Goal: Task Accomplishment & Management: Use online tool/utility

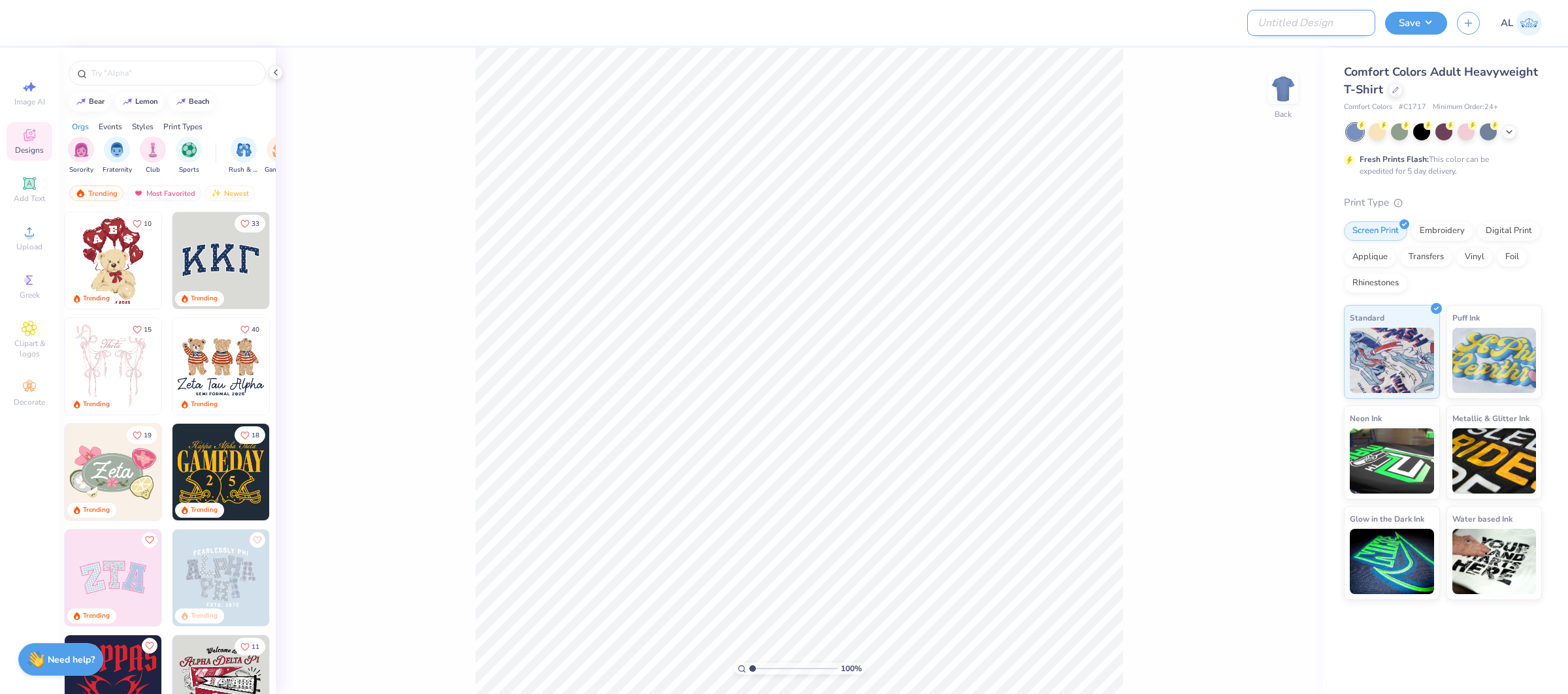
click at [1314, 23] on input "Design Title" at bounding box center [1311, 23] width 128 height 26
click at [1397, 21] on button "Save" at bounding box center [1416, 21] width 62 height 23
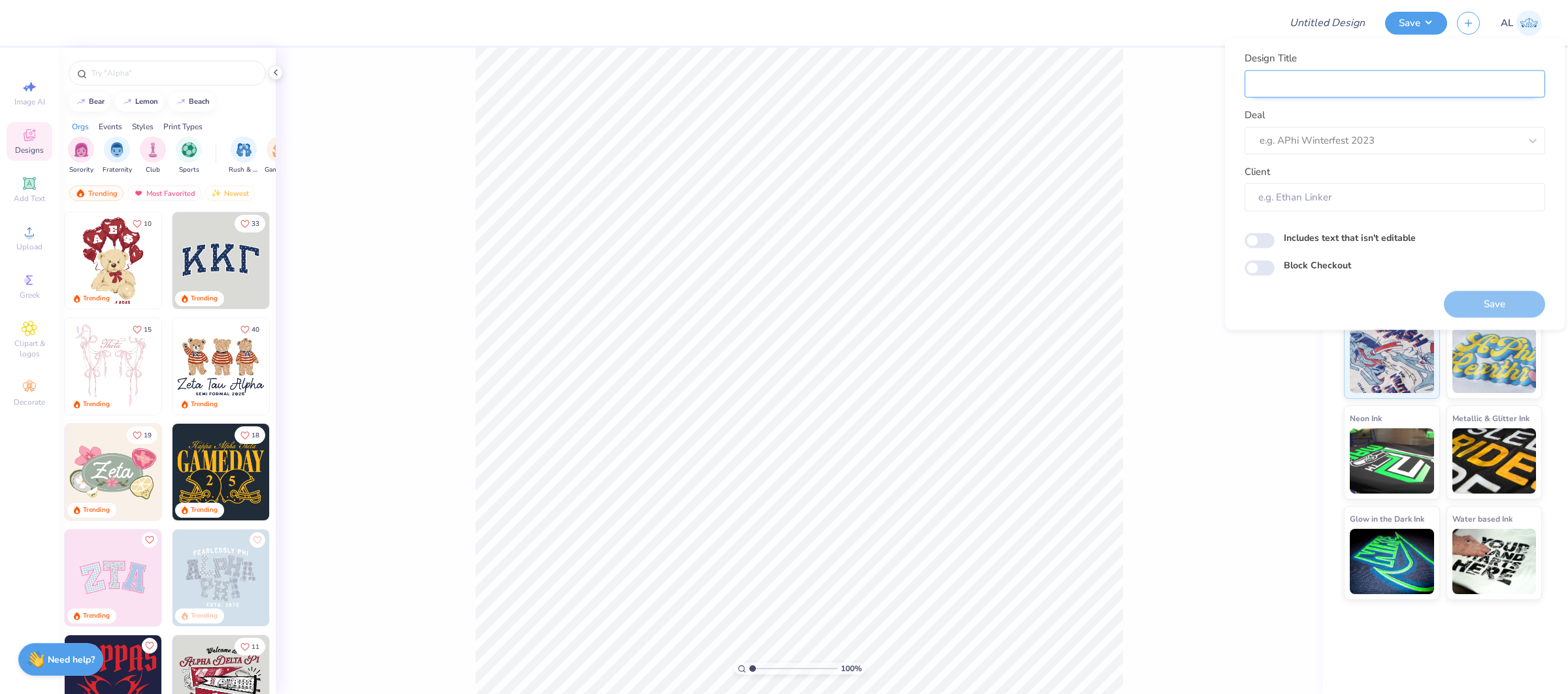
click at [1384, 96] on input "Design Title" at bounding box center [1394, 84] width 300 height 28
paste input "FPS239498"
type input "FPS239498"
click at [1355, 144] on div at bounding box center [1390, 141] width 260 height 17
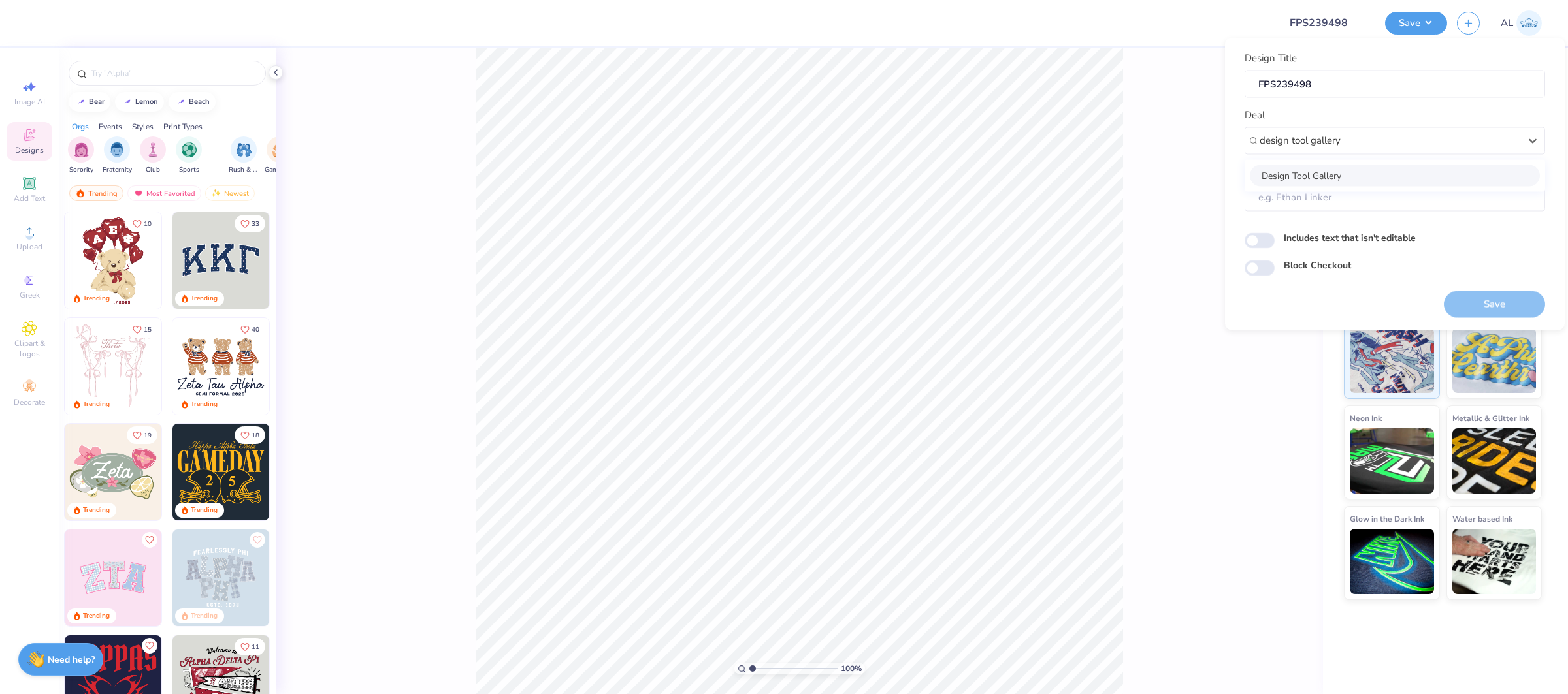
click at [1345, 172] on div "Design Tool Gallery" at bounding box center [1394, 175] width 290 height 22
type input "design tool gallery"
type input "Design Tool Gallery User"
click at [1151, 207] on div "100 % Back" at bounding box center [799, 370] width 1047 height 646
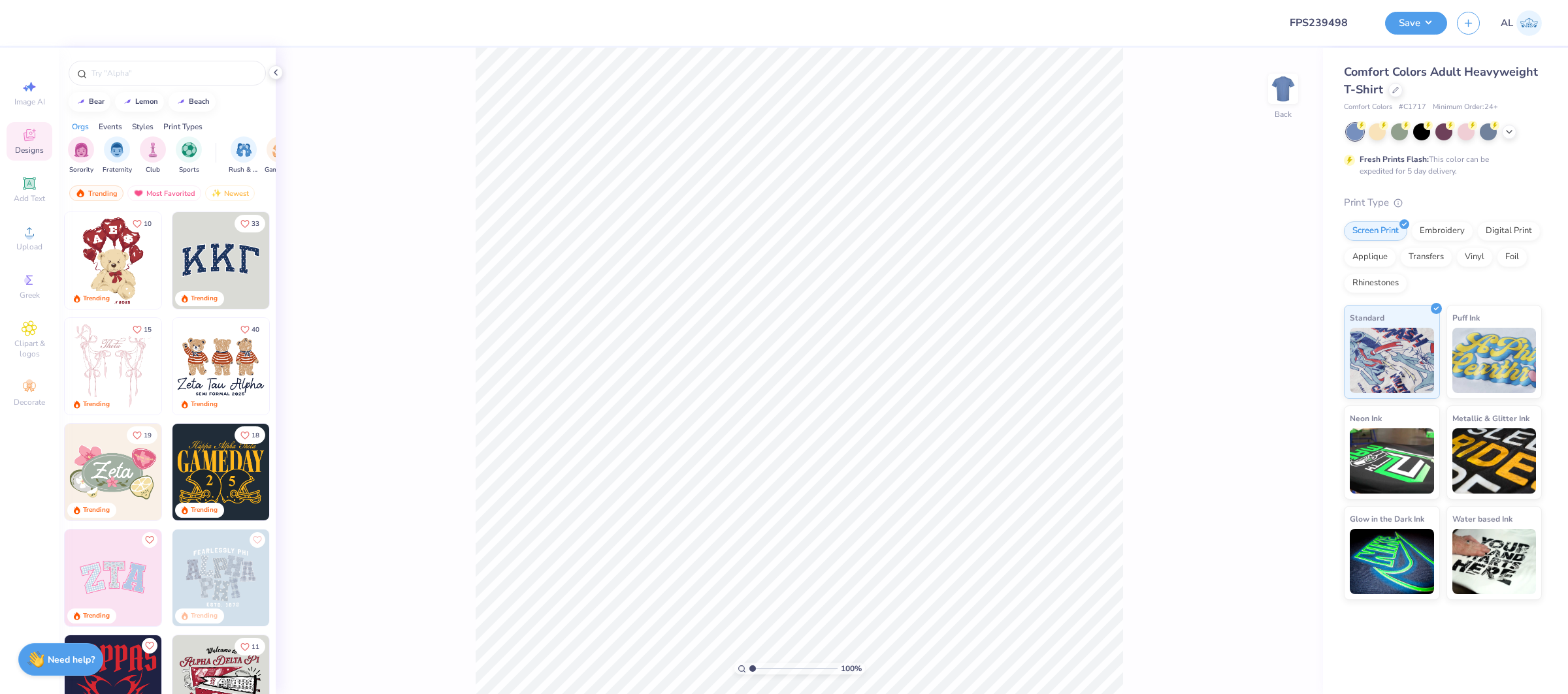
click at [1407, 88] on div "Comfort Colors Adult Heavyweight T-Shirt" at bounding box center [1443, 81] width 198 height 36
click at [1394, 89] on icon at bounding box center [1395, 89] width 7 height 7
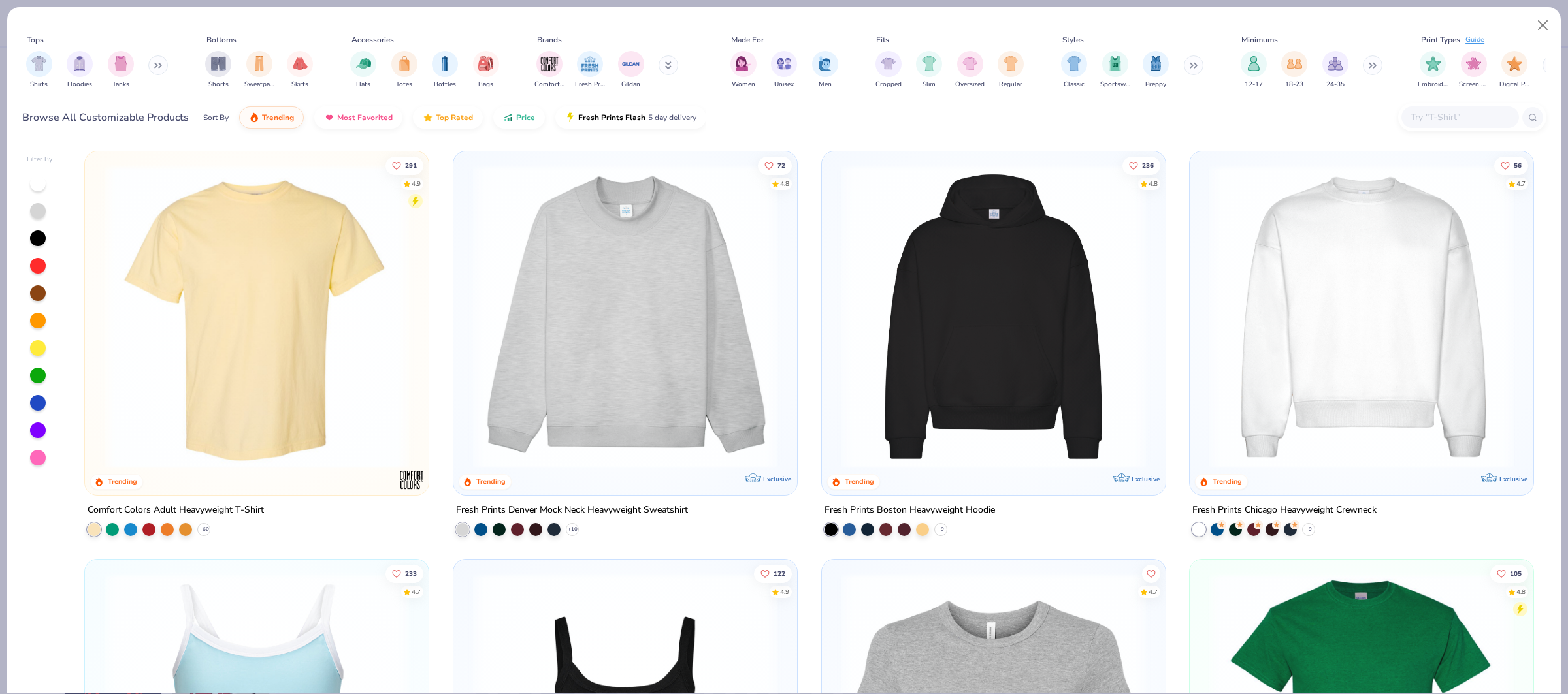
click at [1447, 117] on input "text" at bounding box center [1460, 116] width 101 height 15
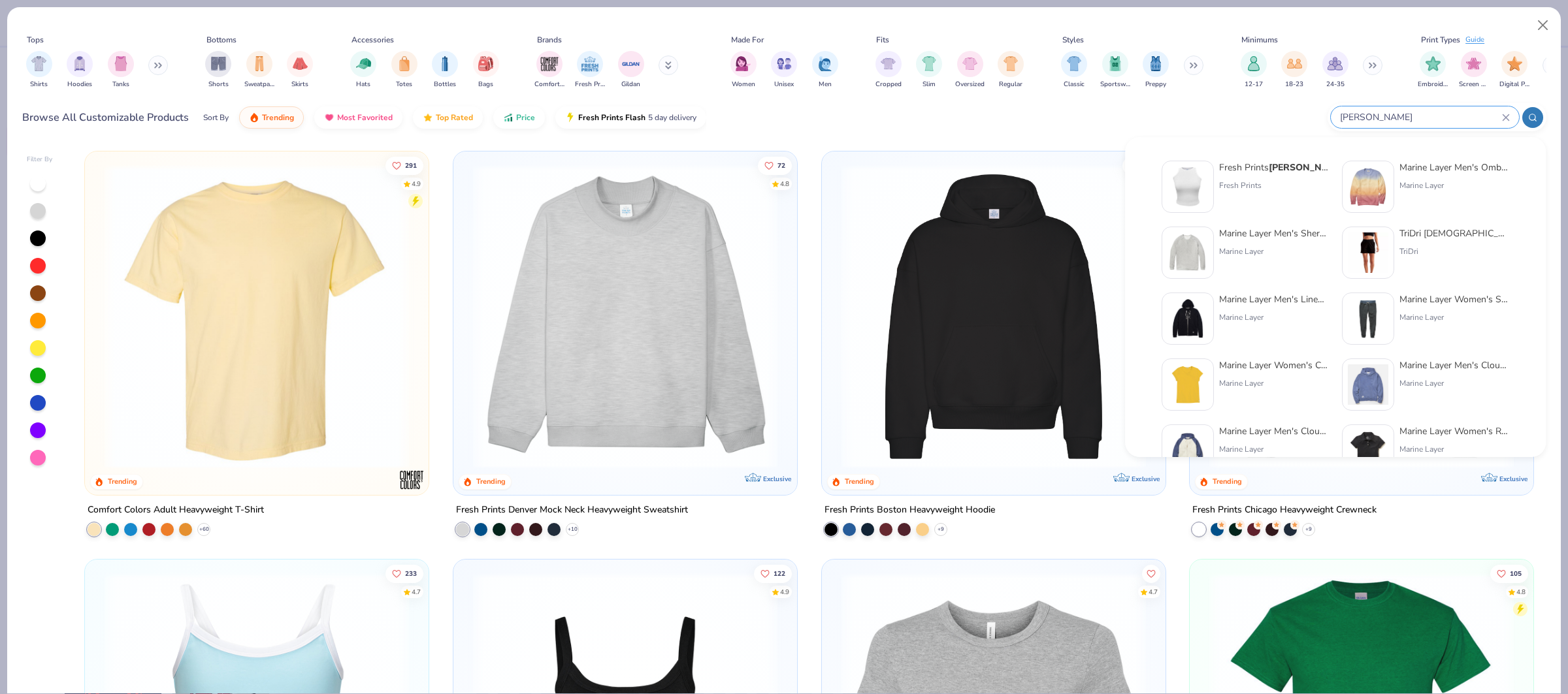
type input "[PERSON_NAME]"
click at [1241, 191] on div "Fresh Prints" at bounding box center [1274, 186] width 109 height 12
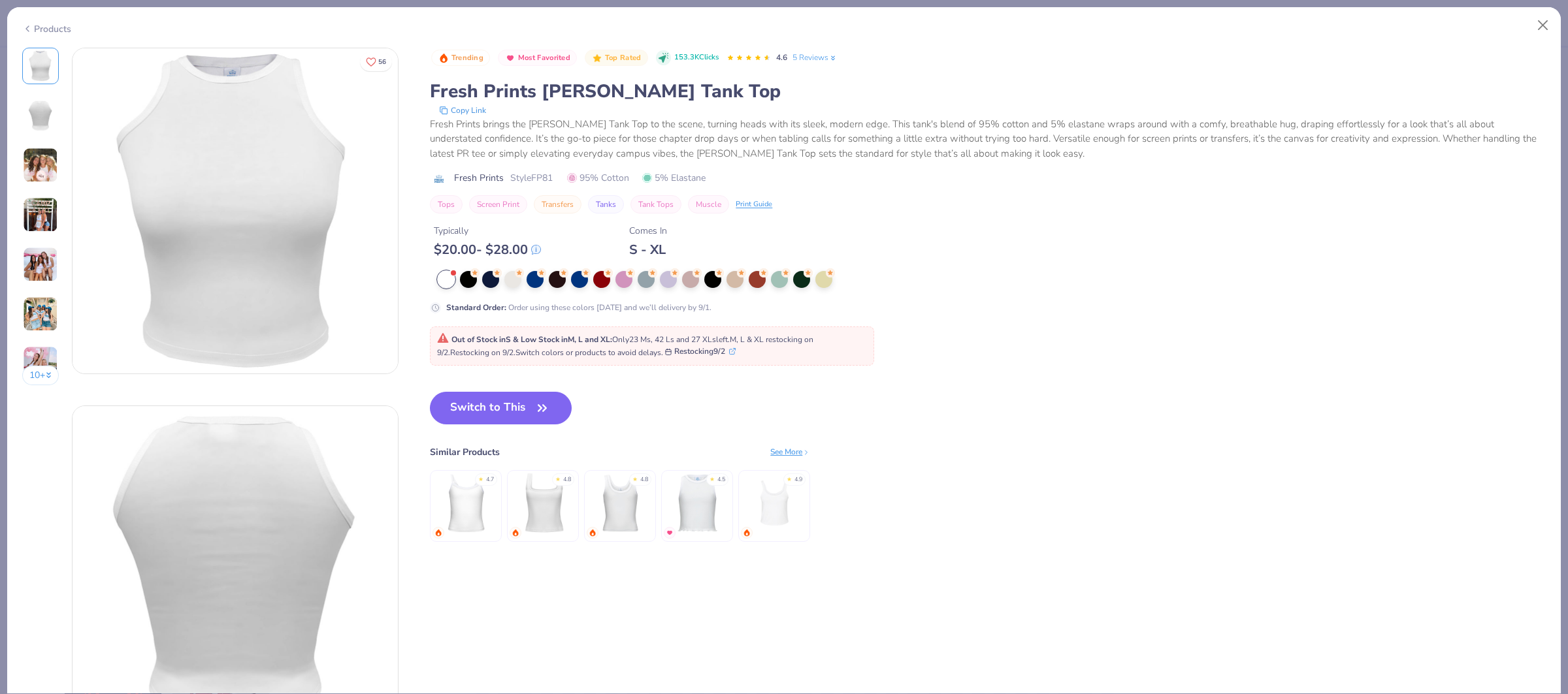
click at [480, 416] on button "Switch to This" at bounding box center [500, 409] width 141 height 33
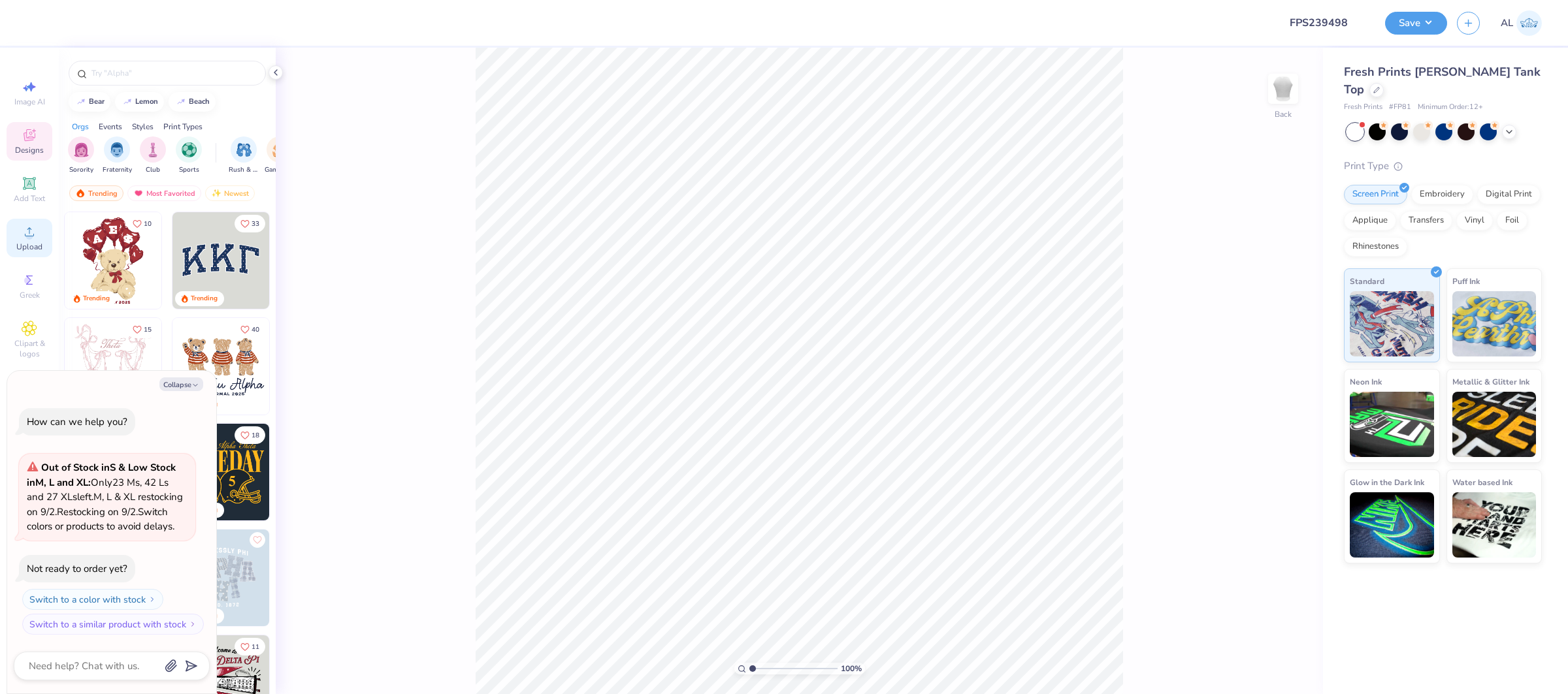
click at [13, 236] on div "Upload" at bounding box center [30, 238] width 46 height 38
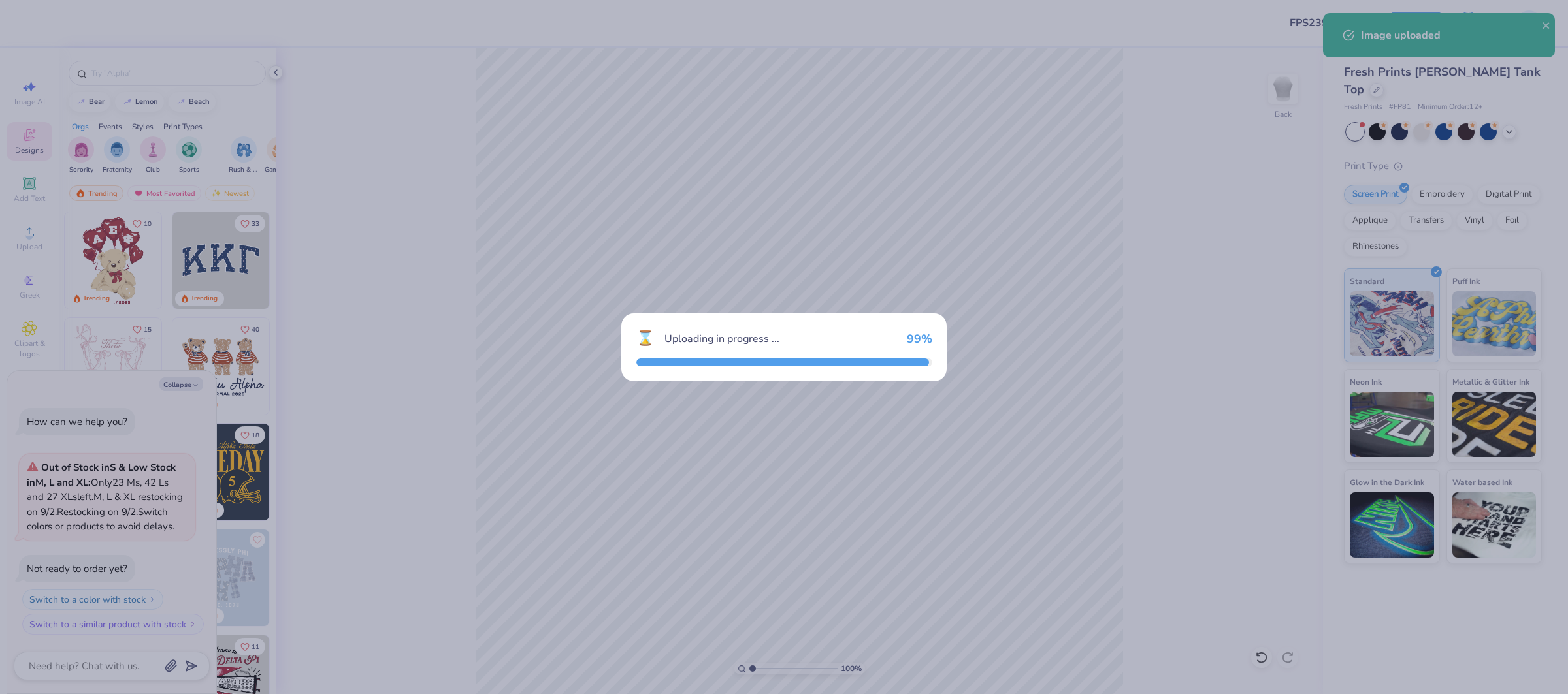
type textarea "x"
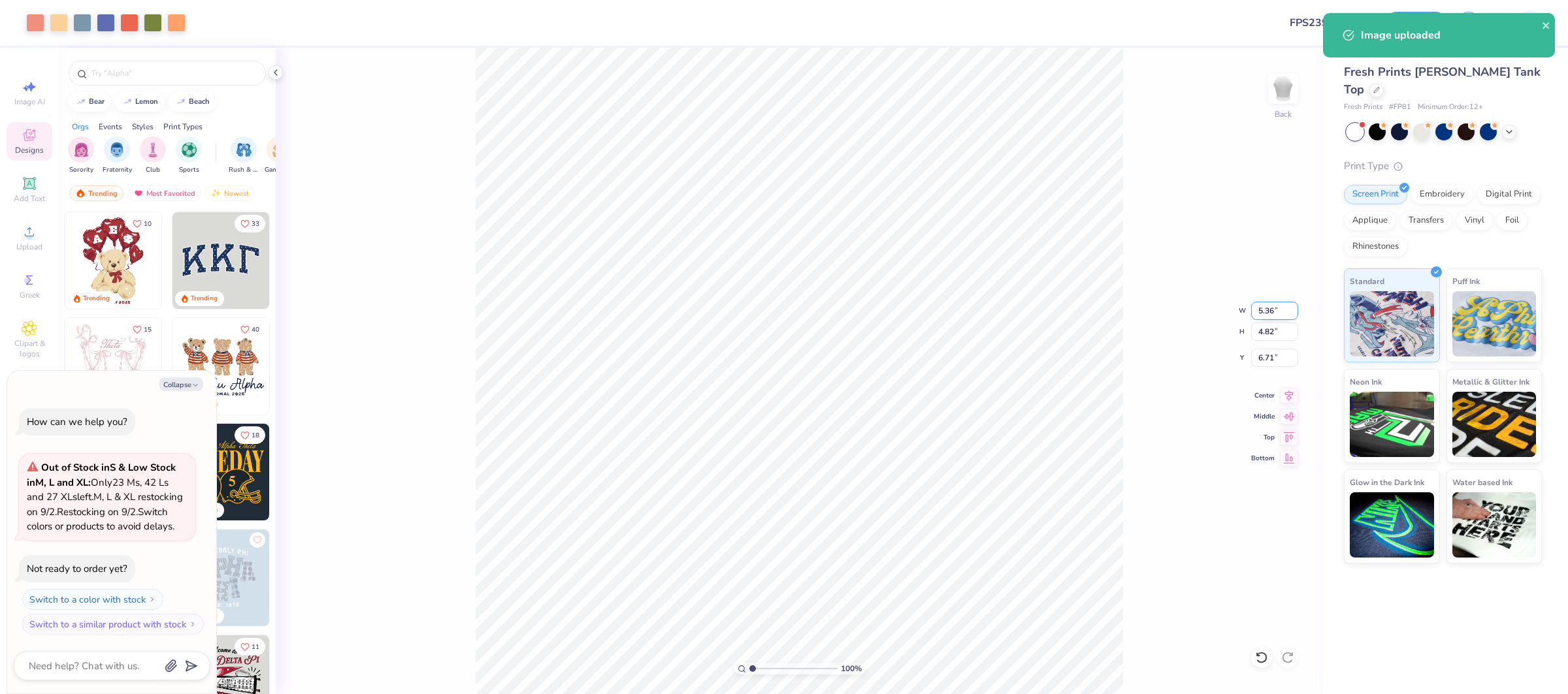
click at [1267, 312] on input "5.36" at bounding box center [1275, 311] width 47 height 18
type input "6"
type textarea "x"
type input "6.00"
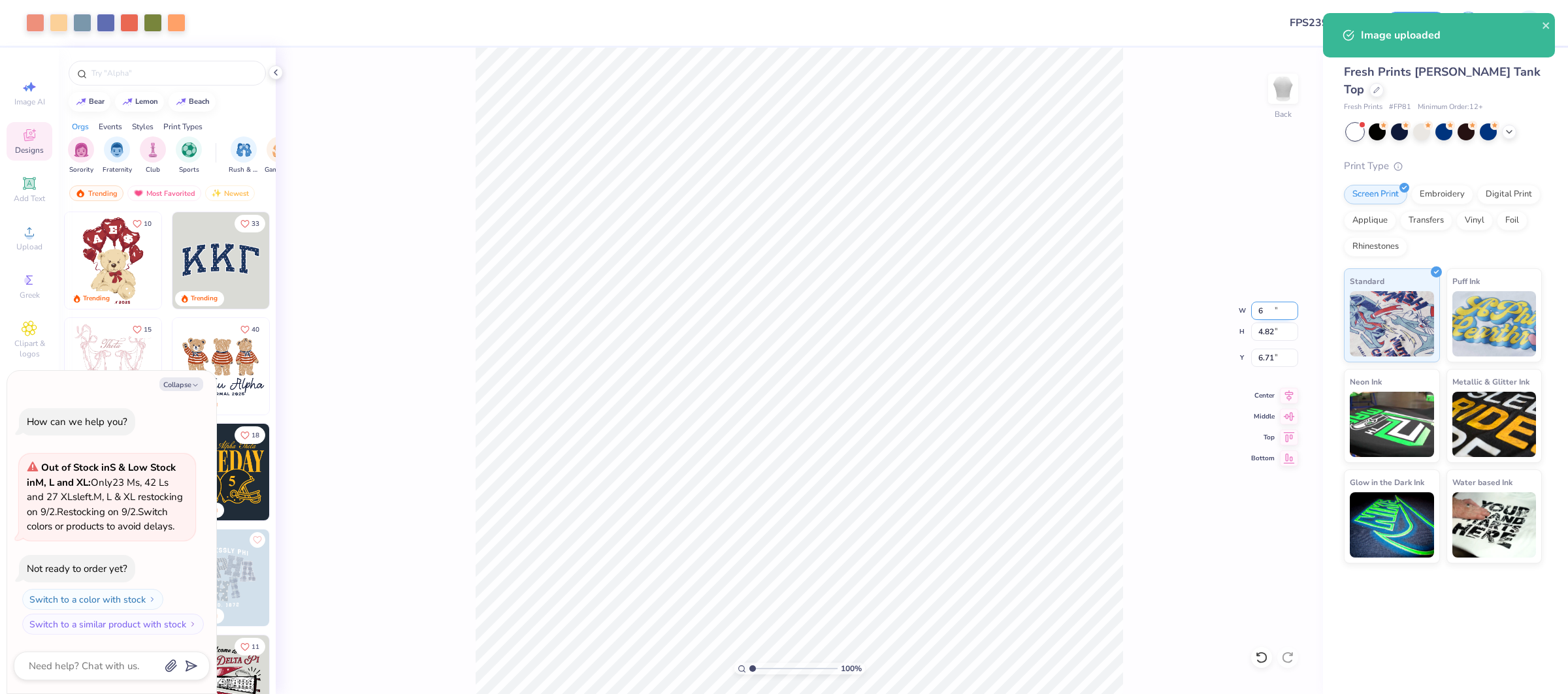
type input "5.39"
type input "6.43"
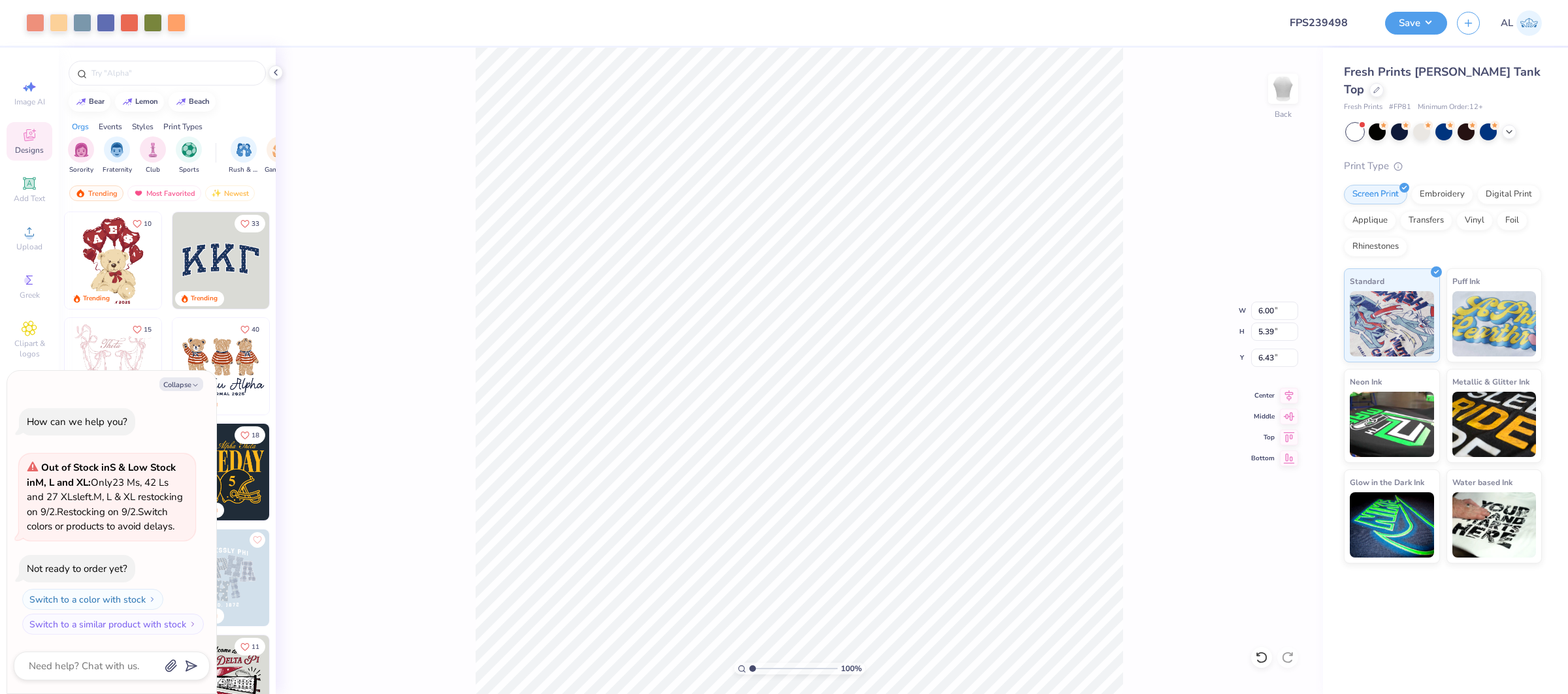
type textarea "x"
type input "3.00"
click at [36, 245] on span "Upload" at bounding box center [30, 247] width 26 height 10
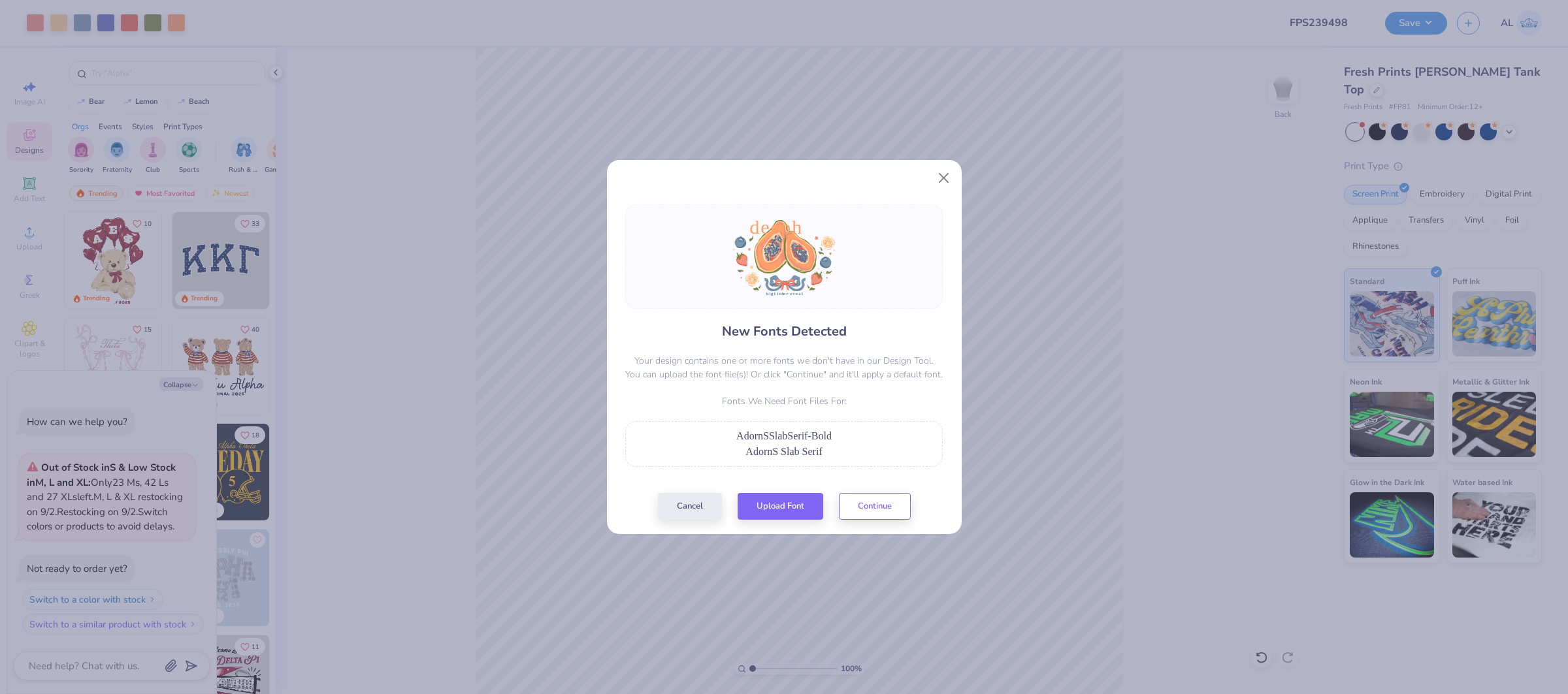
click at [828, 510] on div "Cancel Upload Font Continue" at bounding box center [784, 506] width 253 height 27
click at [816, 510] on button "Upload Font" at bounding box center [780, 503] width 86 height 27
copy span "AdornSSlabSerif-Bold"
drag, startPoint x: 737, startPoint y: 435, endPoint x: 871, endPoint y: 441, distance: 134.1
click at [871, 441] on div "AdornSSlabSerif-Bold" at bounding box center [784, 436] width 303 height 16
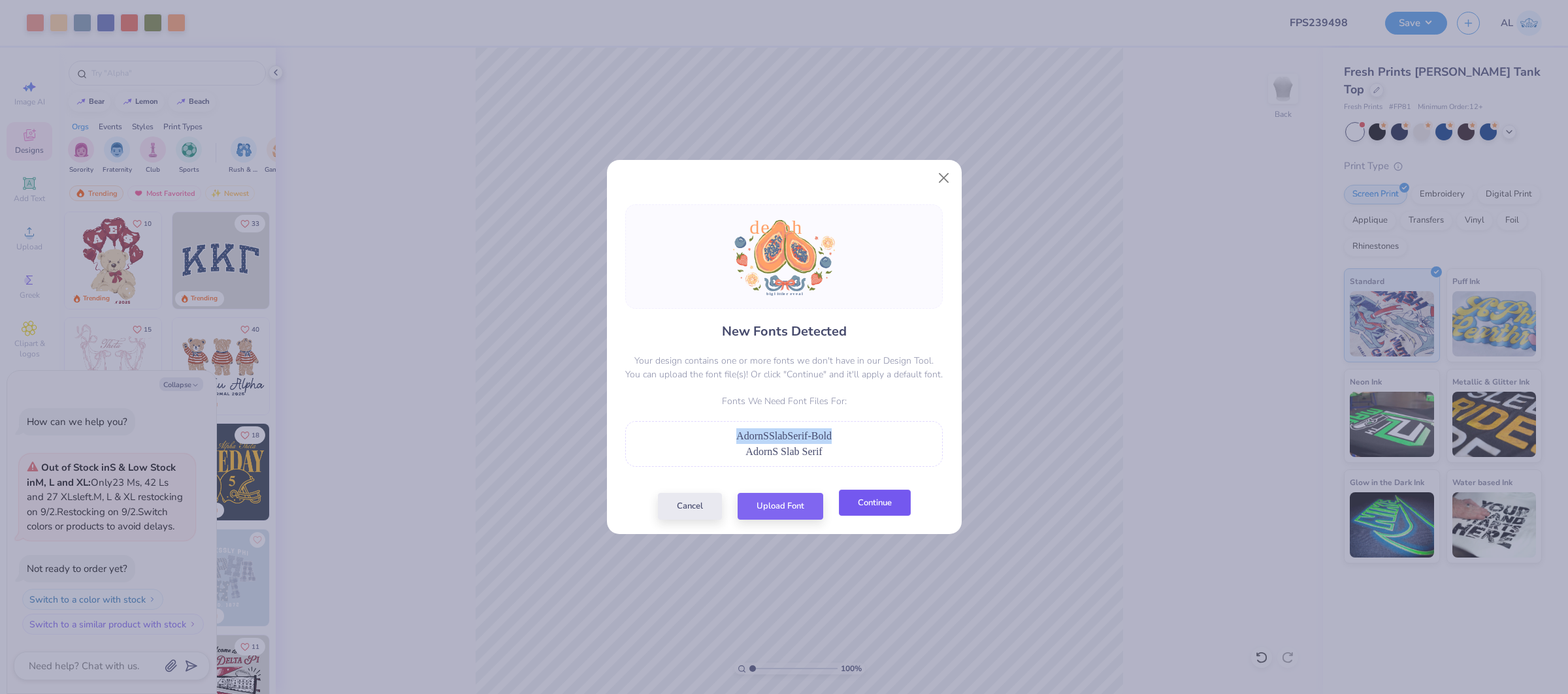
click at [849, 501] on button "Continue" at bounding box center [875, 503] width 72 height 27
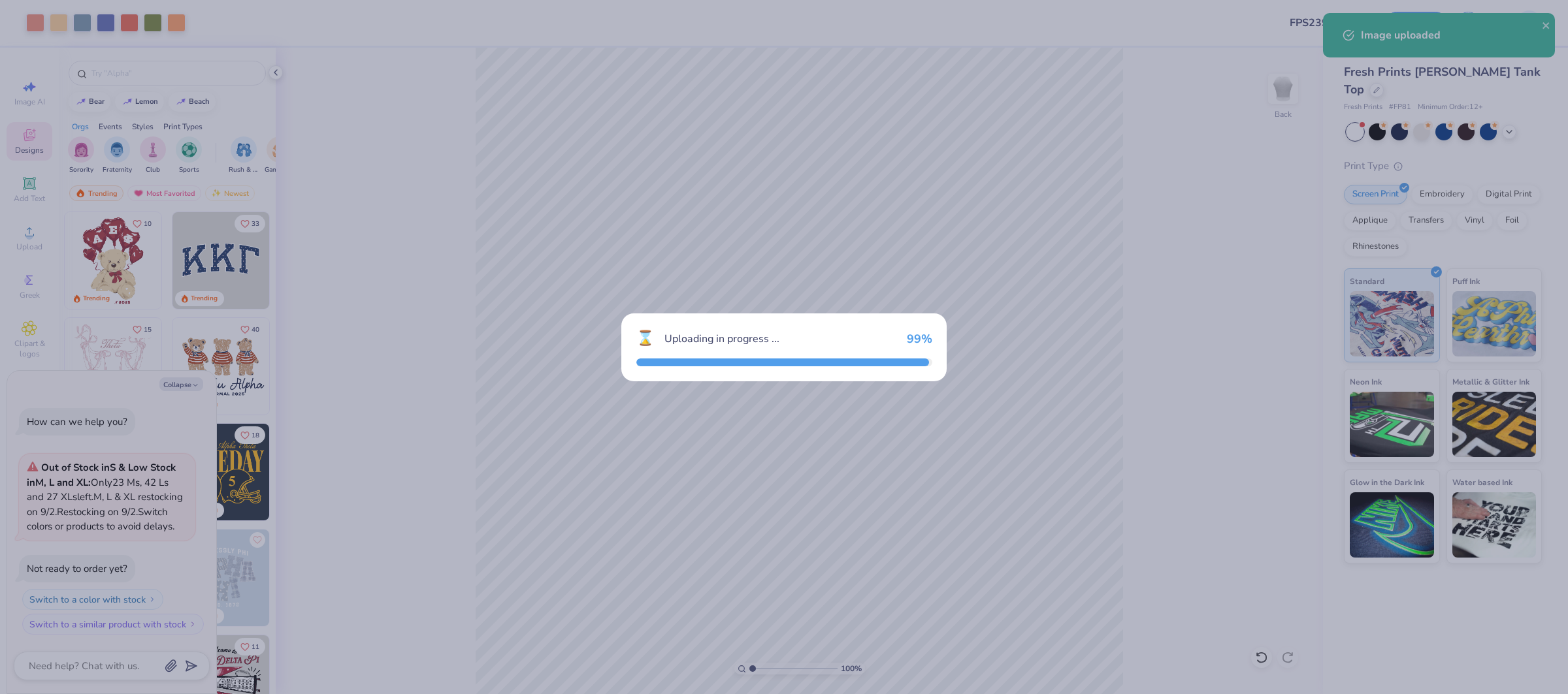
type textarea "x"
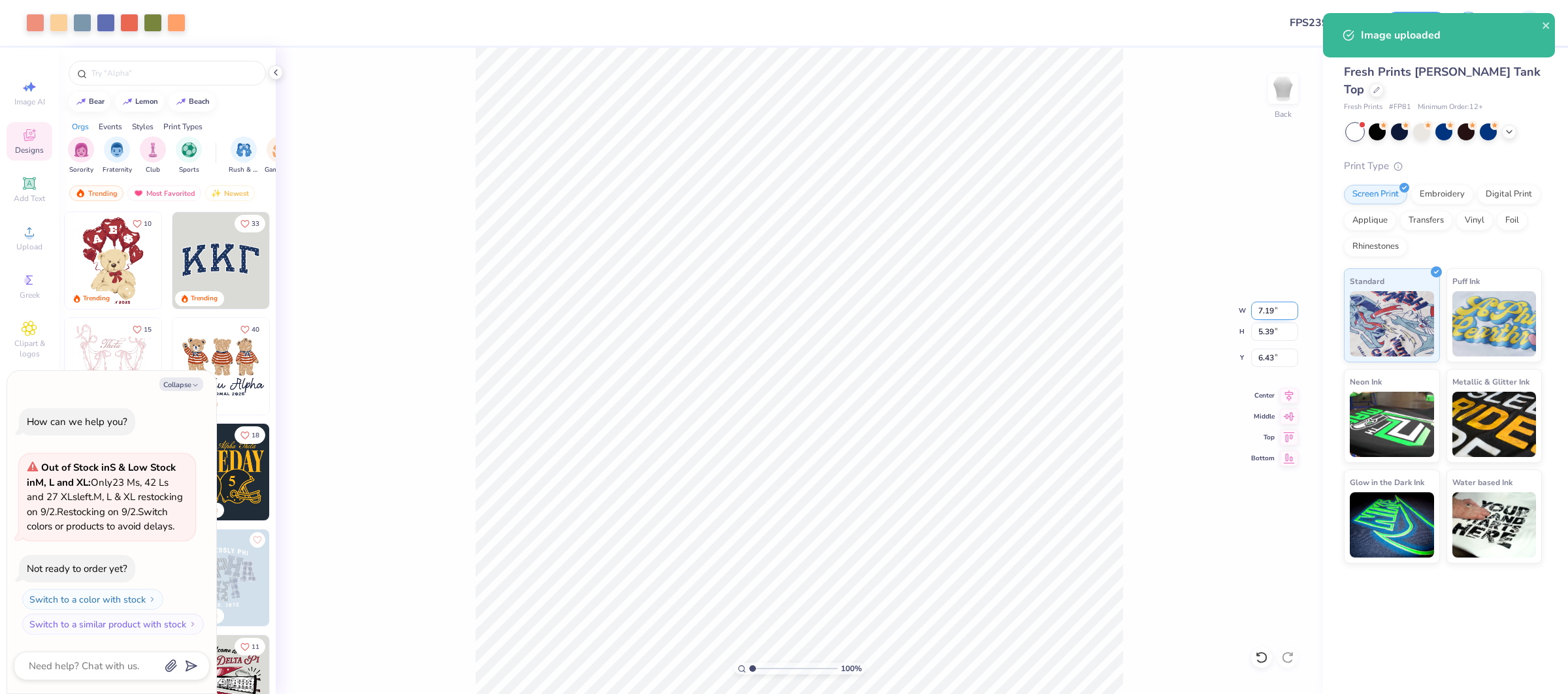
click at [1268, 315] on input "7.19" at bounding box center [1275, 311] width 47 height 18
type input "6"
type textarea "x"
type input "6.00"
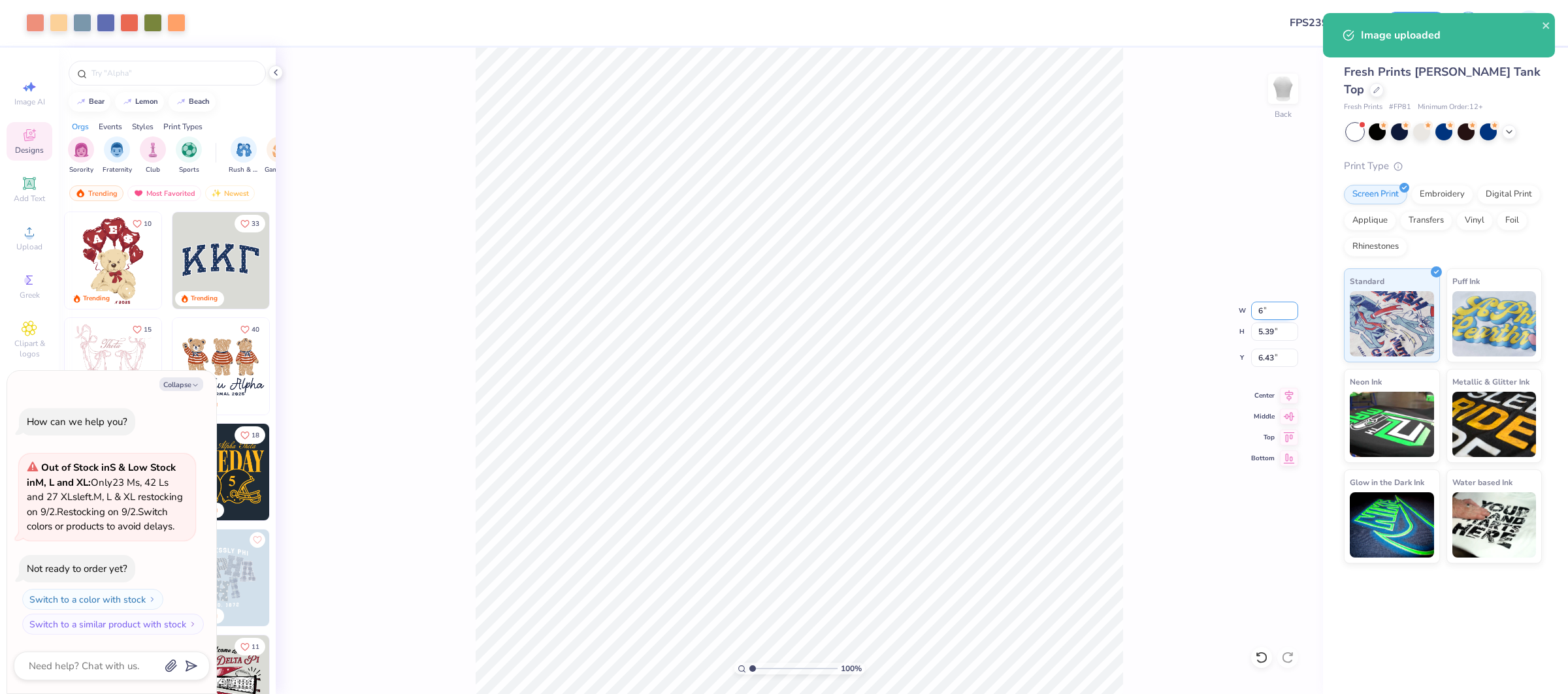
type input "4.50"
type input "6.88"
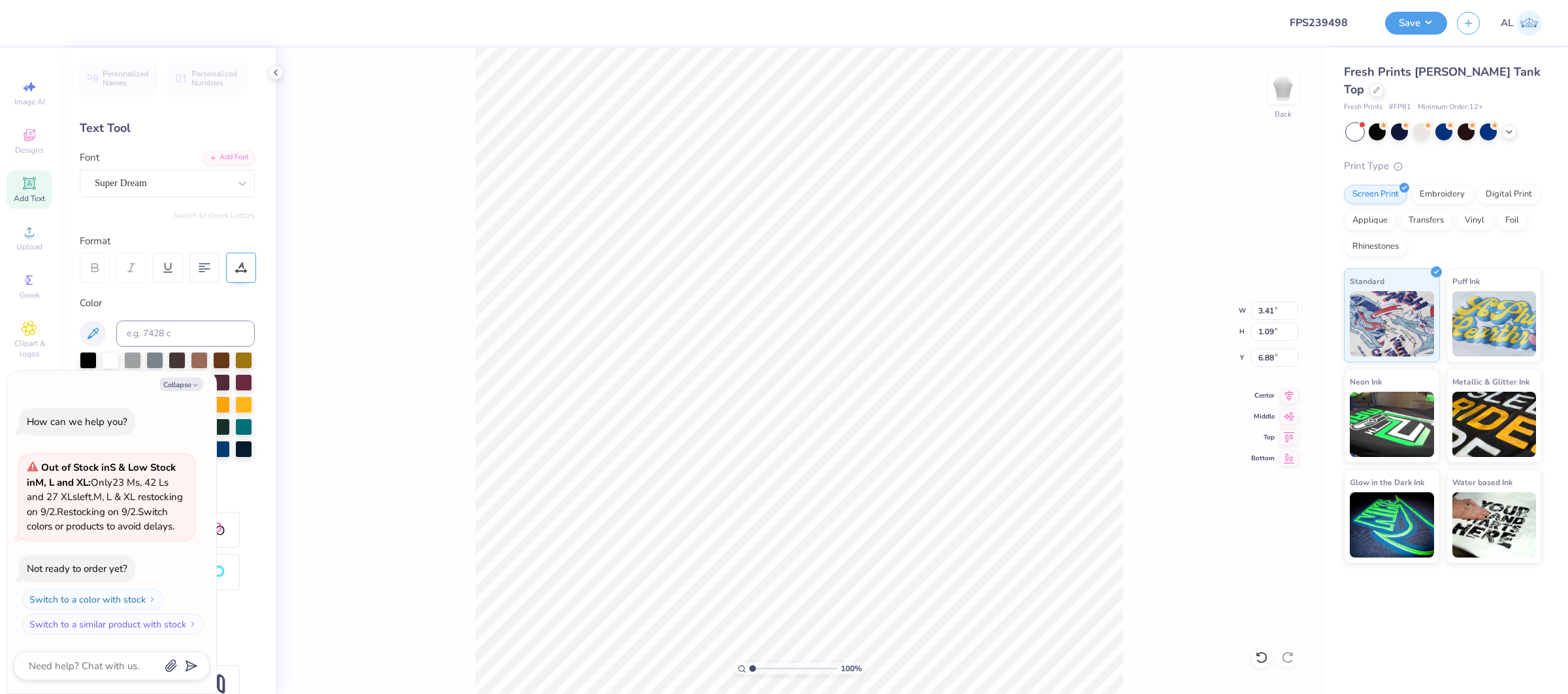
click at [249, 255] on div at bounding box center [241, 267] width 30 height 30
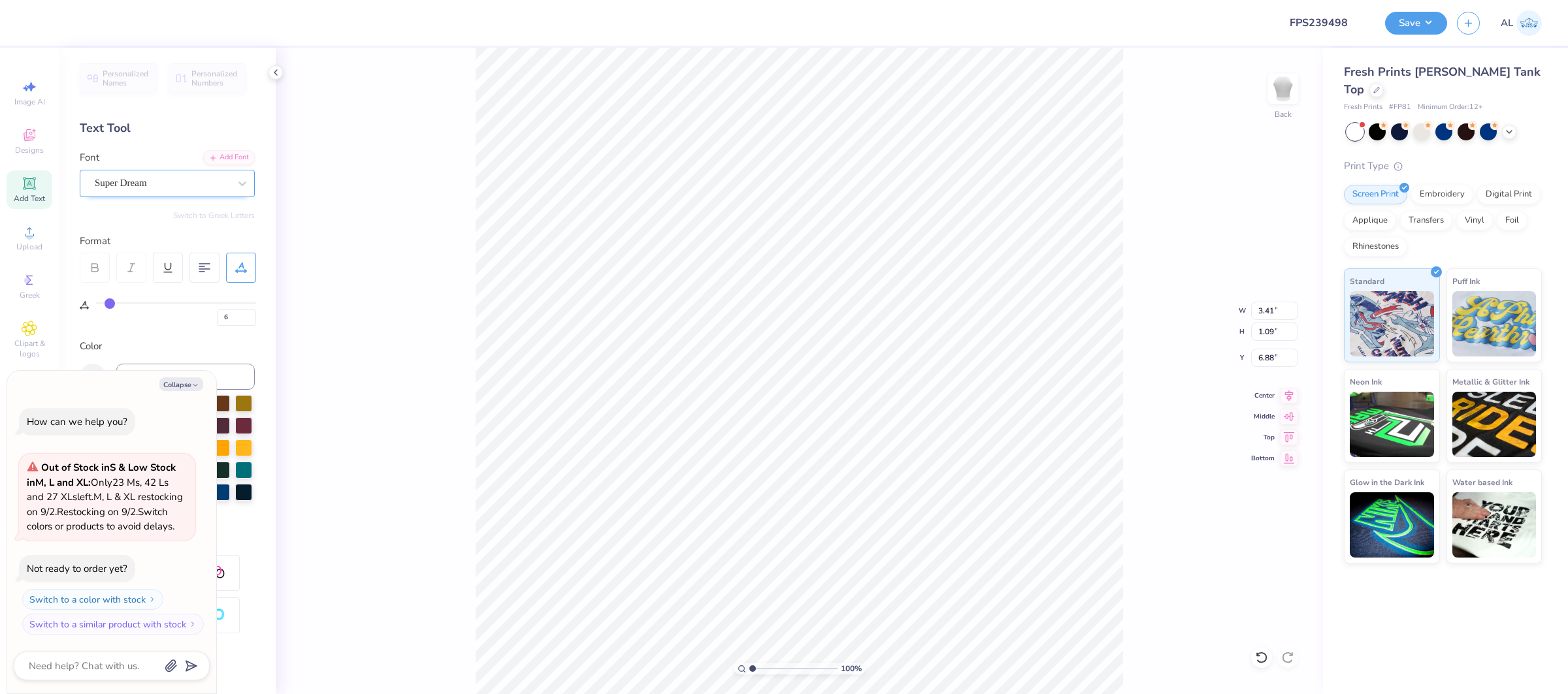
type textarea "x"
type input "6"
click at [176, 194] on div "Super Dream" at bounding box center [167, 184] width 175 height 28
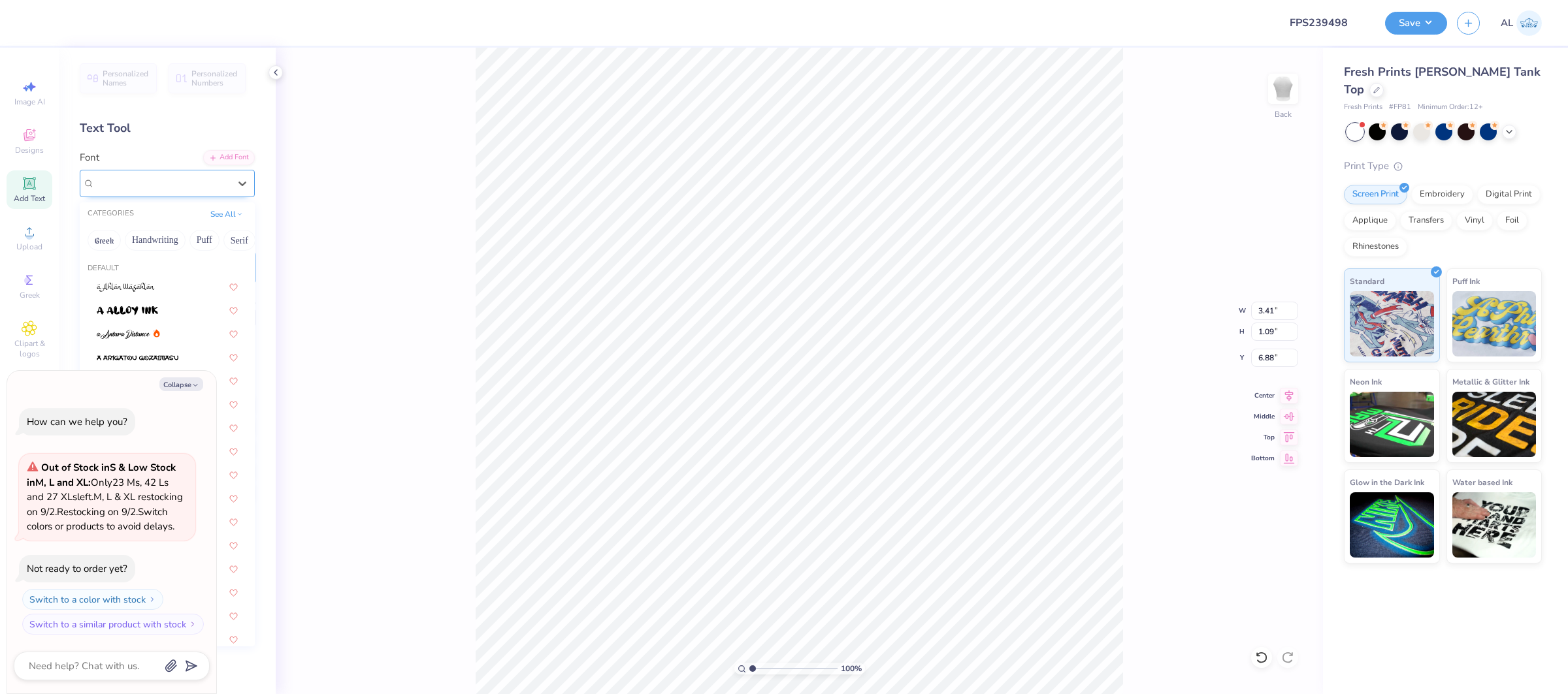
type textarea "x"
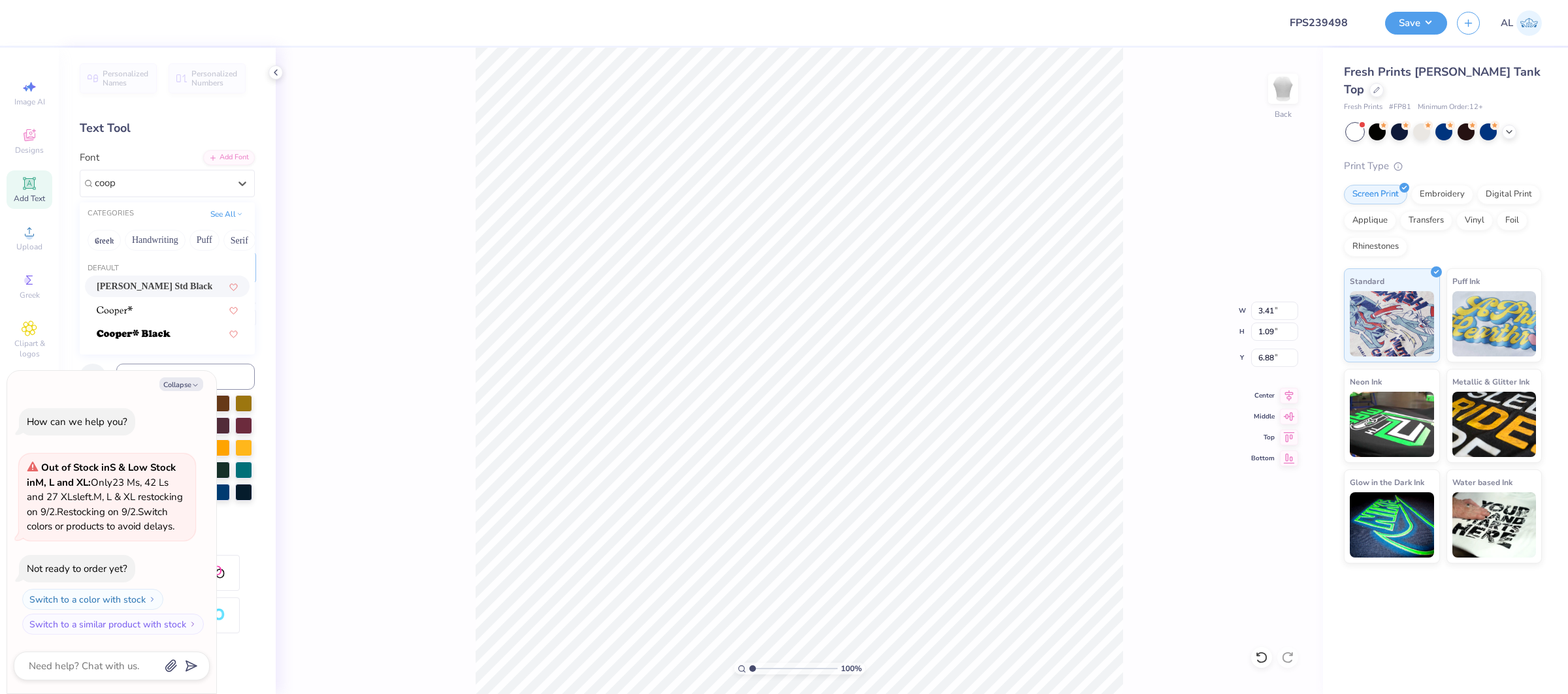
click at [163, 281] on span "[PERSON_NAME] Std Black" at bounding box center [154, 286] width 115 height 14
type input "coop"
type textarea "x"
type input "4.00"
type input "1.04"
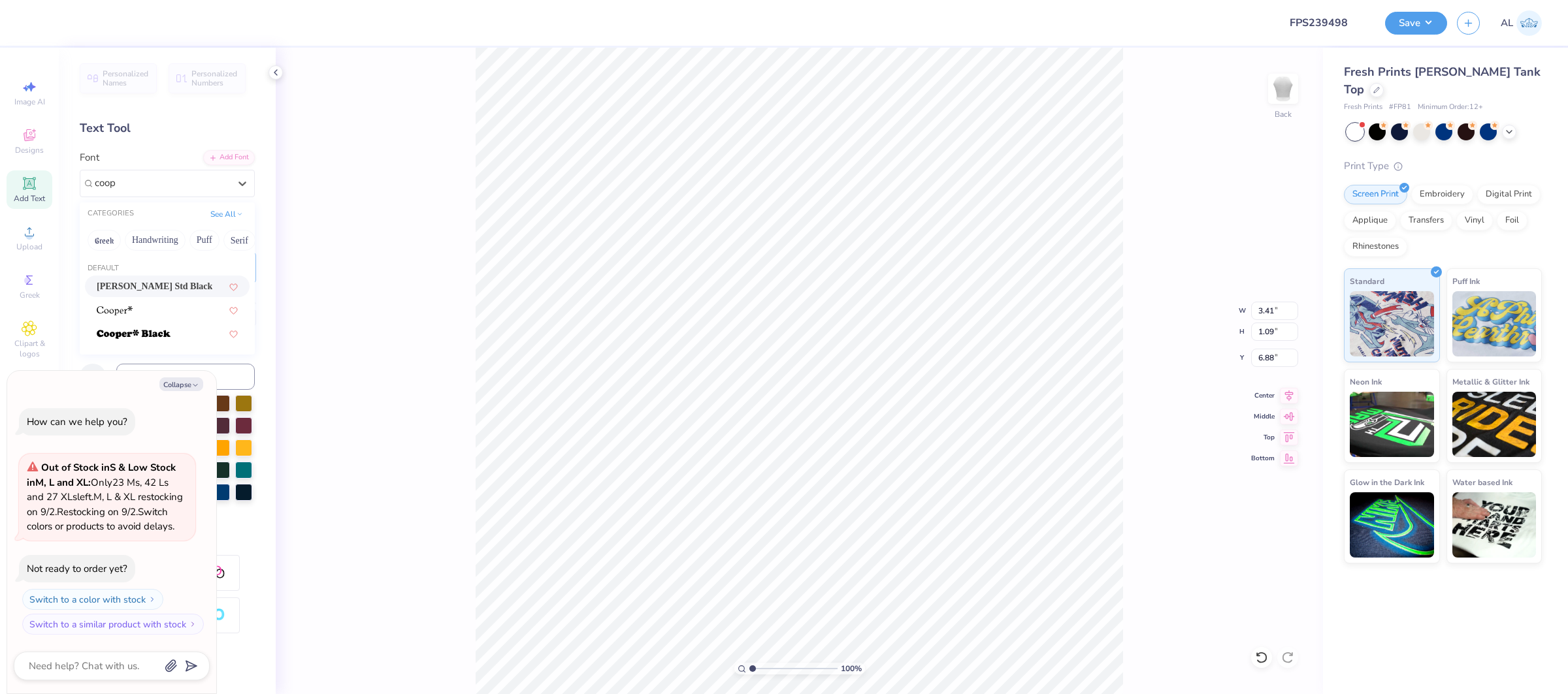
type input "6.86"
type input "6"
click at [181, 377] on button "Collapse" at bounding box center [181, 384] width 43 height 14
type textarea "x"
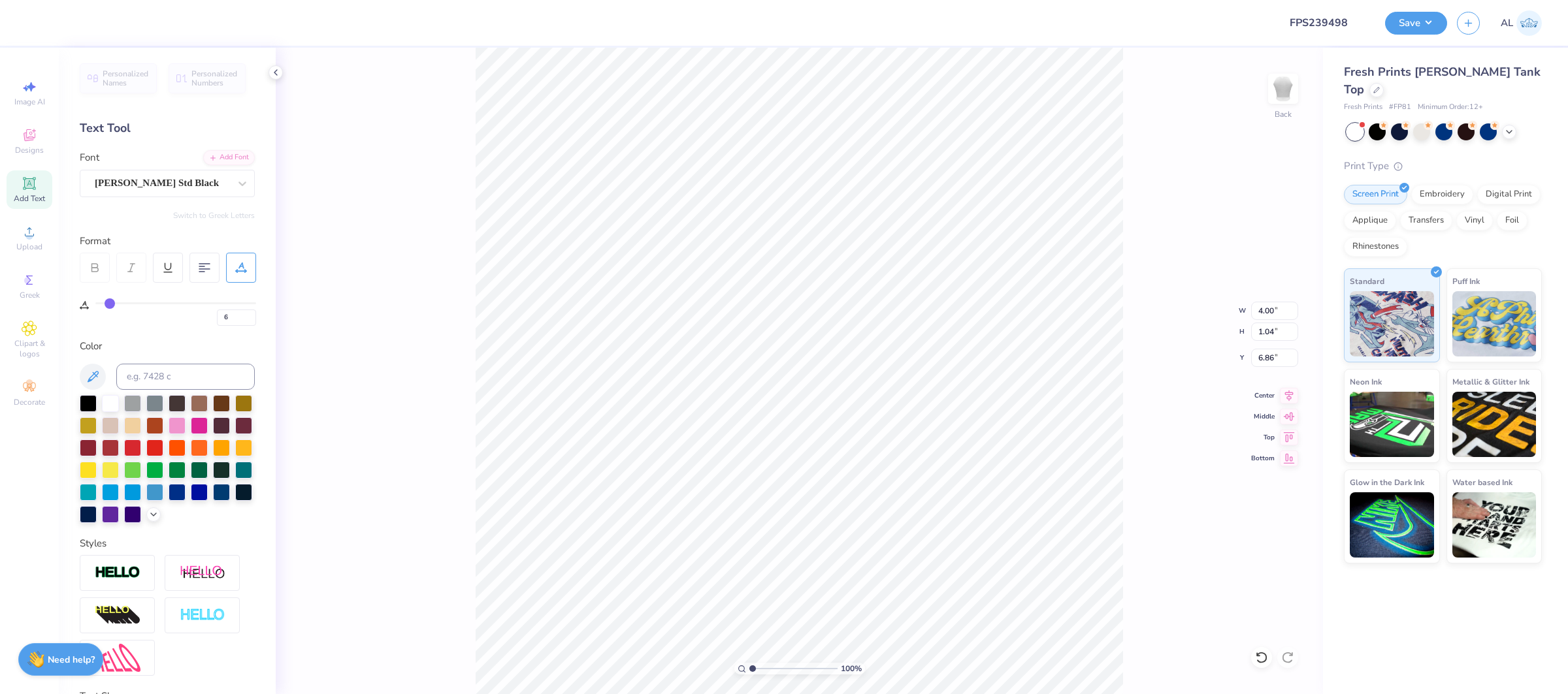
type input "6"
type input "3.00"
type input "6"
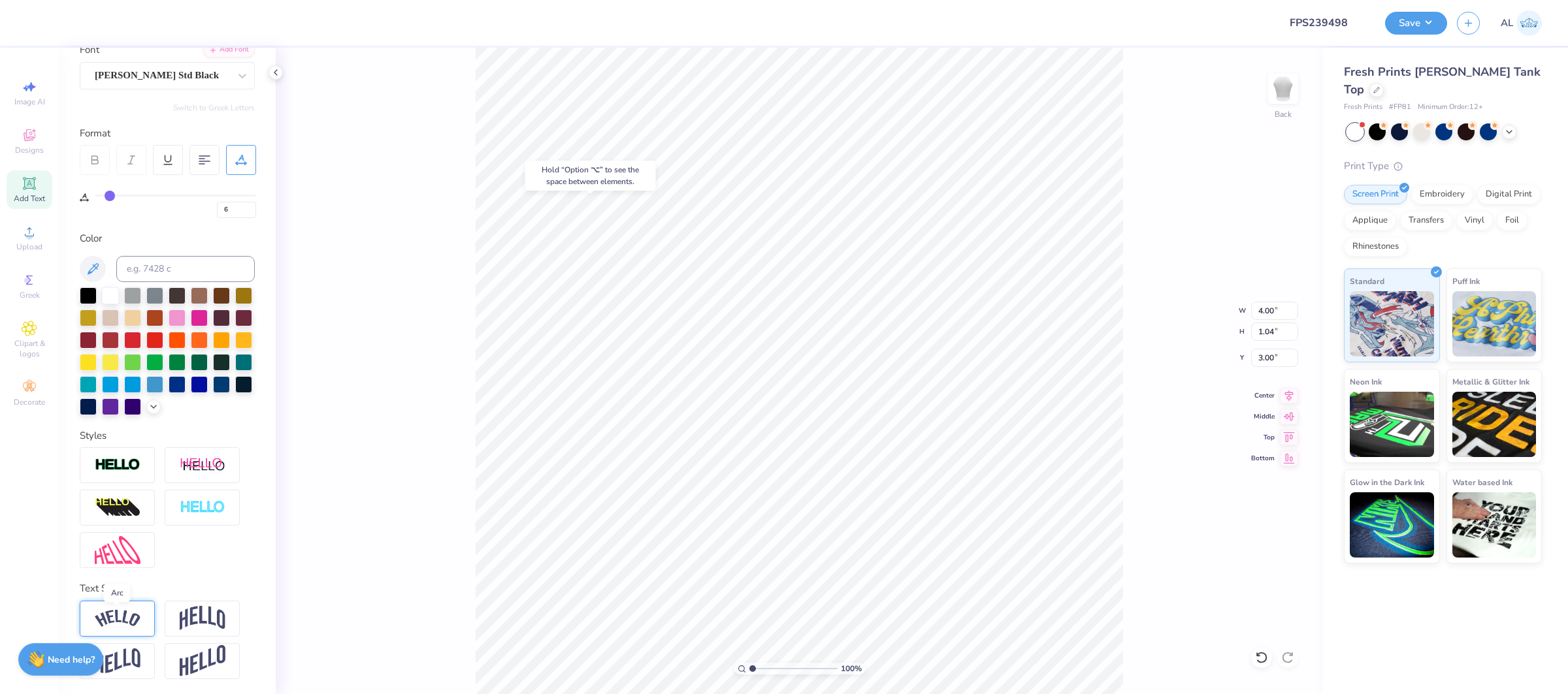
click at [126, 623] on img at bounding box center [117, 619] width 46 height 17
type input "4.85"
type input "1.22"
type input "2.91"
type input "6"
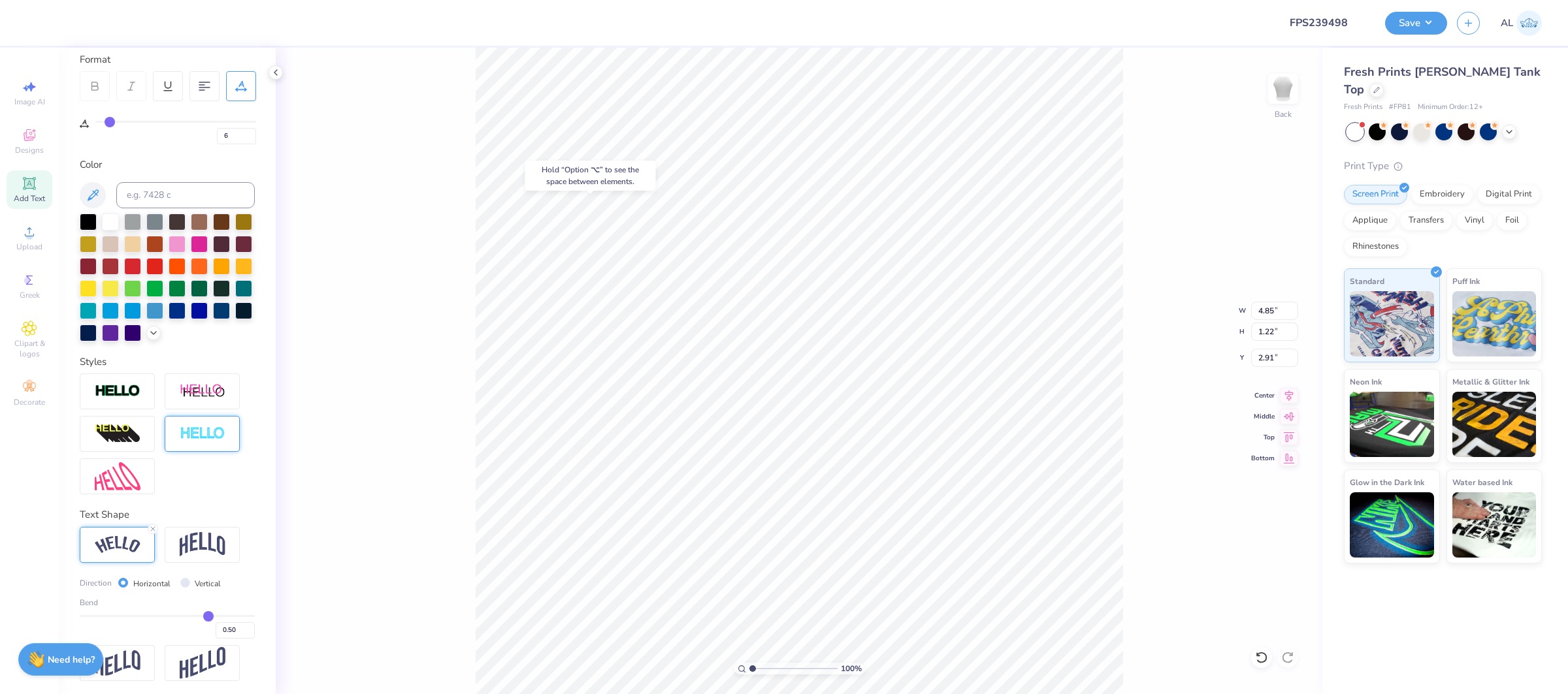
scroll to position [184, 0]
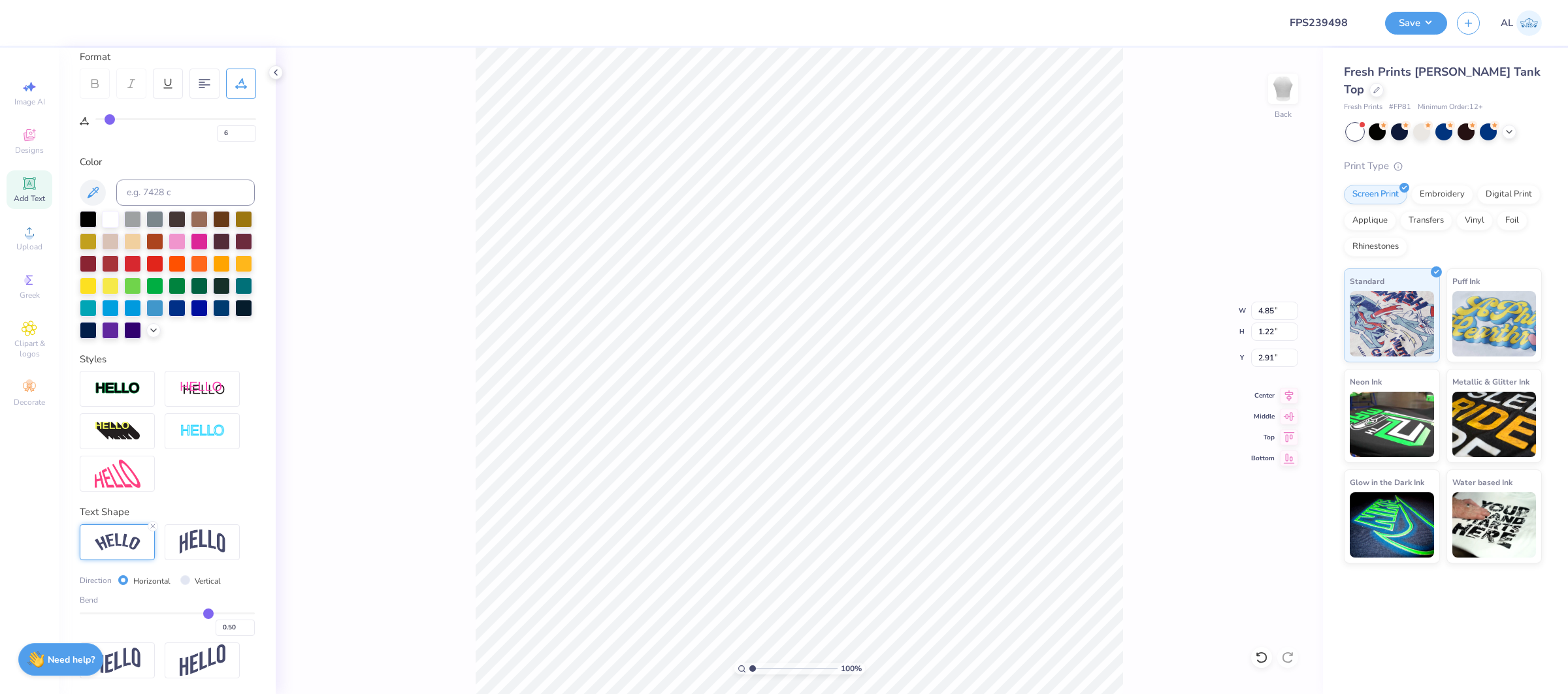
type input "0.52"
type input "0.54"
type input "0.55"
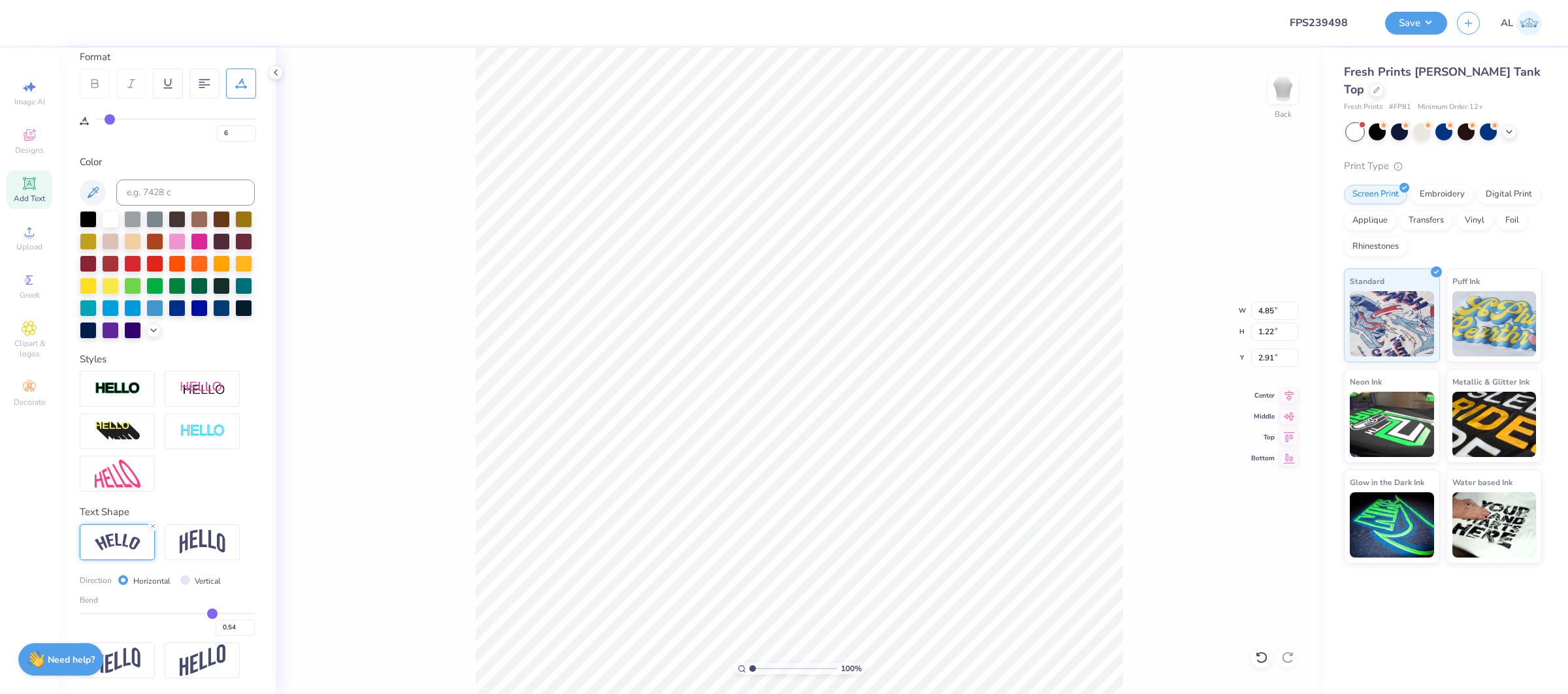
type input "0.55"
type input "0.57"
type input "0.58"
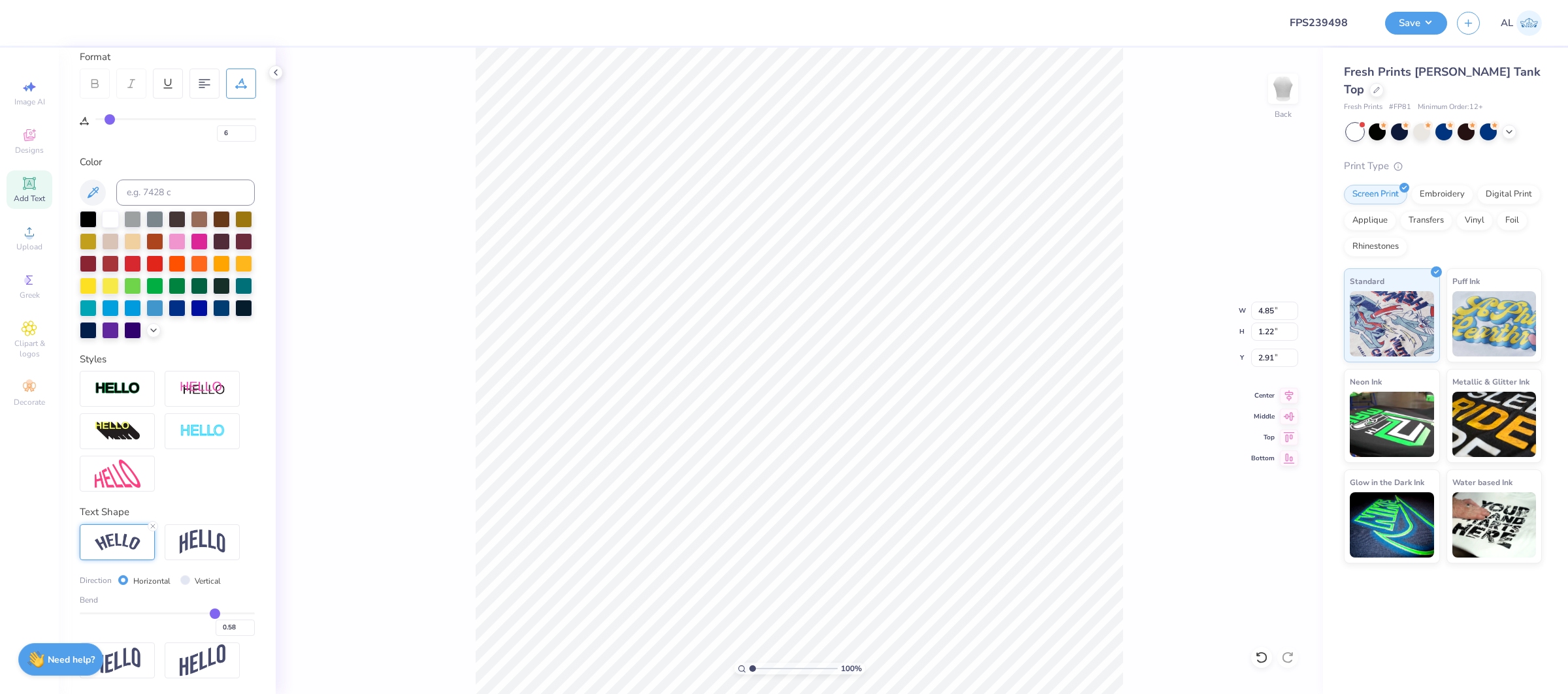
type input "0.58"
click at [214, 612] on input "range" at bounding box center [167, 613] width 175 height 2
type input "6"
type input "4.98"
type input "1.43"
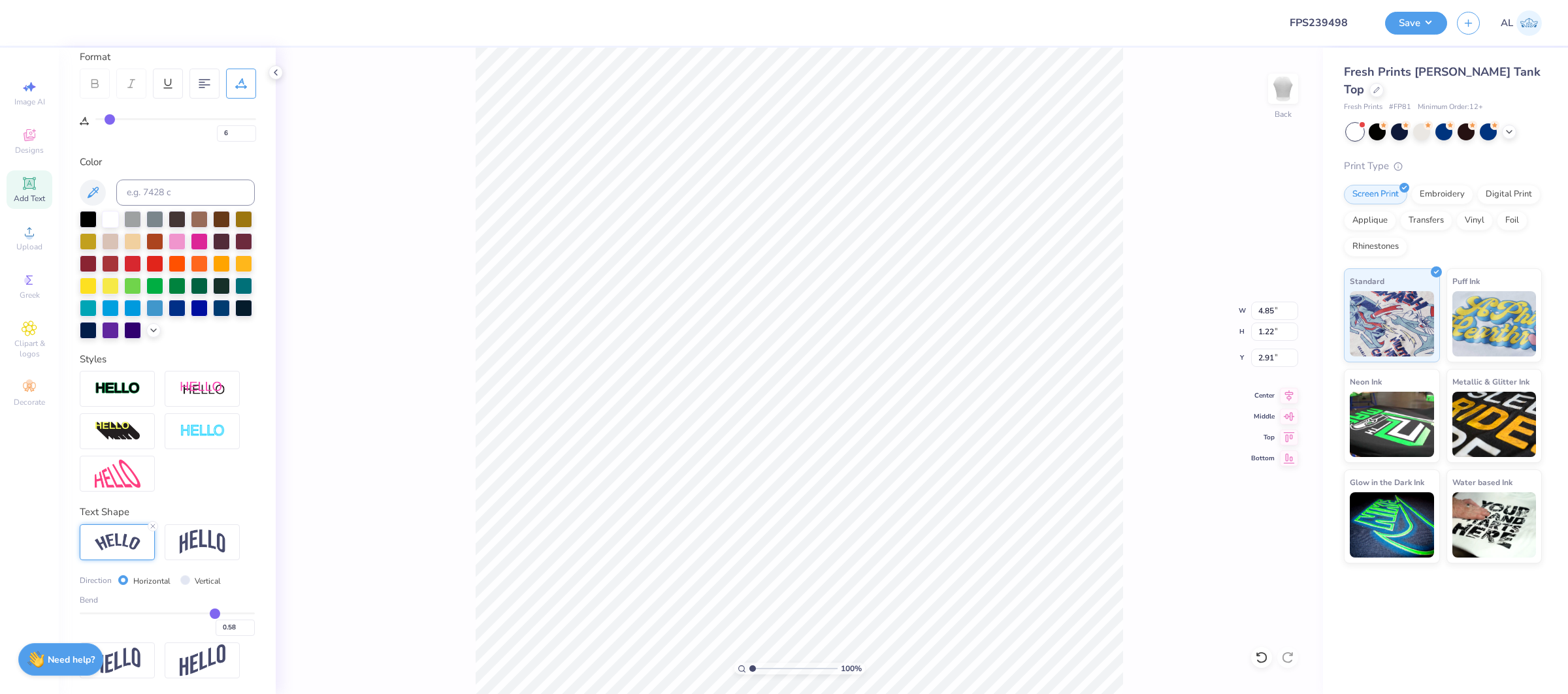
type input "2.80"
type input "6"
type input "0.59"
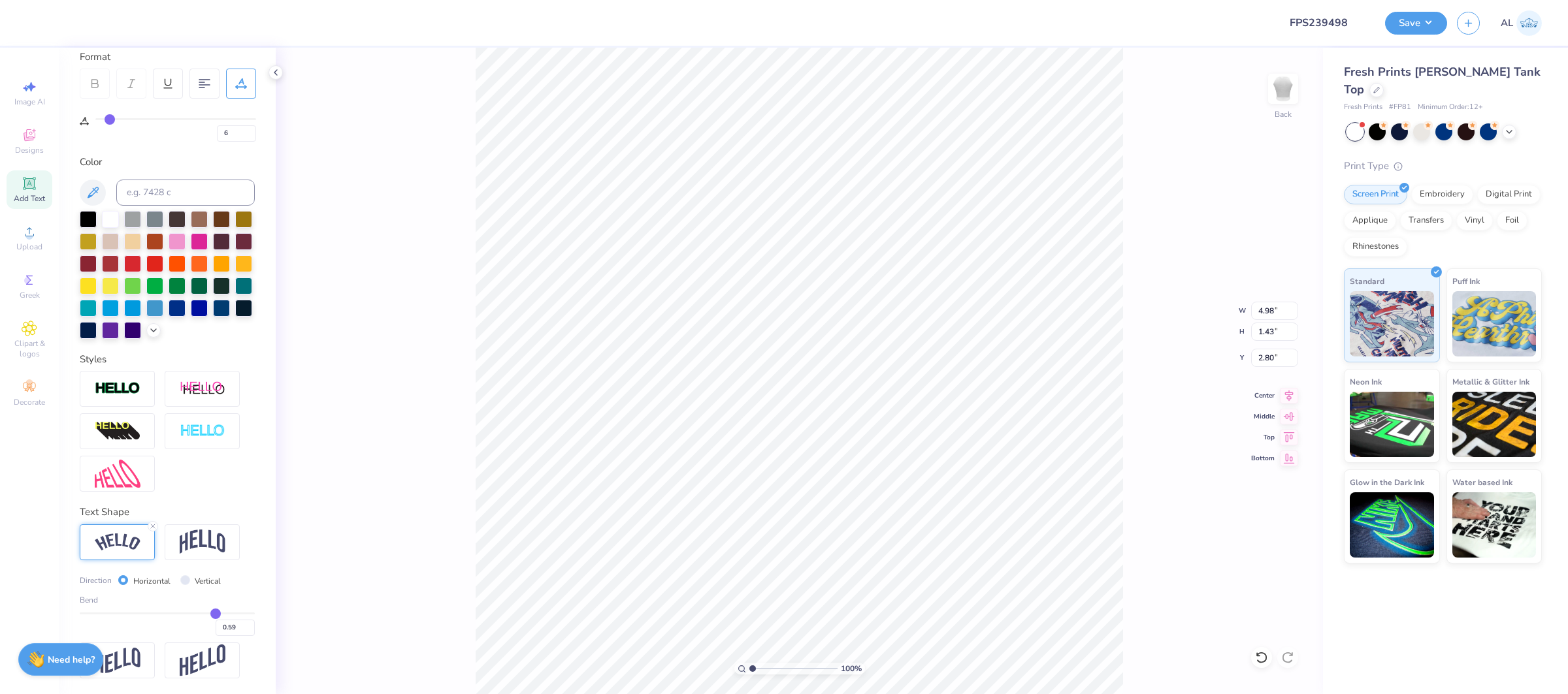
click at [215, 612] on input "range" at bounding box center [167, 613] width 175 height 2
type input "6"
type input "5.00"
type input "1.46"
type input "2.79"
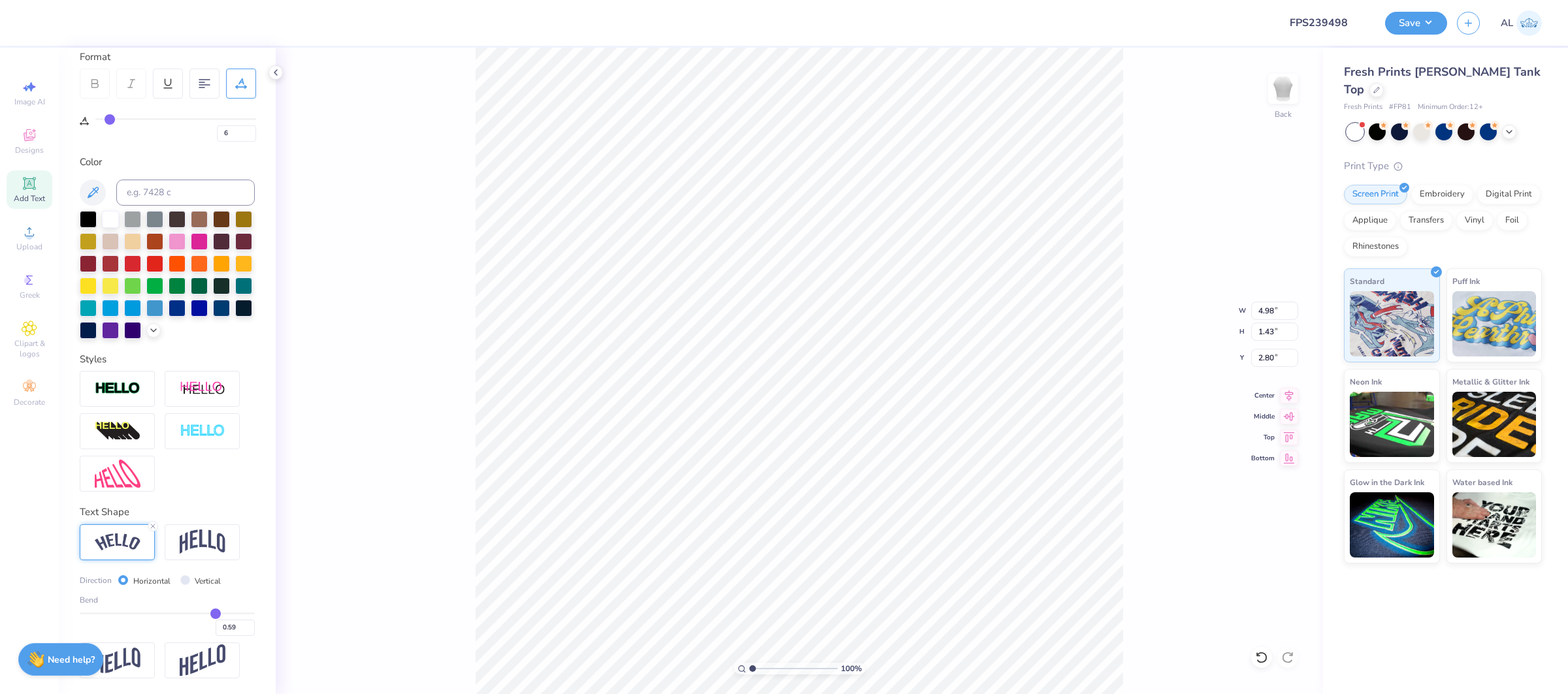
type input "6"
type input "1.62"
click at [758, 670] on input "range" at bounding box center [794, 669] width 89 height 12
type input "6"
type input "3.00"
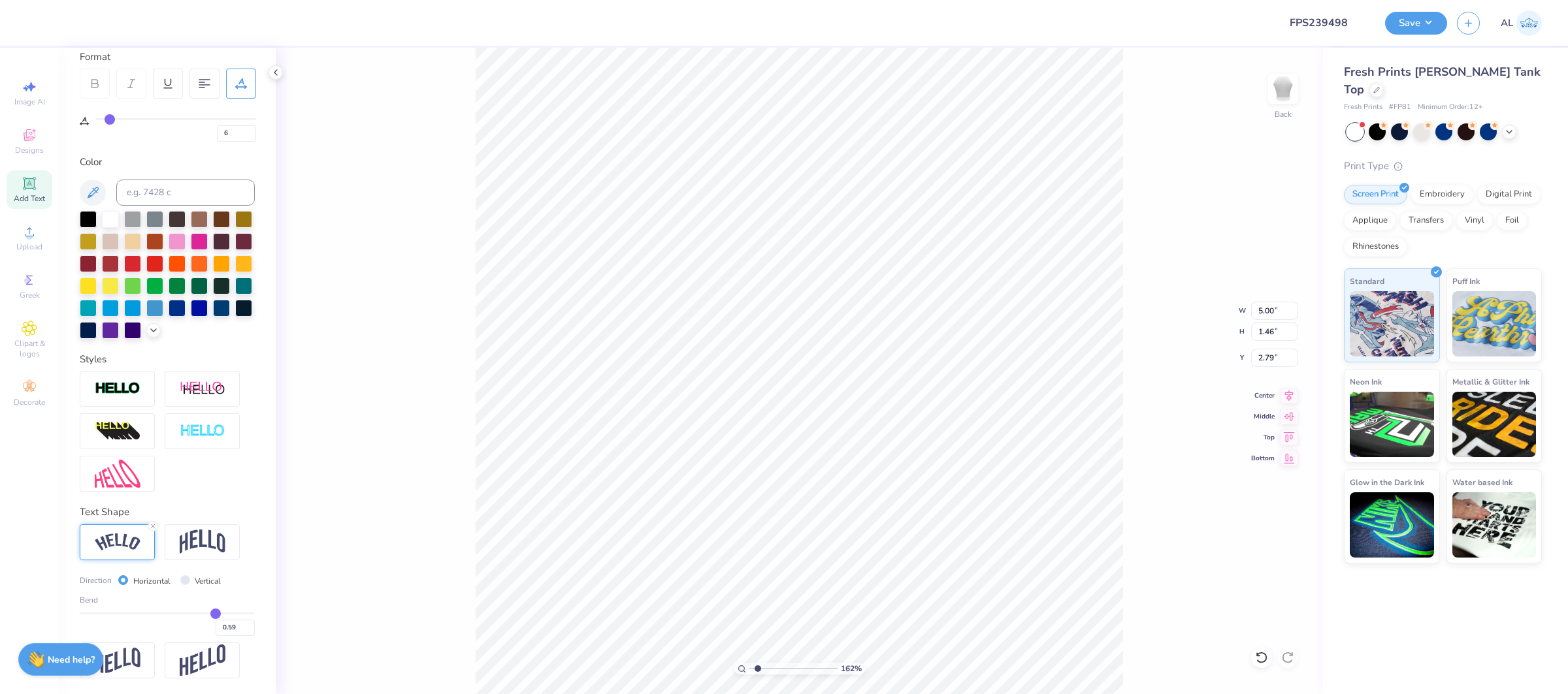
type input "6"
type input "0.61"
type input "0.62"
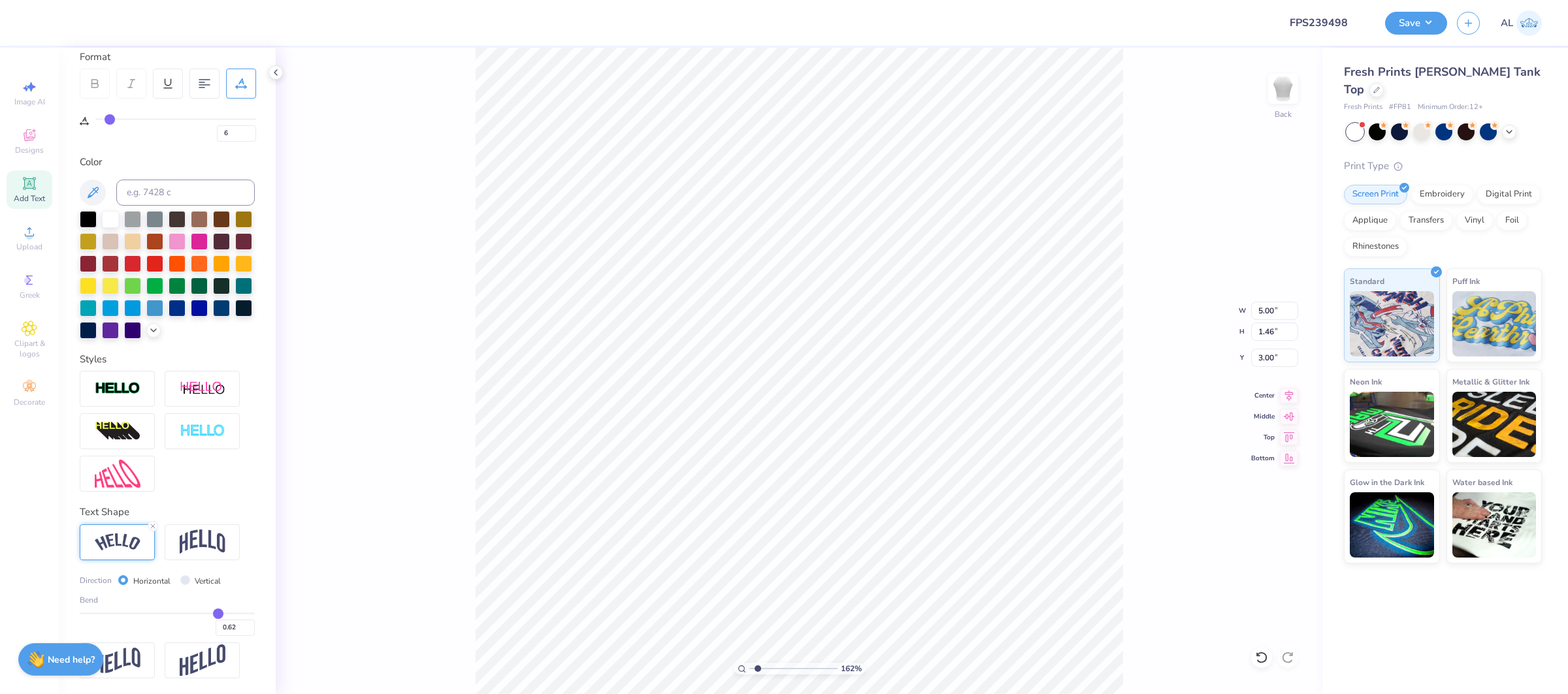
type input "0.64"
type input "0.66"
type input "0.67"
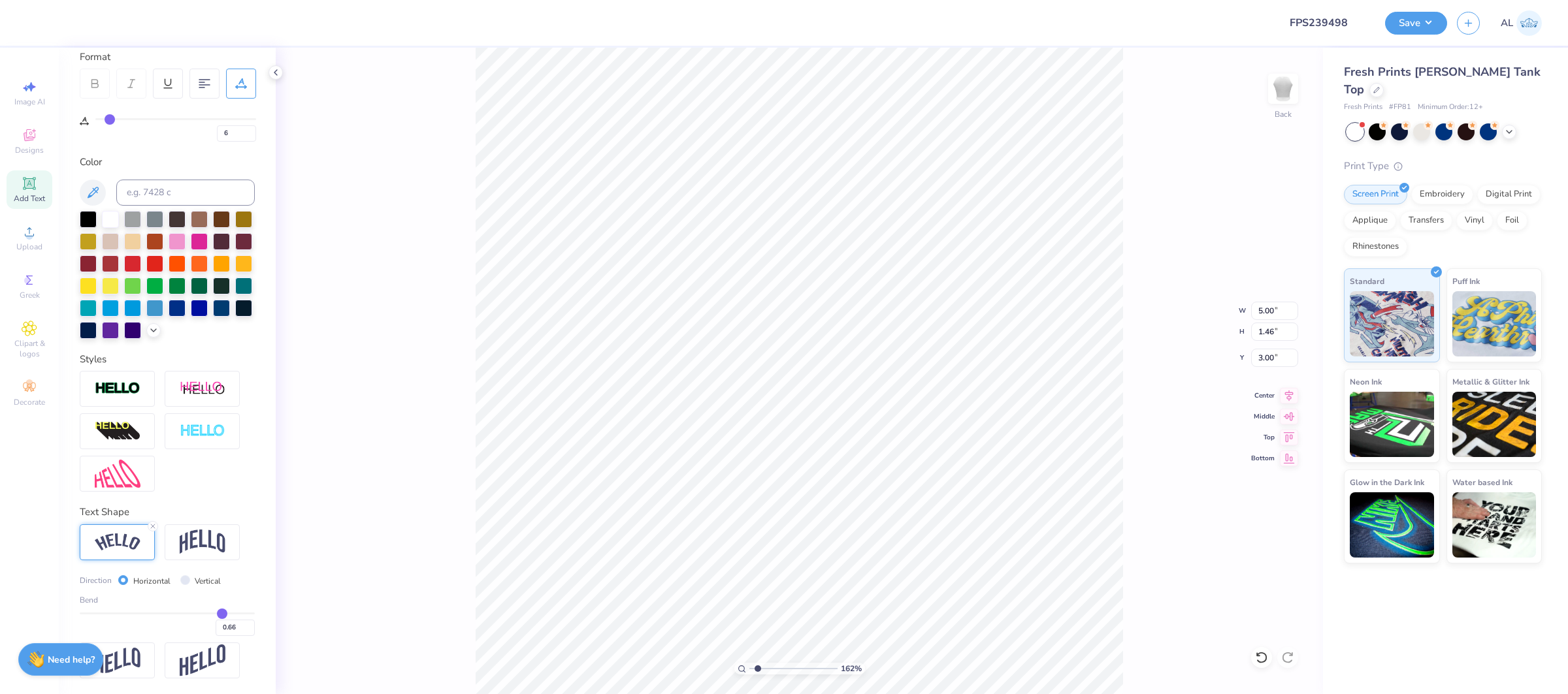
type input "0.67"
type input "0.68"
type input "0.69"
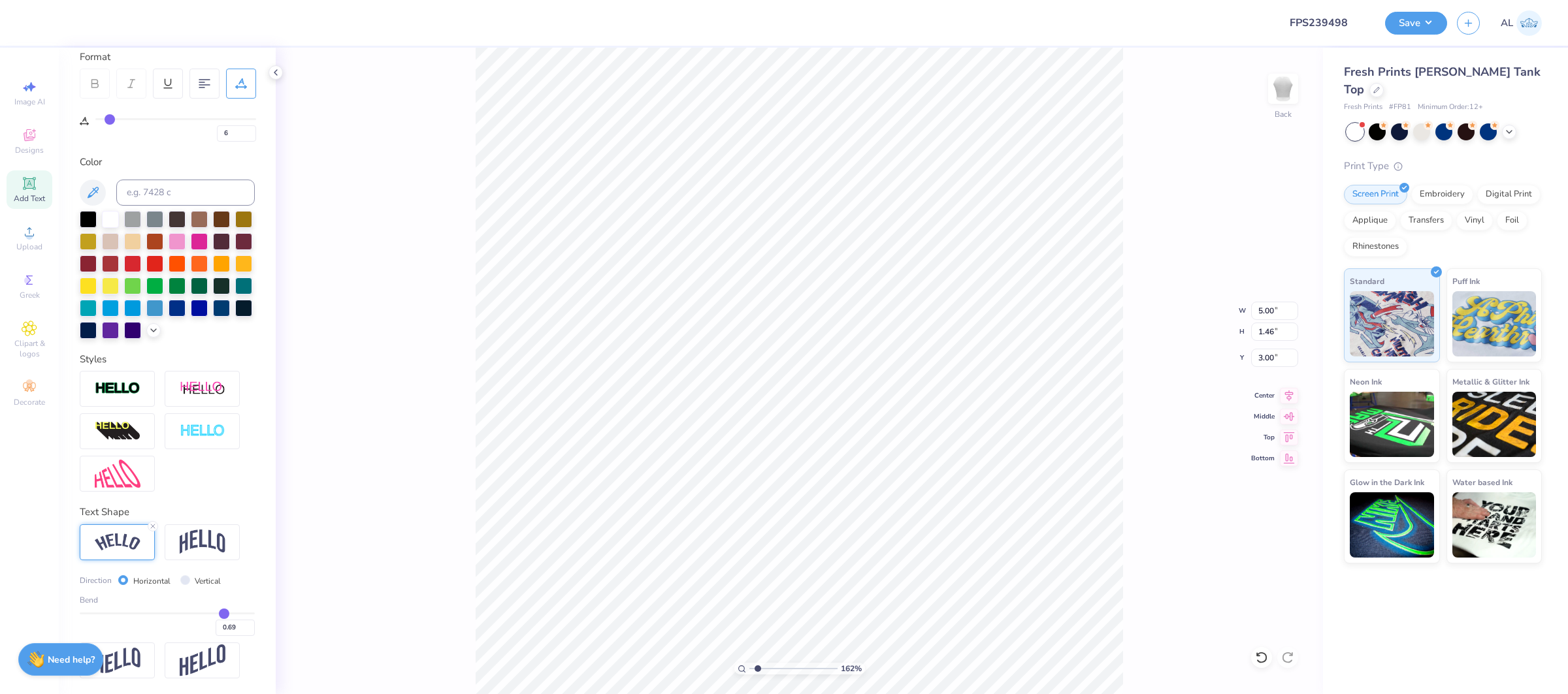
type input "0.69"
click at [223, 614] on input "range" at bounding box center [167, 613] width 175 height 2
type input "6"
type input "5.15"
type input "1.75"
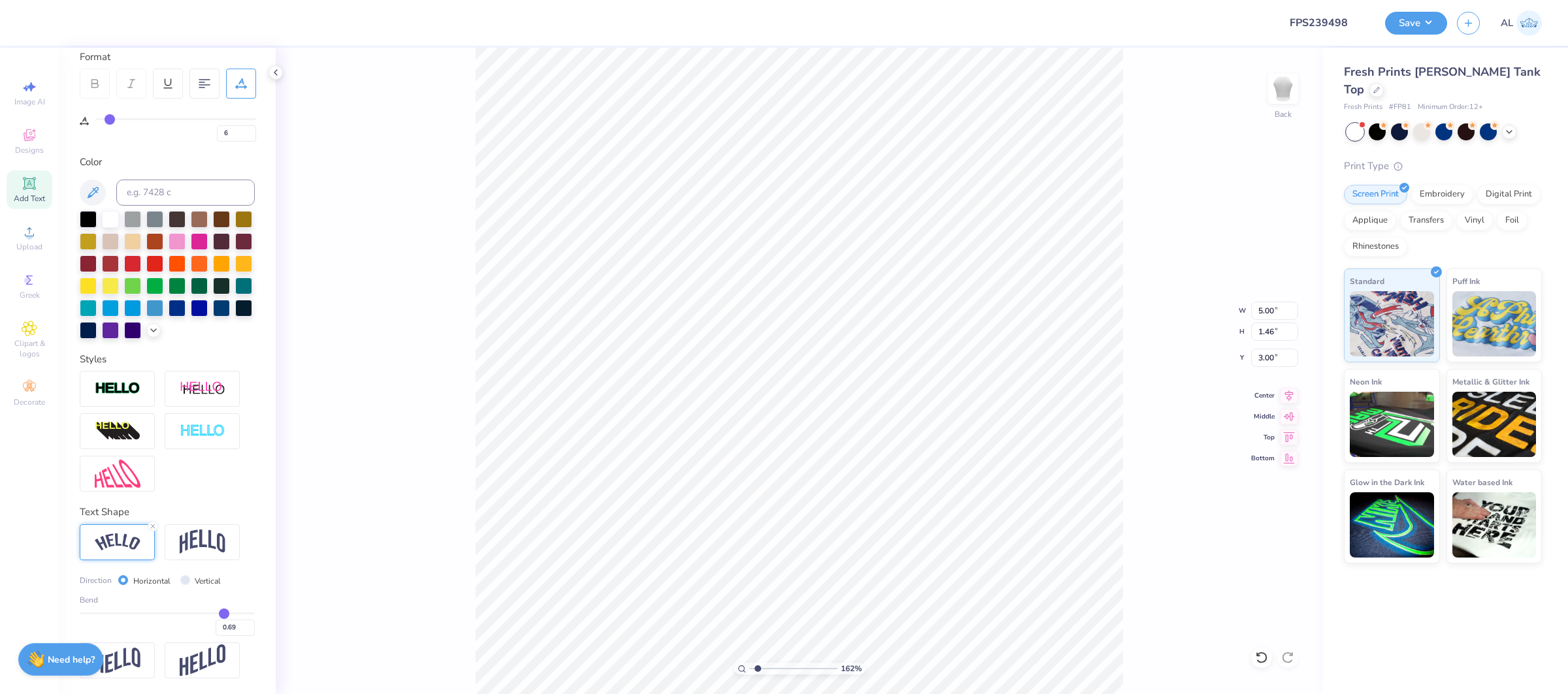
type input "2.85"
type input "6"
type input "0.68"
type input "0.67"
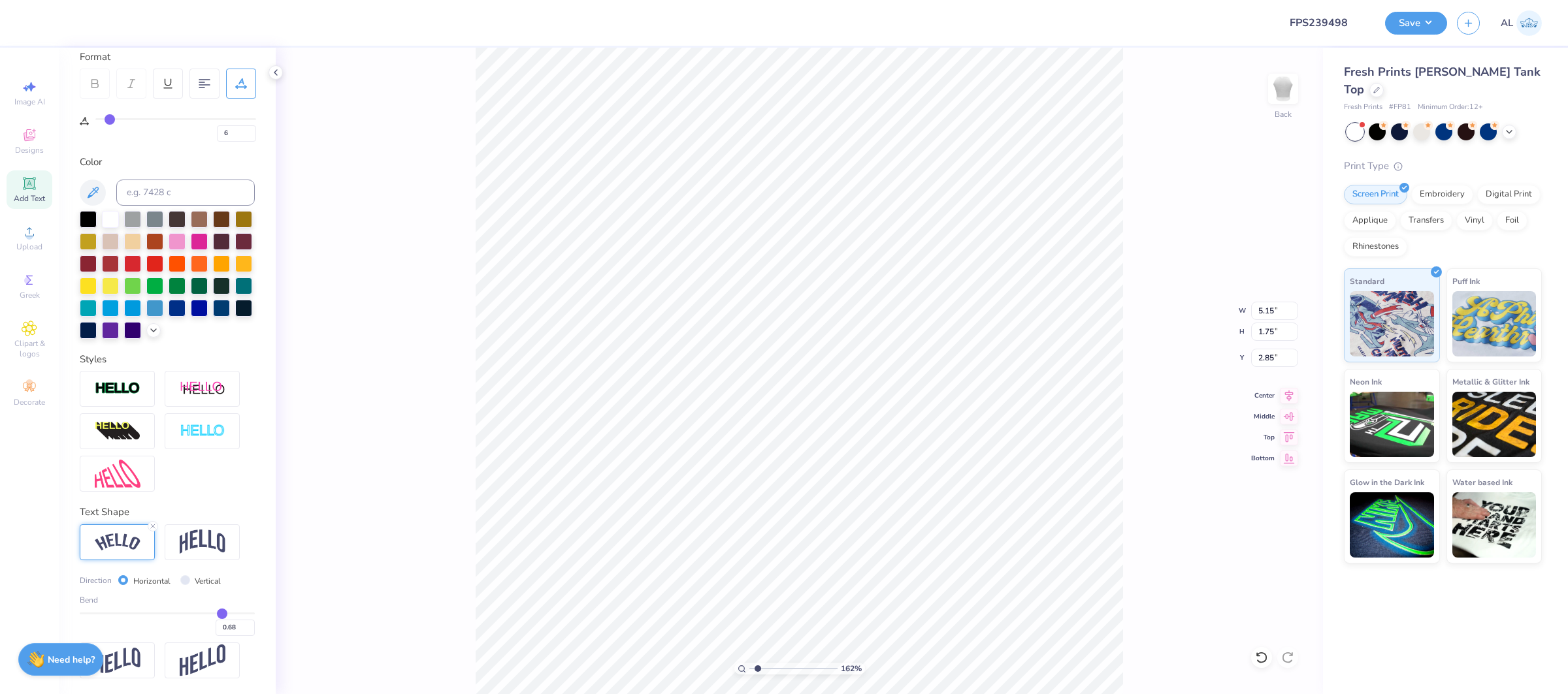
type input "0.67"
type input "0.66"
type input "0.65"
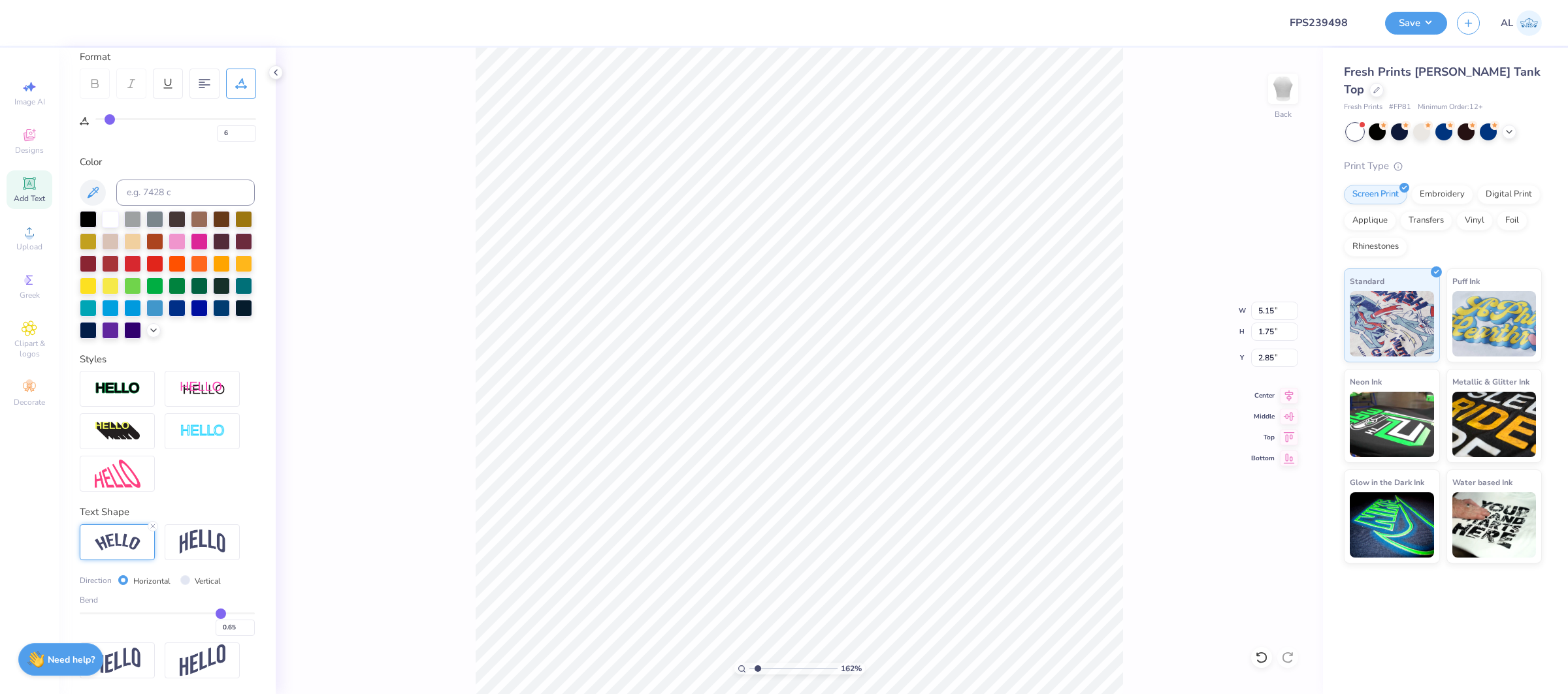
type input "0.64"
click at [220, 614] on input "range" at bounding box center [167, 613] width 175 height 2
type input "6"
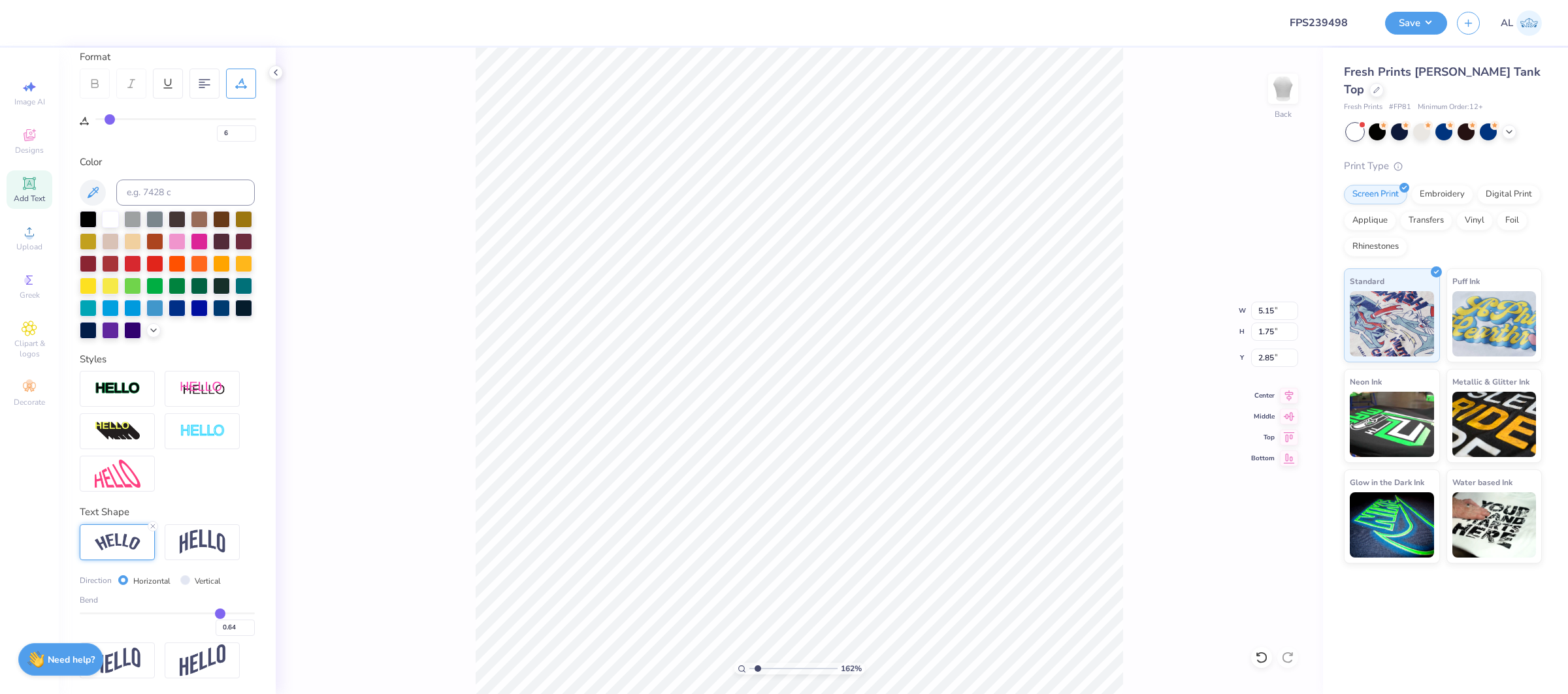
type input "5.07"
type input "1.60"
type input "2.93"
type input "6"
type input "3.00"
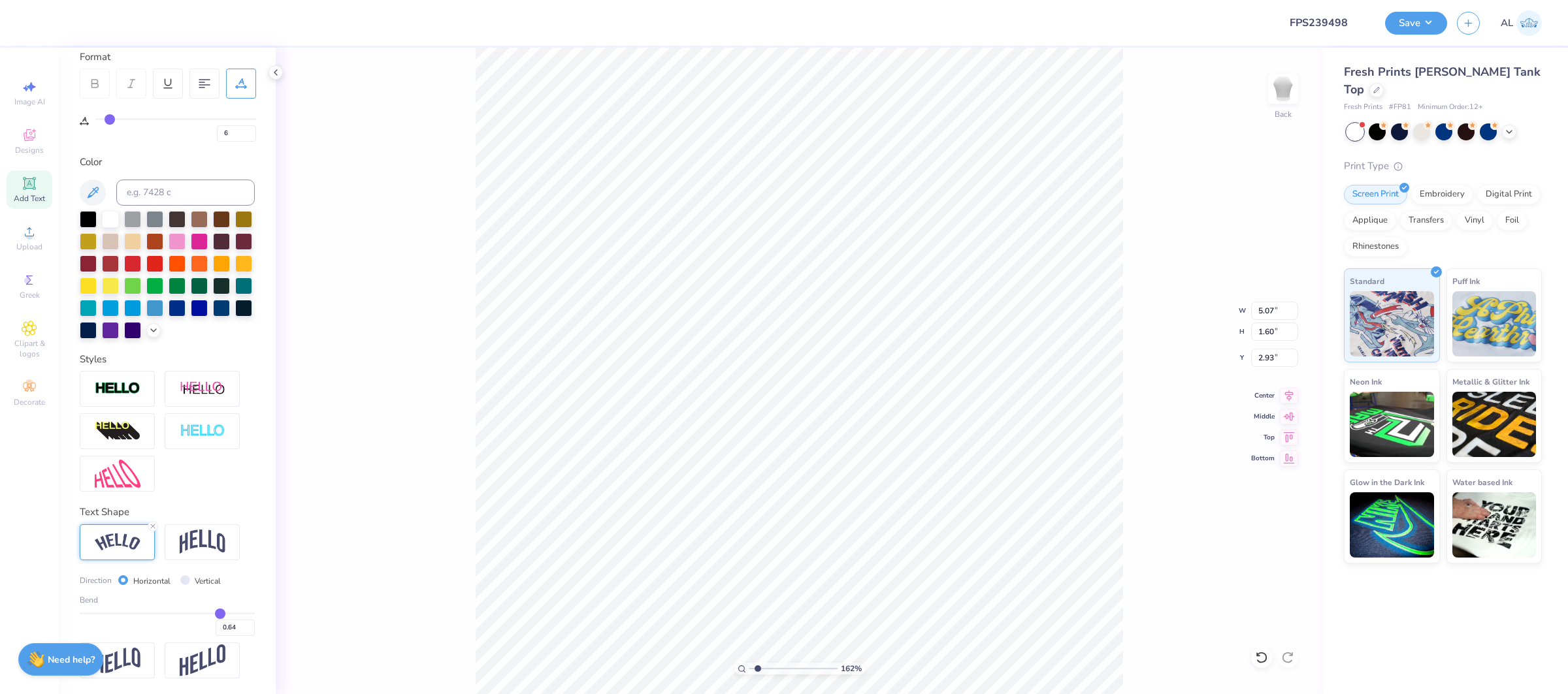
type input "6"
type input "0.68"
type input "0.69"
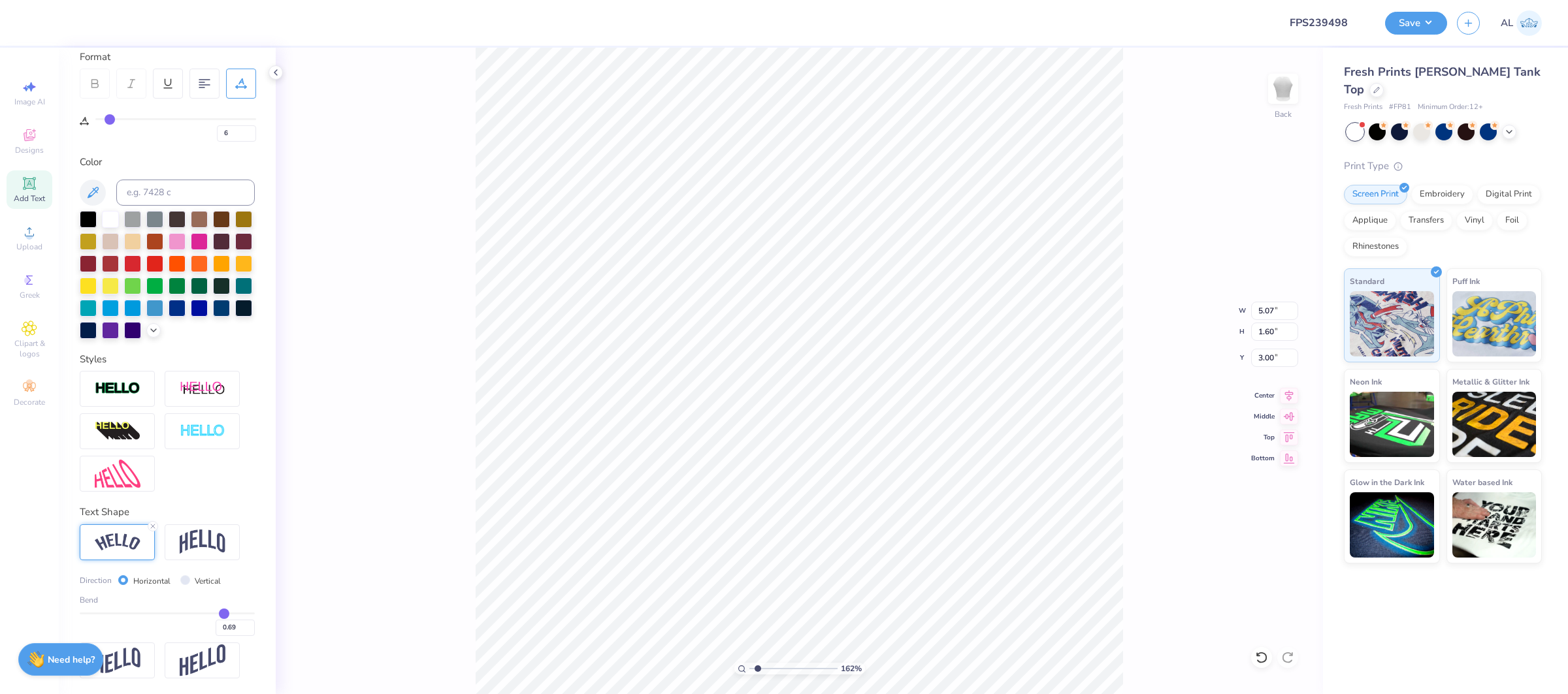
type input "0.7"
type input "0.70"
type input "0.71"
type input "0.72"
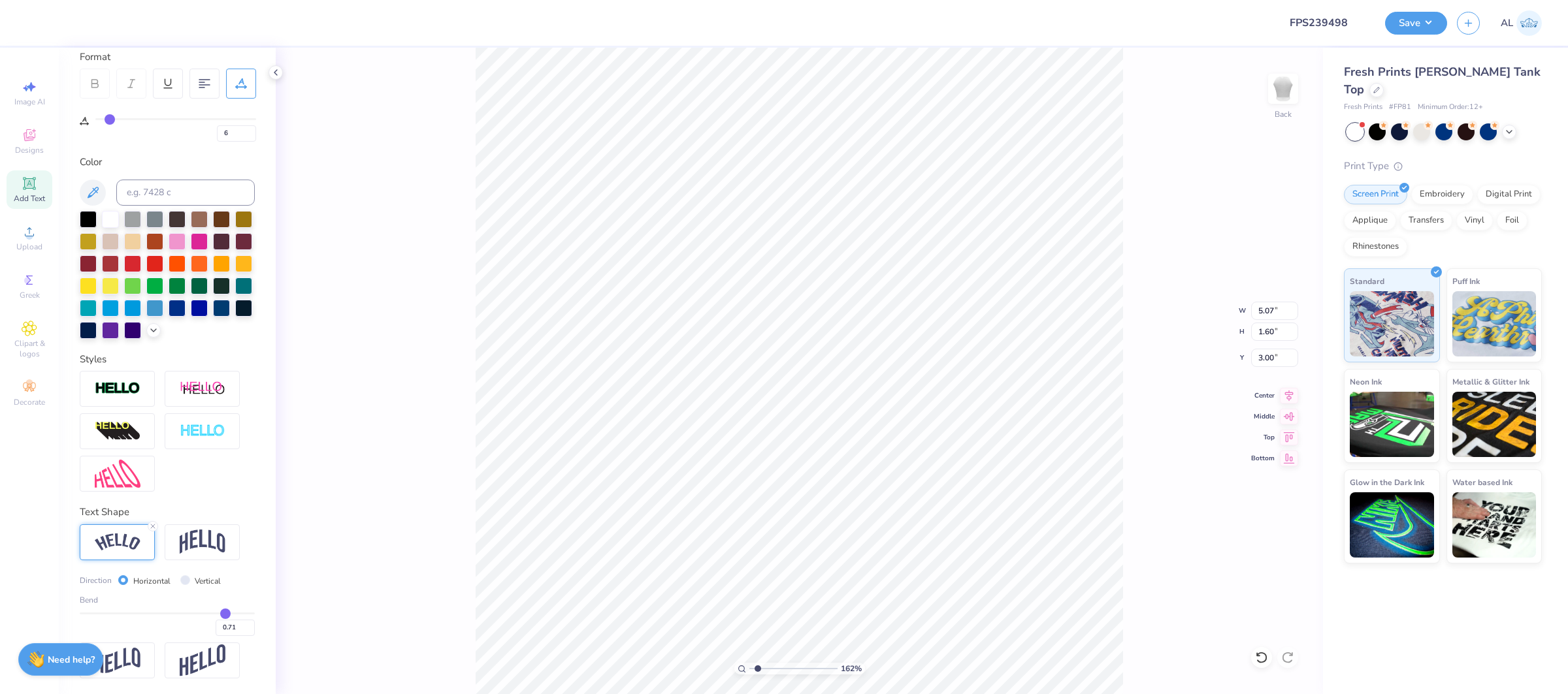
type input "0.72"
click at [226, 613] on input "range" at bounding box center [167, 613] width 175 height 2
type input "6"
type input "5.19"
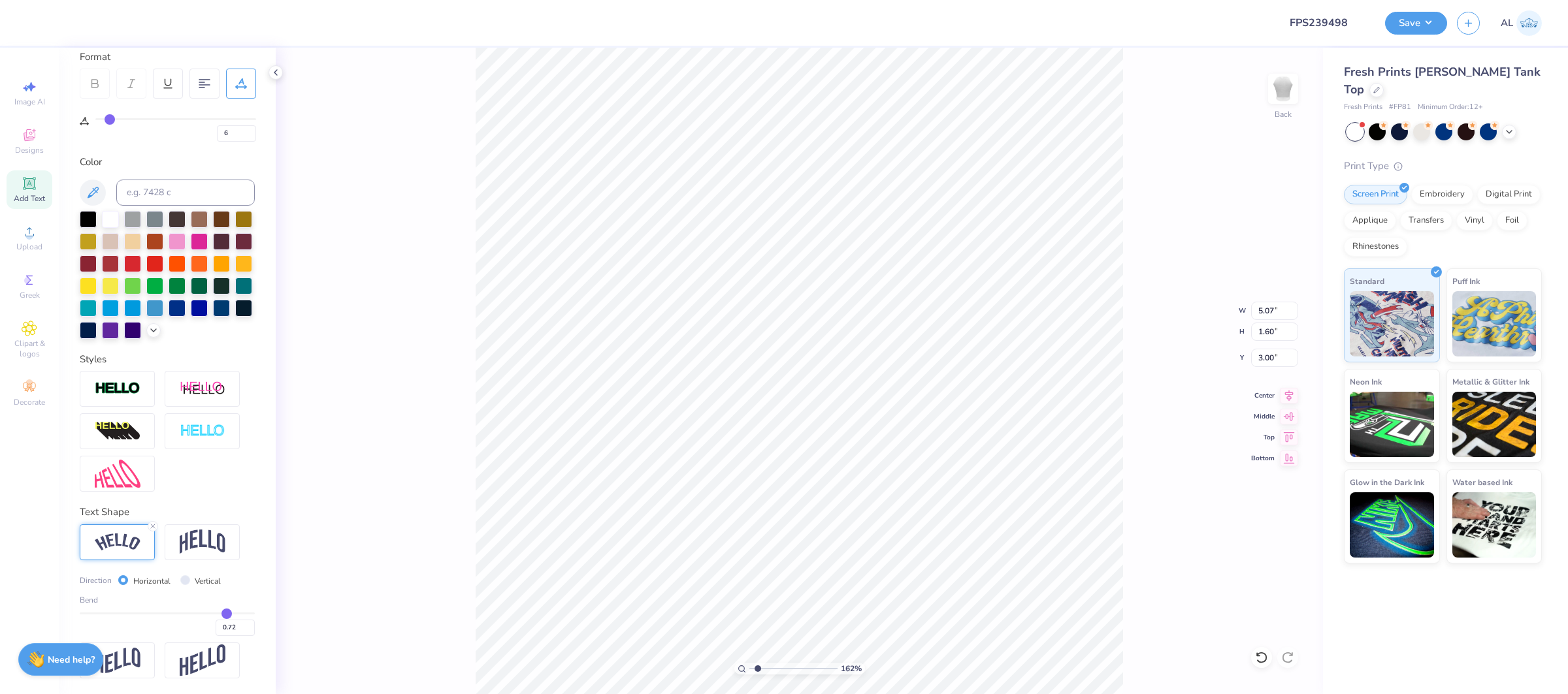
type input "1.85"
type input "2.88"
type input "6"
click at [248, 631] on input "0.71" at bounding box center [234, 627] width 39 height 16
type input "0.7"
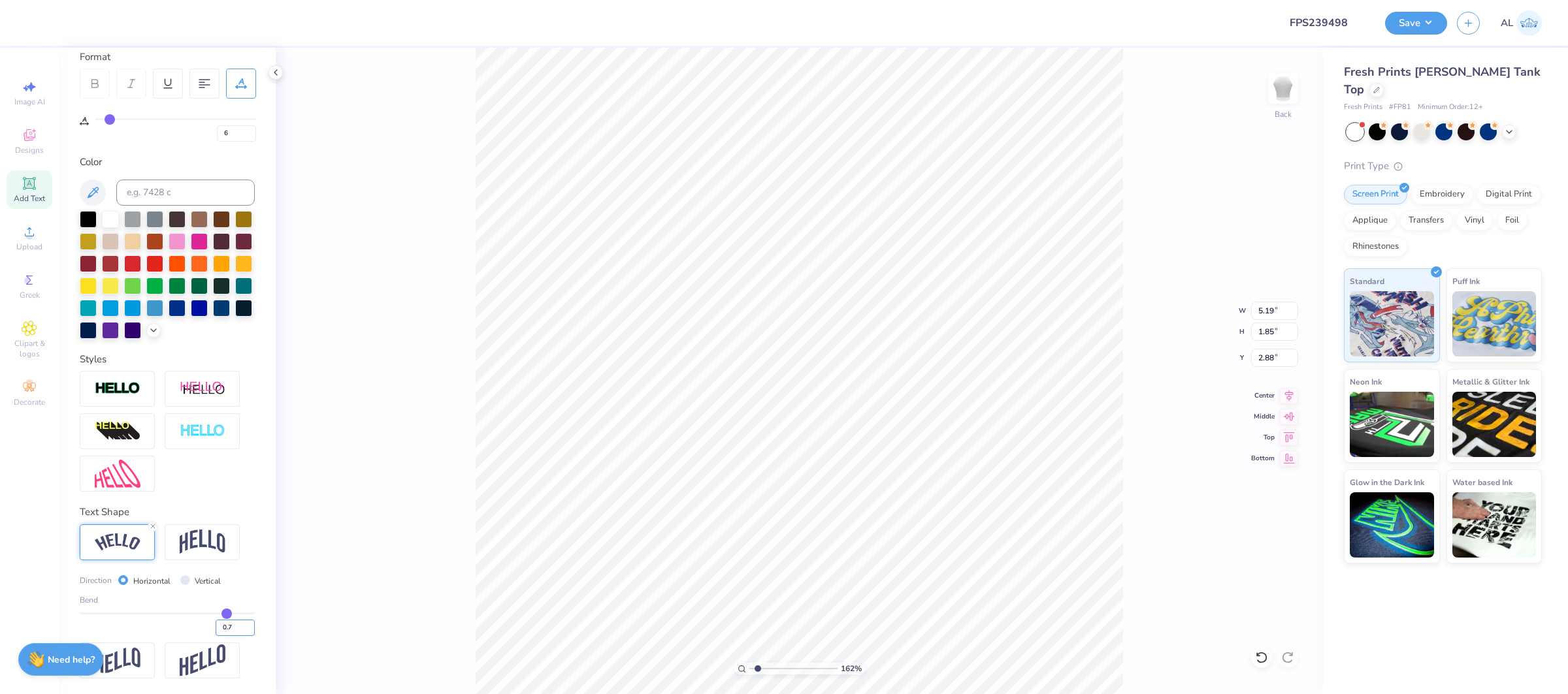
click at [248, 631] on input "0.7" at bounding box center [234, 627] width 39 height 16
type input "0.7"
type input "0.70"
type input "6"
type input "5.16"
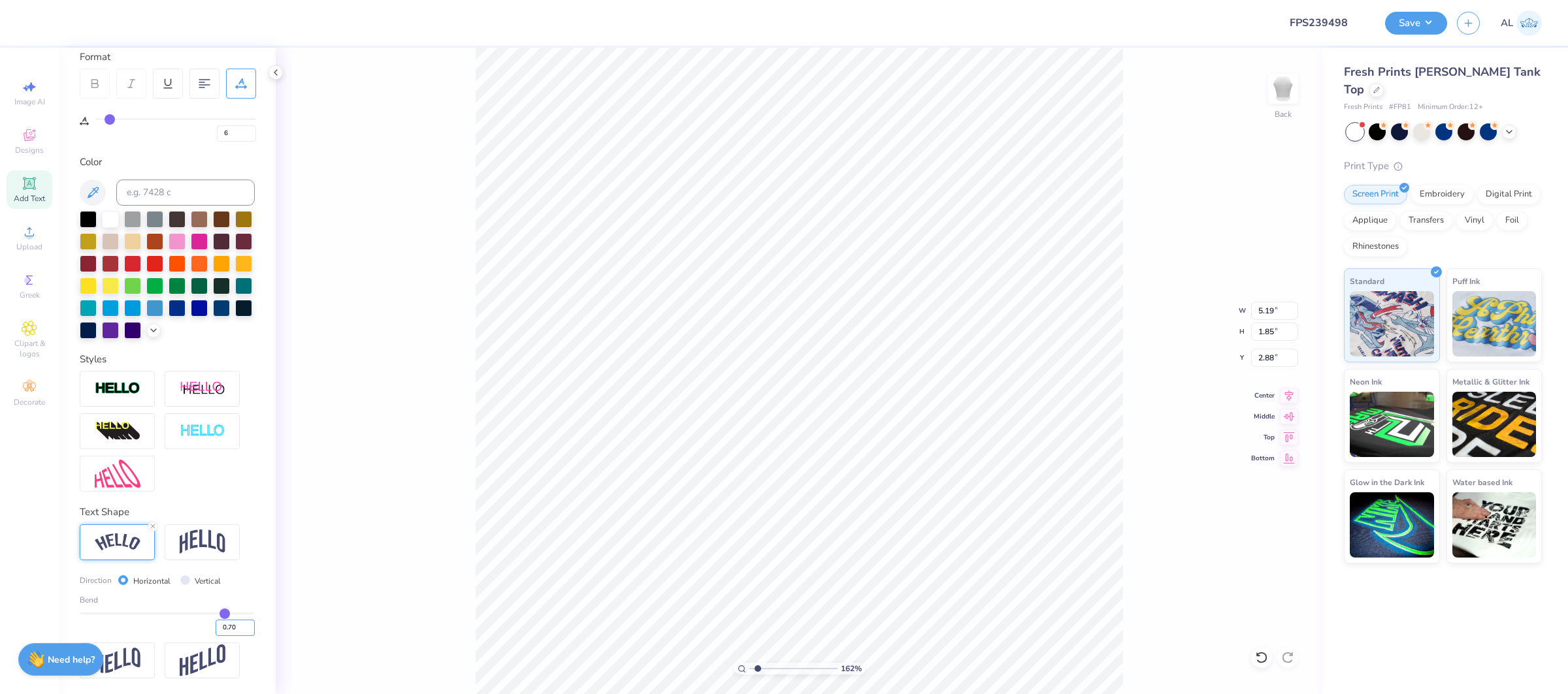
type input "1.78"
type input "2.91"
type input "6"
click at [250, 631] on input "0.69" at bounding box center [234, 627] width 39 height 16
type input "0.68"
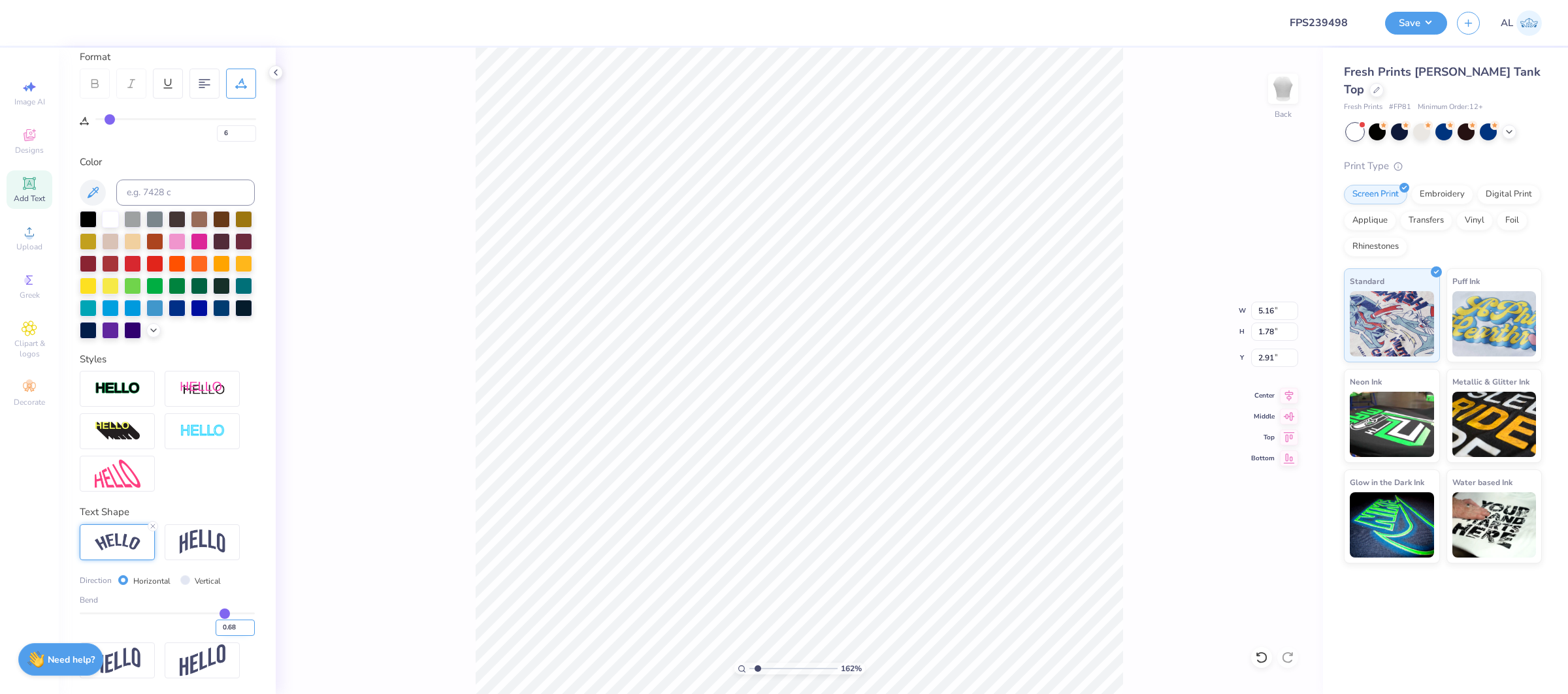
click at [250, 631] on input "0.68" at bounding box center [234, 627] width 39 height 16
type input "0.68"
type input "6"
type input "5.13"
type input "1.72"
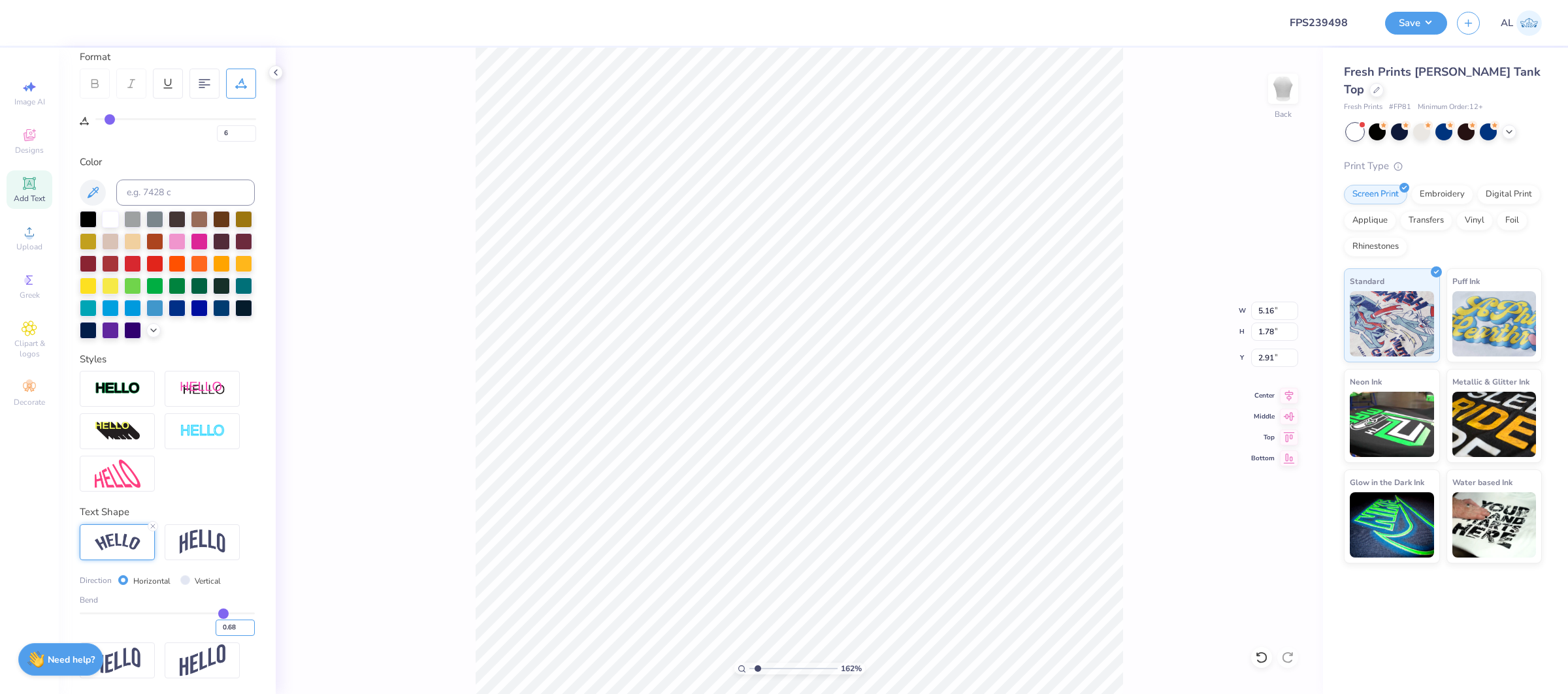
type input "2.94"
type input "6"
type input "3.00"
click at [35, 190] on icon at bounding box center [30, 184] width 16 height 16
type input "0"
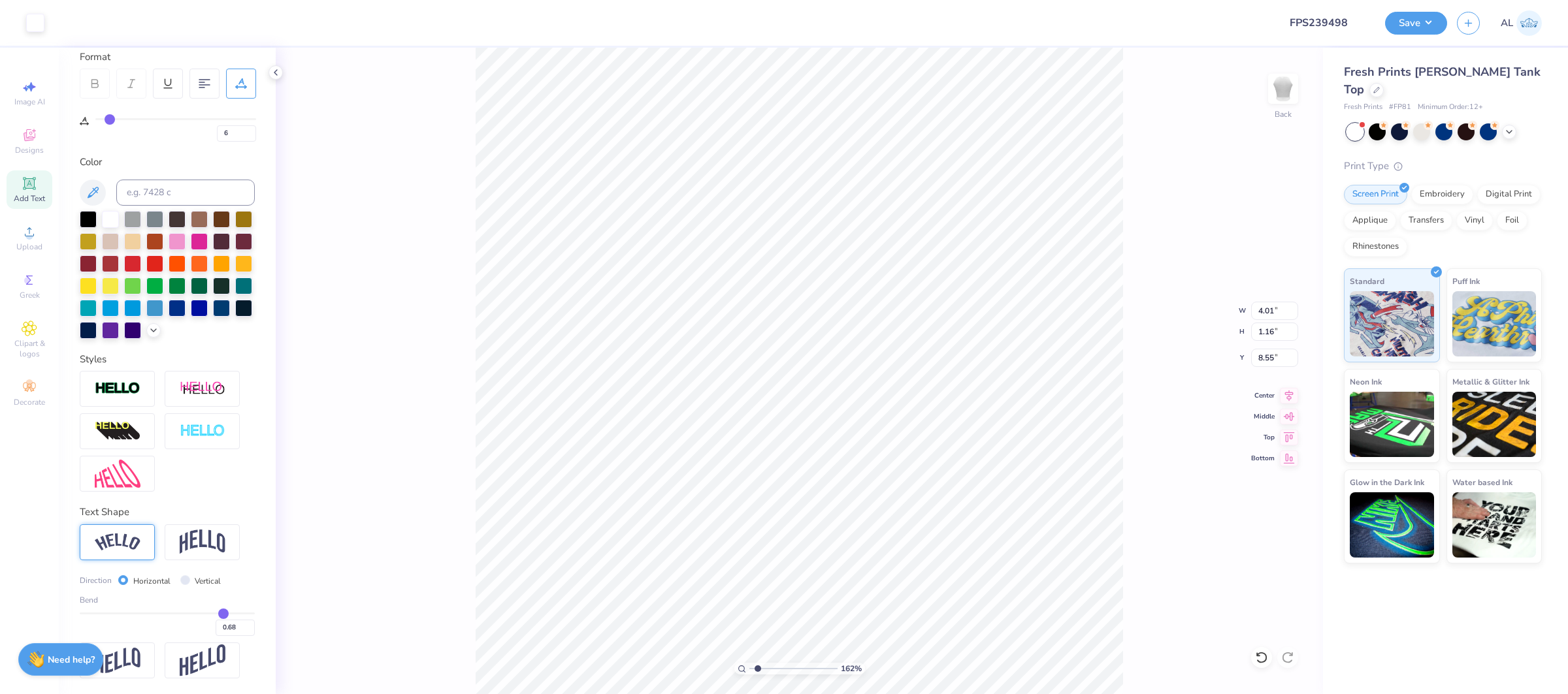
type input "0"
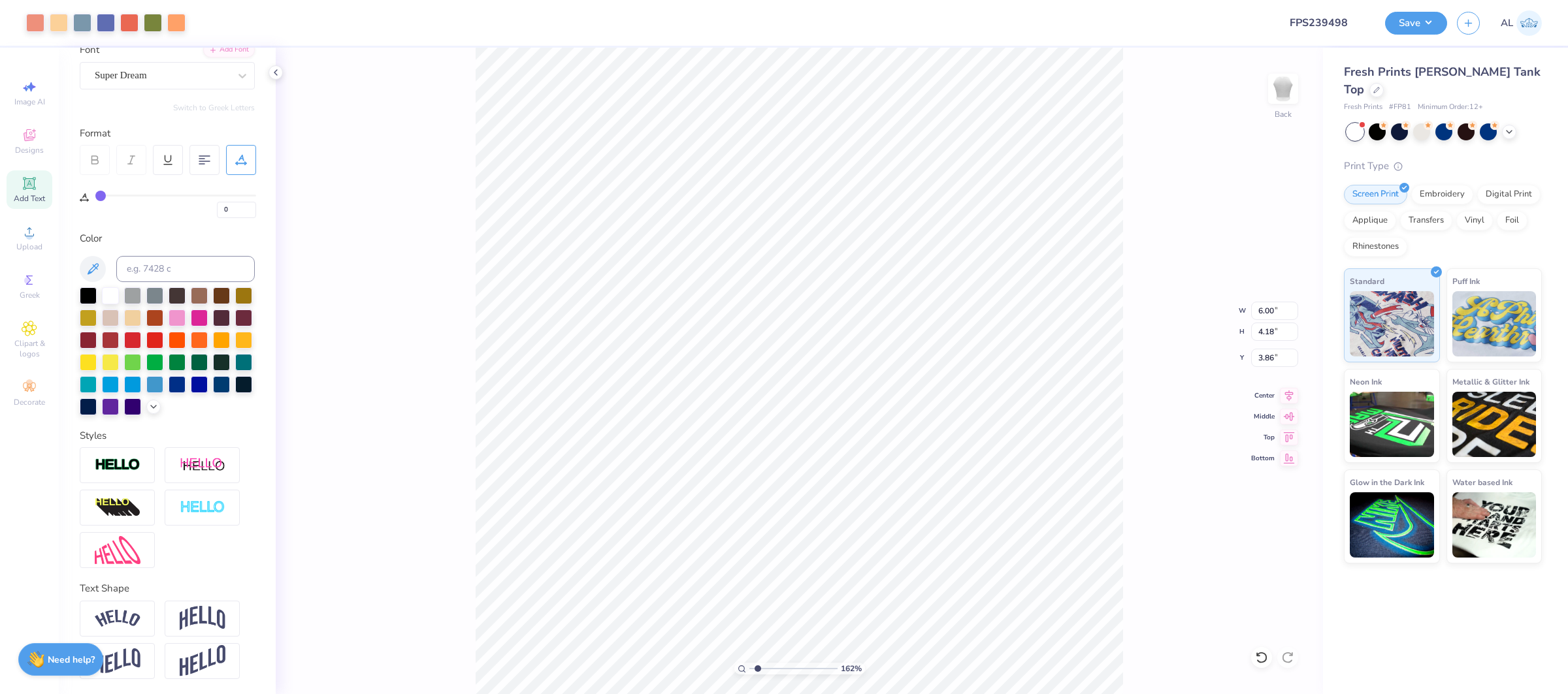
type input "3.86"
type input "6.77"
drag, startPoint x: 760, startPoint y: 672, endPoint x: 801, endPoint y: 668, distance: 41.2
click at [801, 668] on input "range" at bounding box center [794, 669] width 89 height 12
type input "5.99"
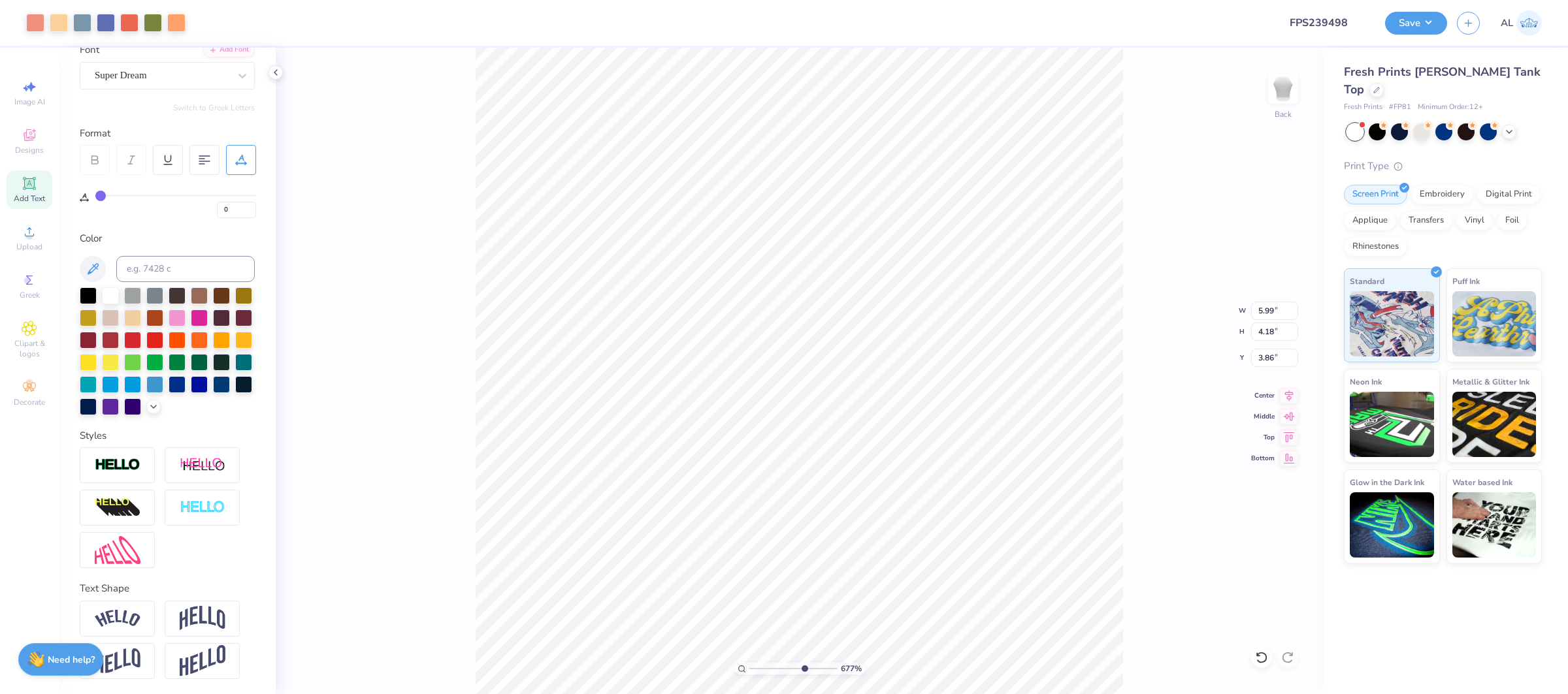
type input "3.87"
type input "6.00"
type input "2.7"
drag, startPoint x: 797, startPoint y: 667, endPoint x: 765, endPoint y: 664, distance: 32.1
click at [766, 665] on input "range" at bounding box center [794, 669] width 89 height 12
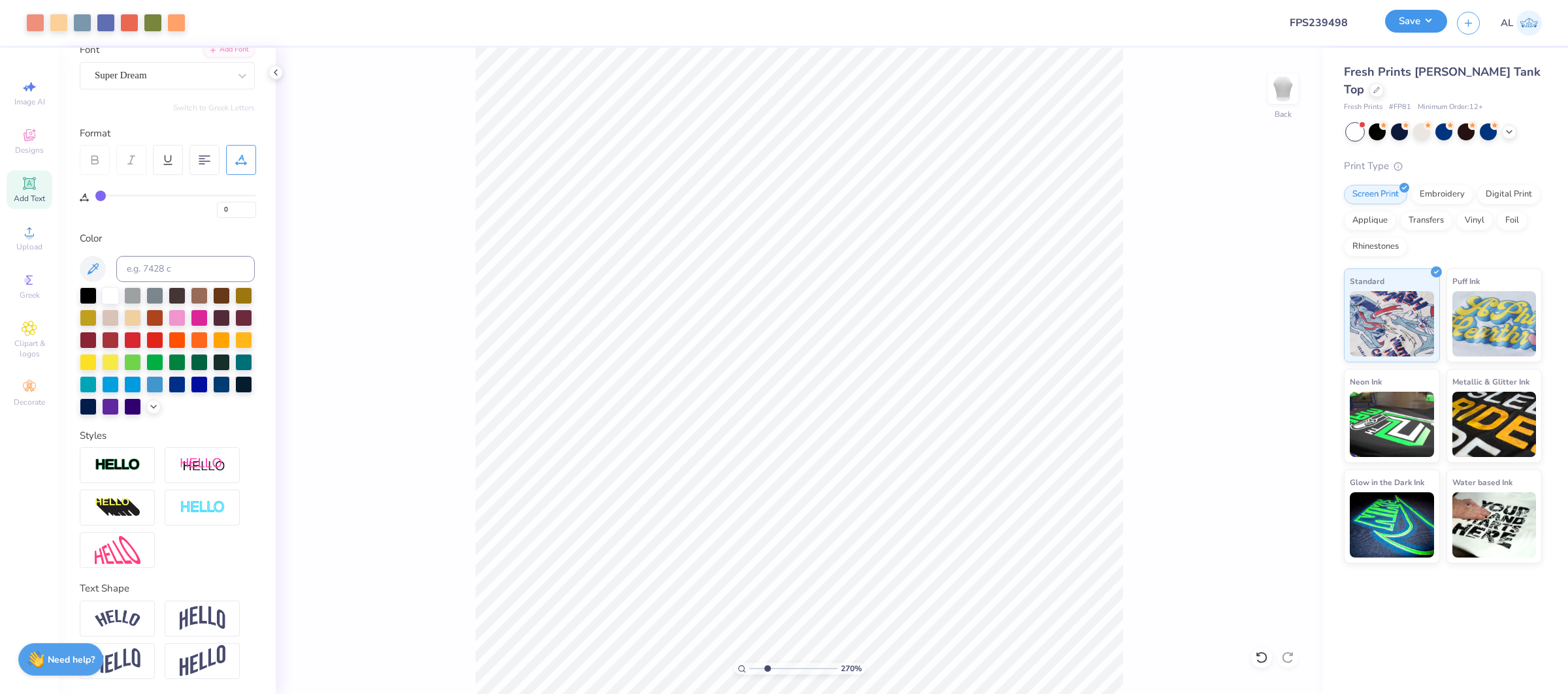
click at [1417, 13] on button "Save" at bounding box center [1416, 21] width 62 height 23
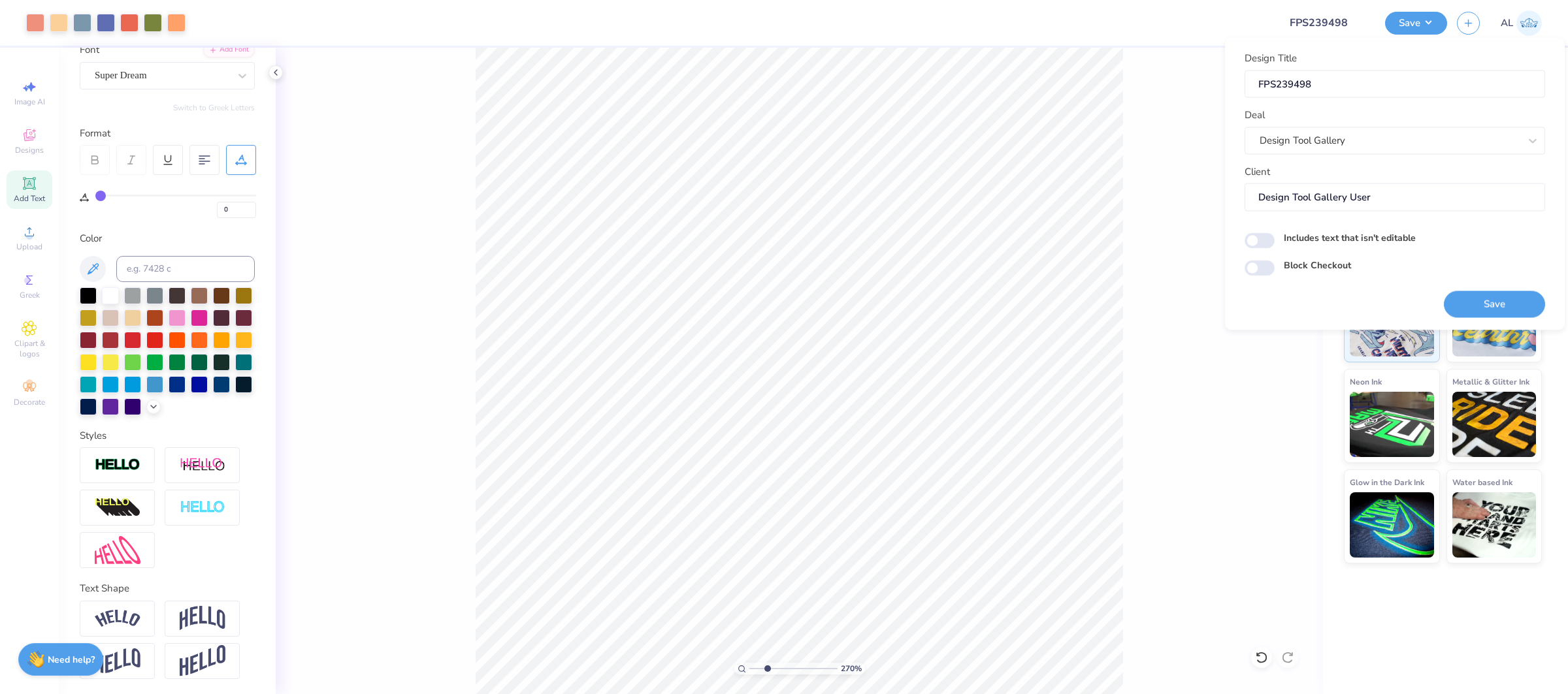
drag, startPoint x: 1484, startPoint y: 302, endPoint x: 1128, endPoint y: 5, distance: 463.6
click at [1483, 302] on button "Save" at bounding box center [1494, 304] width 102 height 27
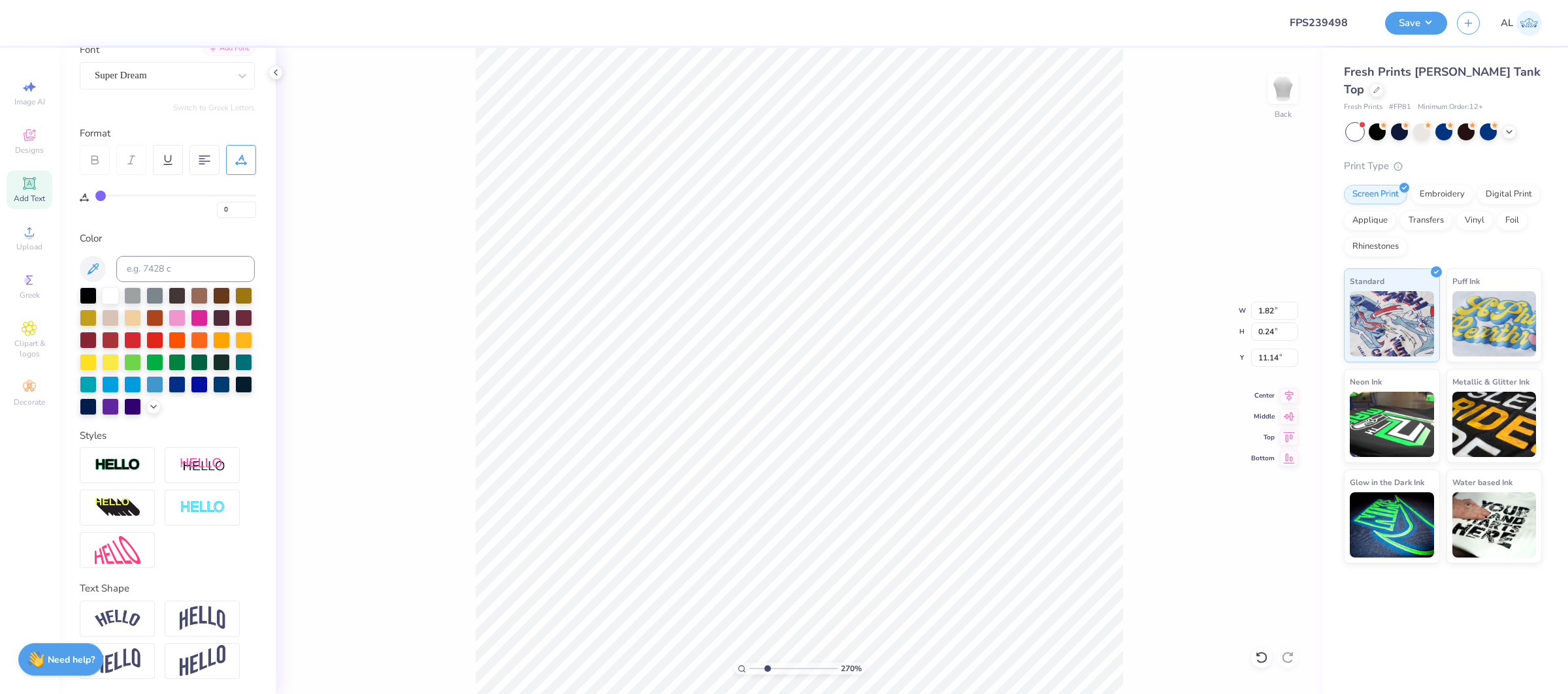
click at [231, 54] on div "Add Font" at bounding box center [228, 48] width 51 height 15
click at [218, 56] on div "Add Font Font Super Dream" at bounding box center [167, 66] width 175 height 47
type input "9.17"
click at [245, 50] on div "Add Font" at bounding box center [228, 48] width 51 height 15
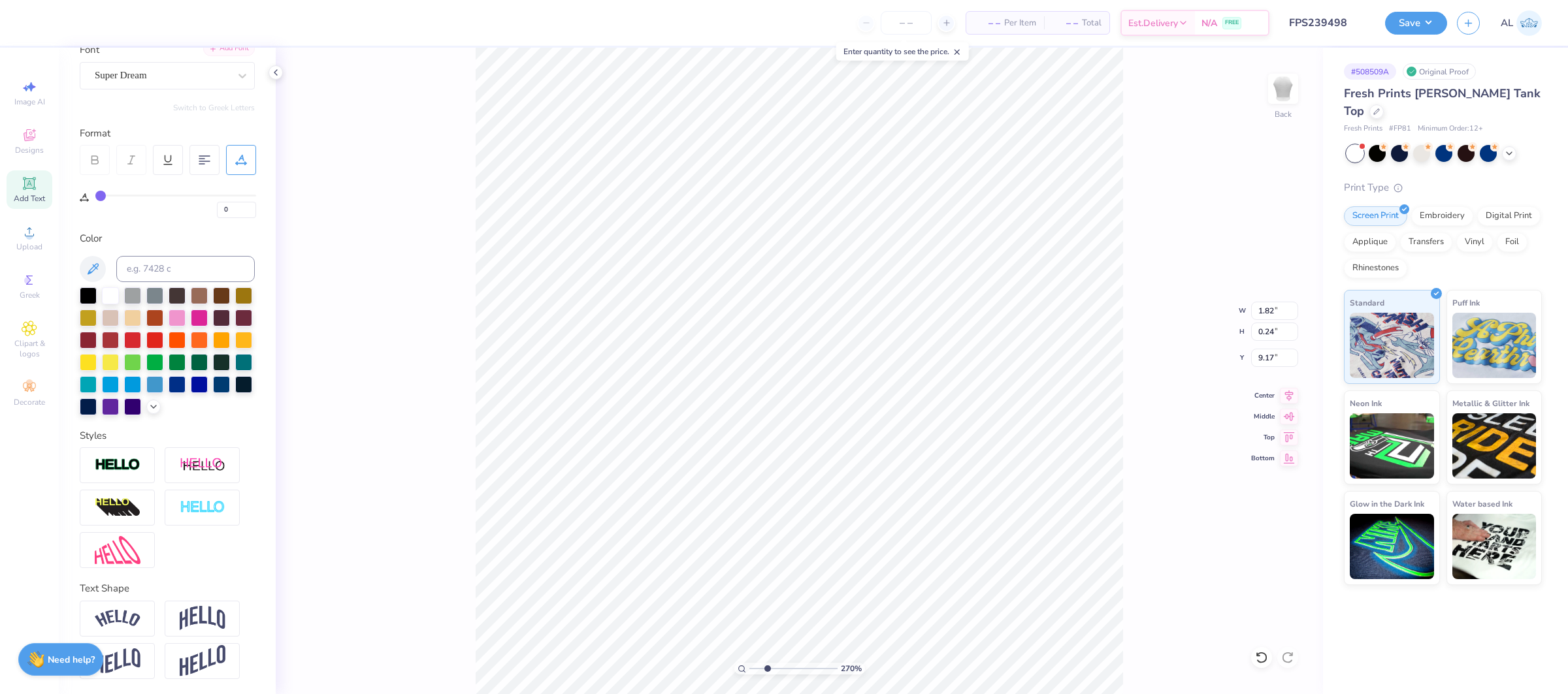
click at [234, 54] on div "Add Font" at bounding box center [228, 48] width 51 height 15
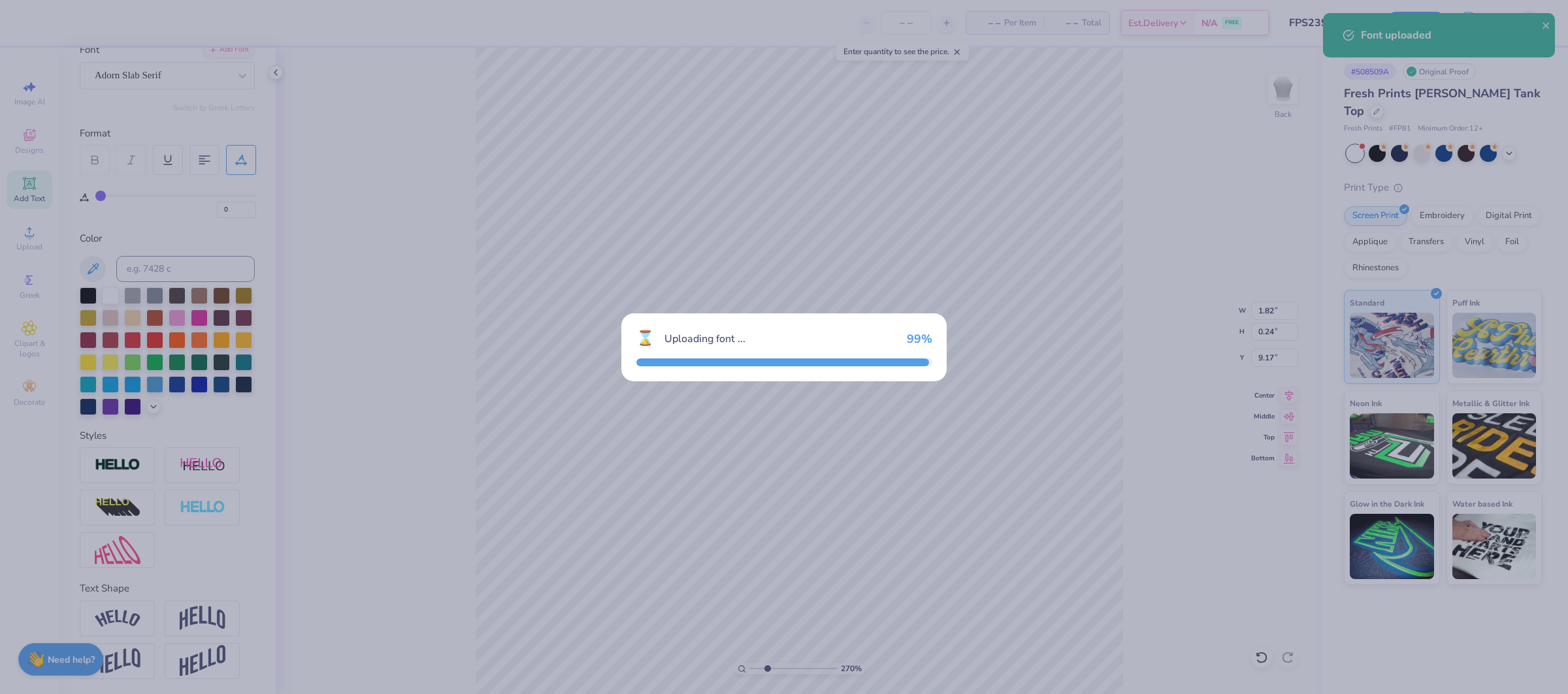
type input "2.20"
type input "0.25"
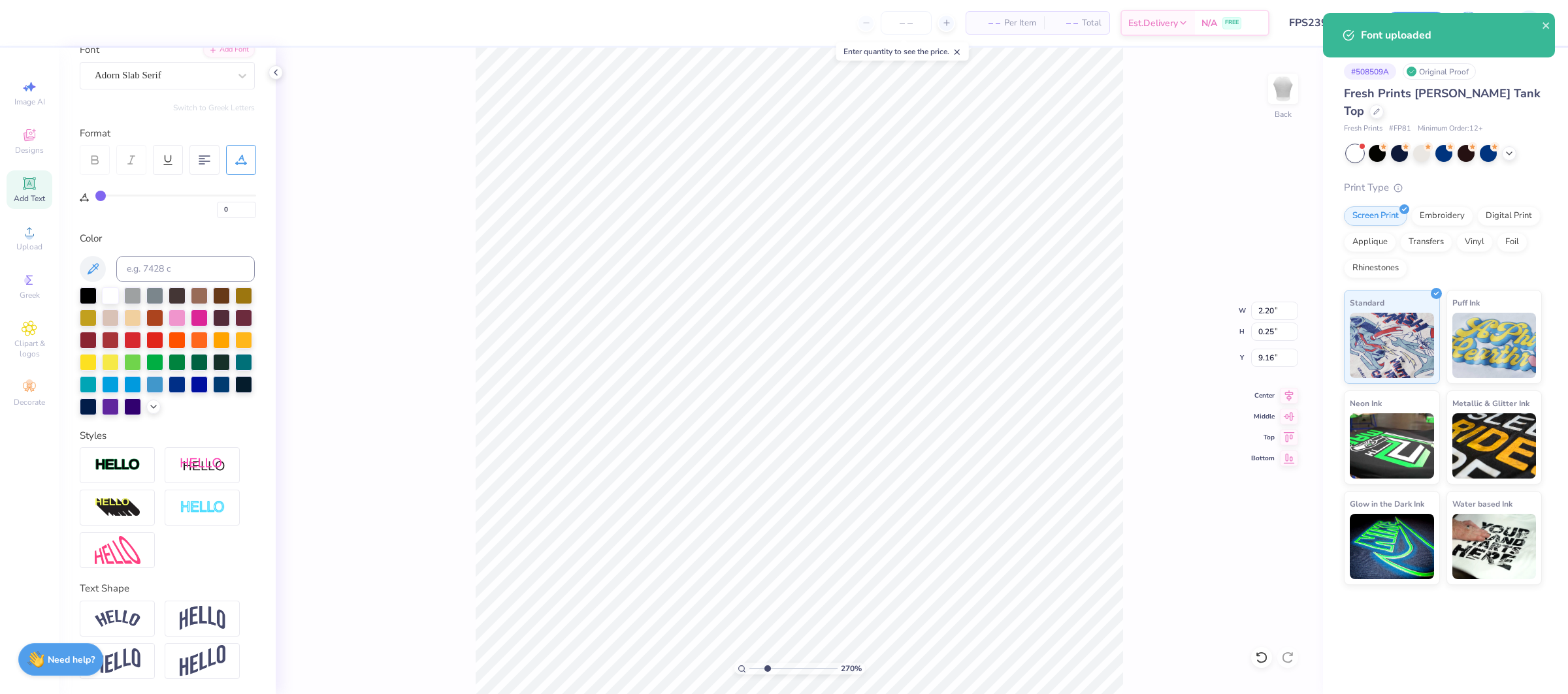
type input "8.53"
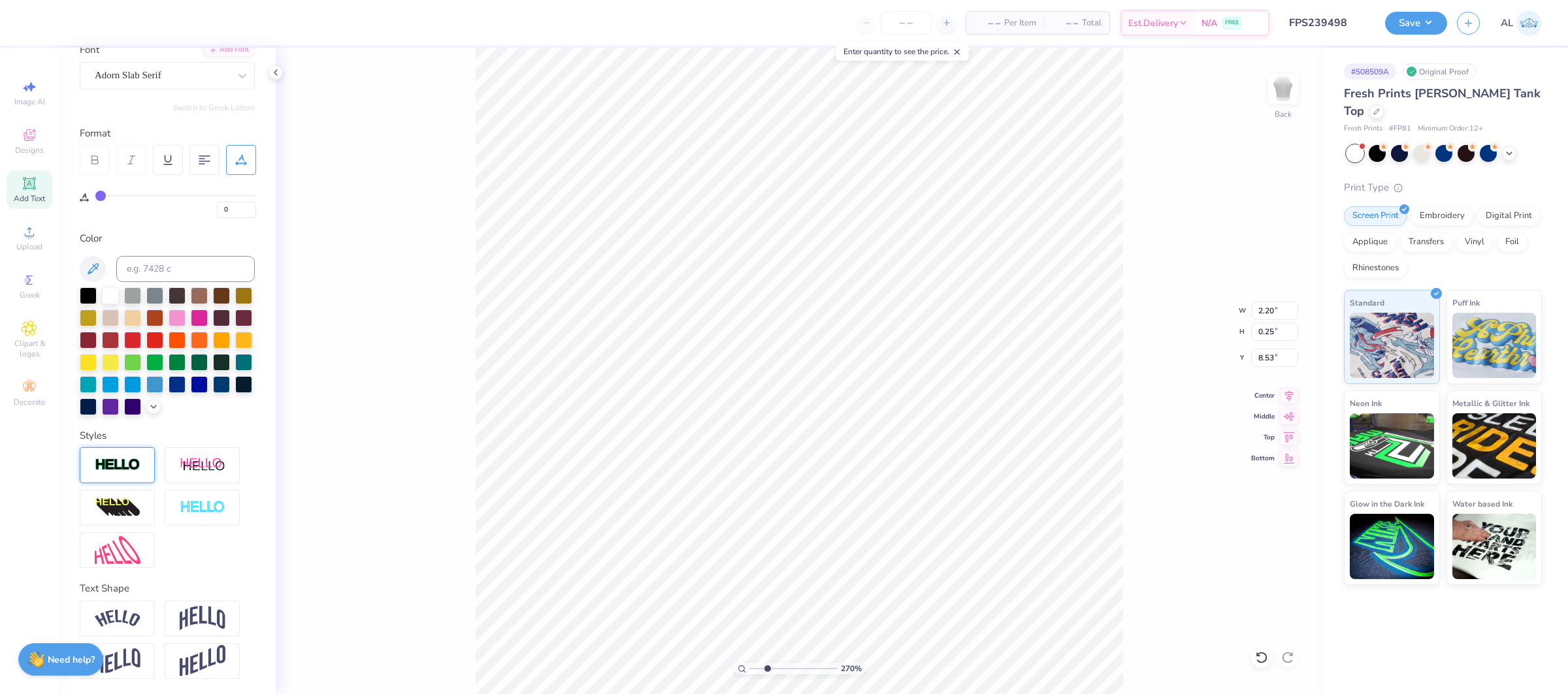
click at [128, 471] on img at bounding box center [117, 465] width 46 height 15
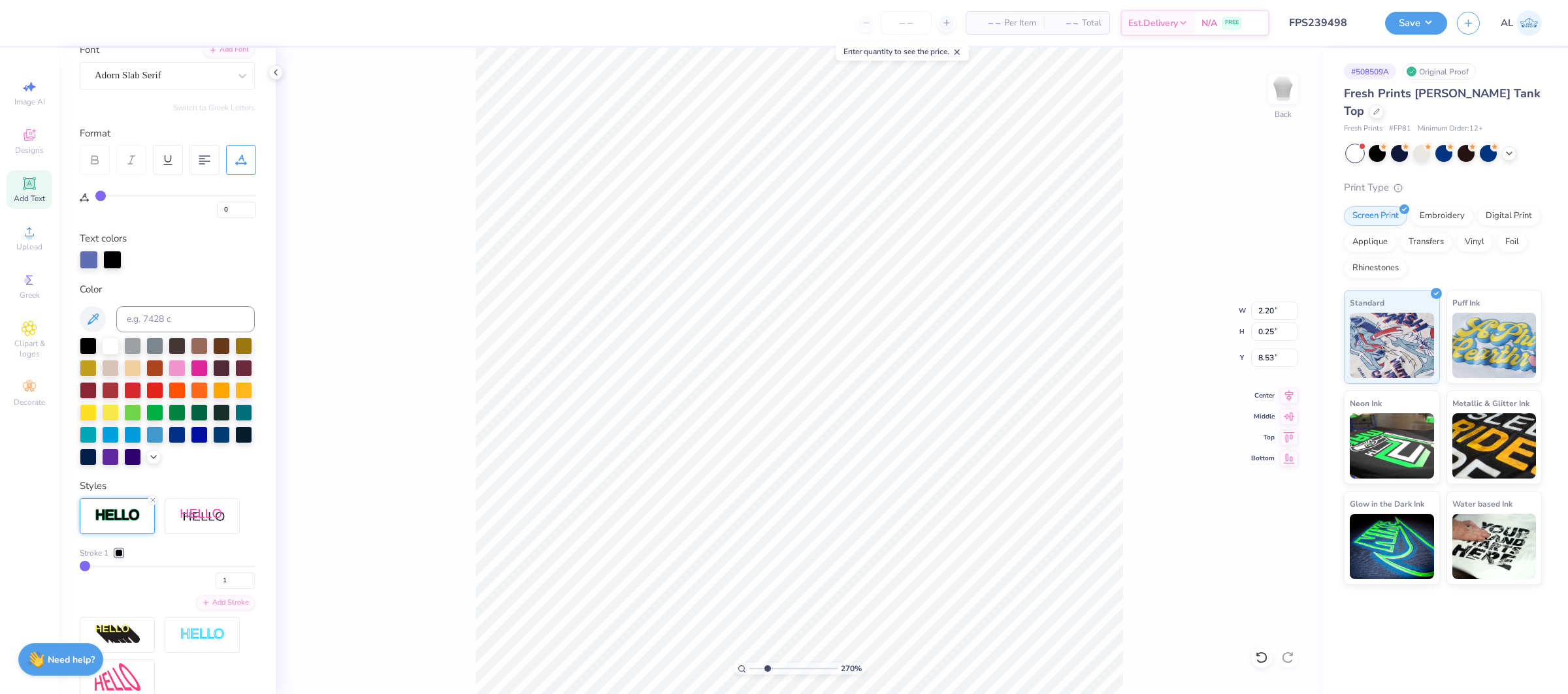
type input "2.21"
type input "0.26"
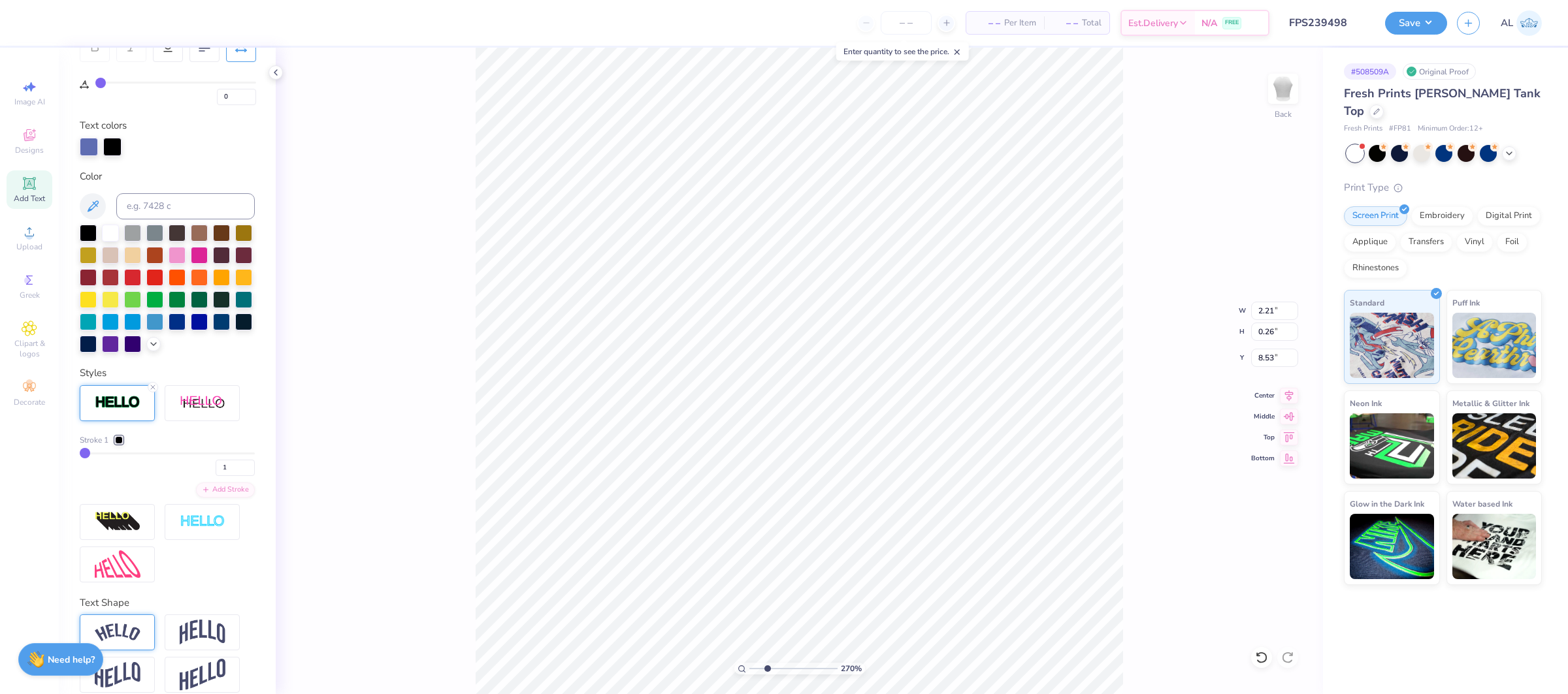
scroll to position [235, 0]
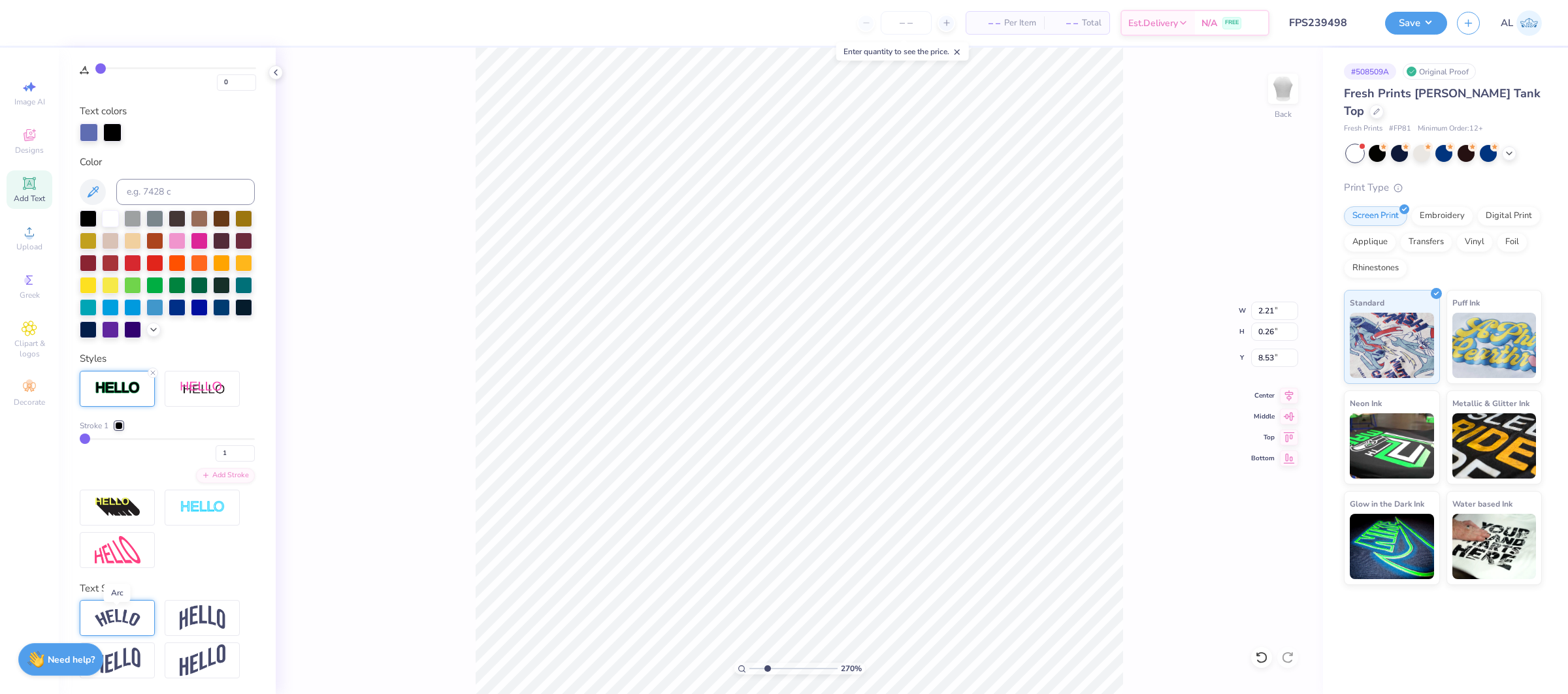
click at [119, 624] on img at bounding box center [117, 618] width 46 height 17
type input "2.53"
type input "0.53"
type input "8.39"
click at [759, 669] on input "range" at bounding box center [794, 669] width 89 height 12
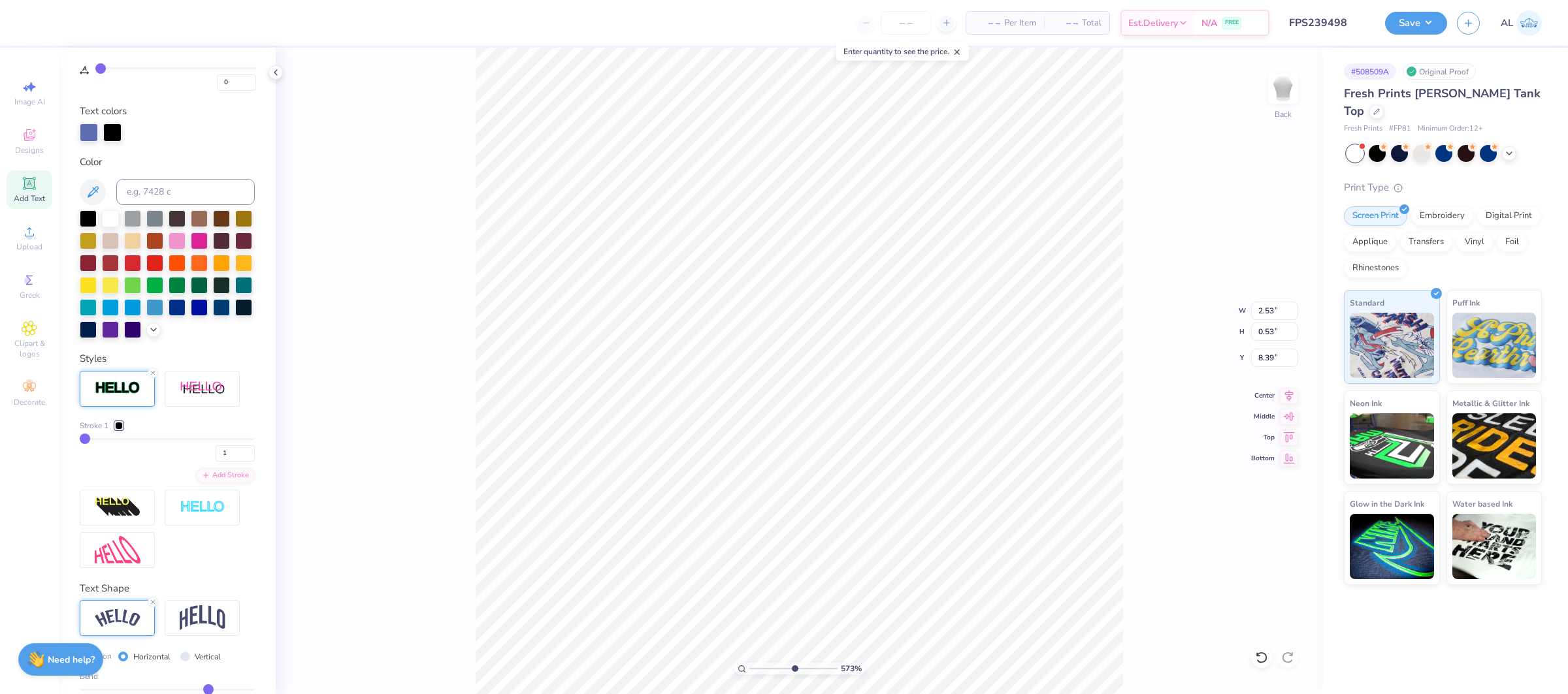
type input "5.83"
drag, startPoint x: 765, startPoint y: 668, endPoint x: 795, endPoint y: 666, distance: 30.1
click at [795, 666] on input "range" at bounding box center [794, 669] width 89 height 12
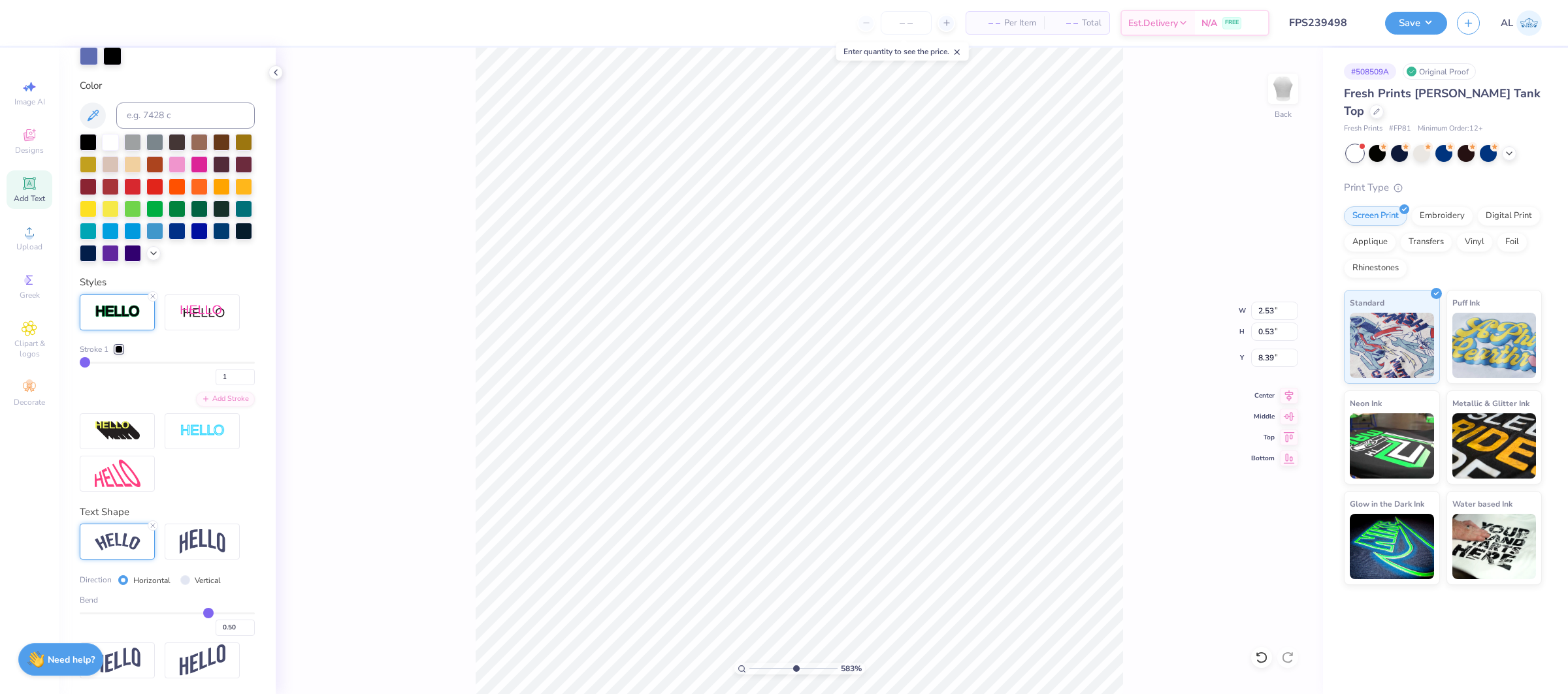
type input "0.07"
click at [173, 612] on input "range" at bounding box center [167, 613] width 175 height 2
type input "2.24"
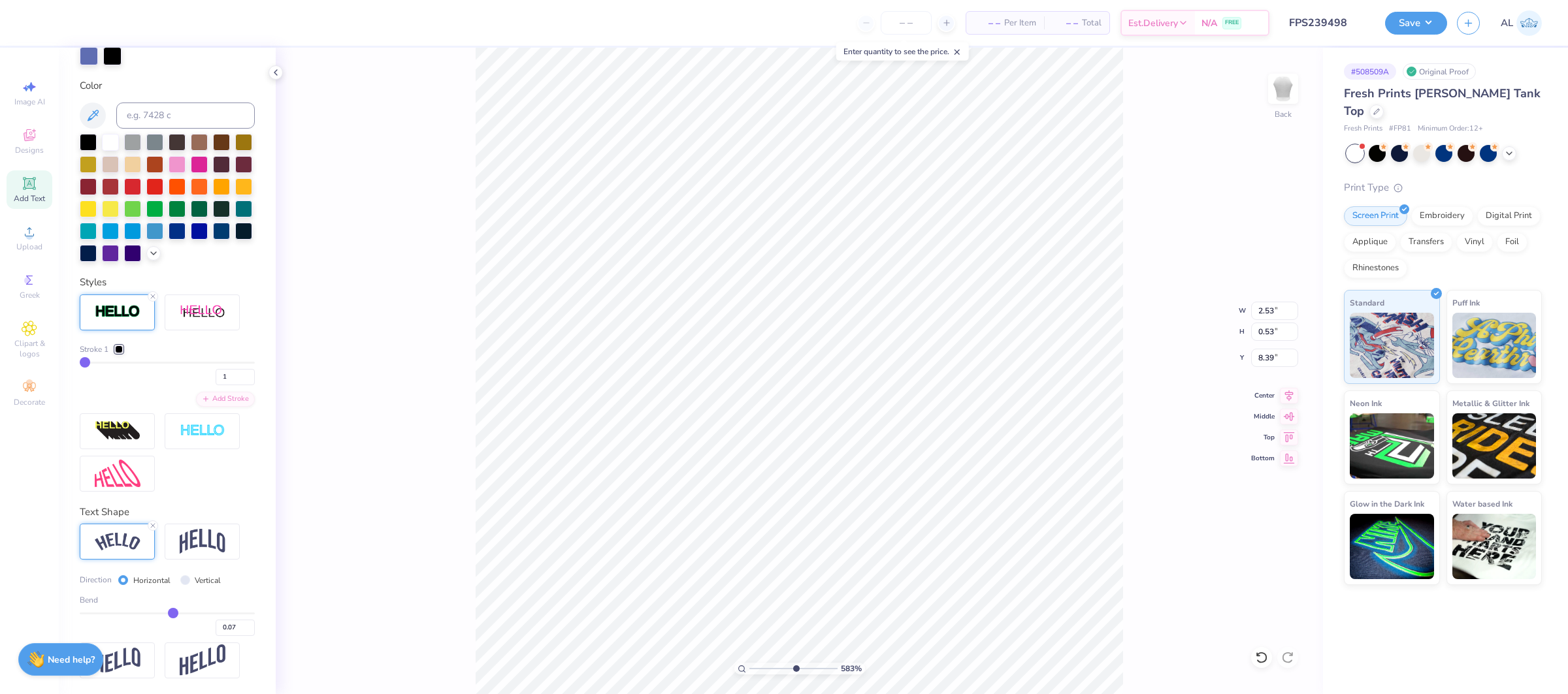
type input "0.26"
type input "8.53"
type input "-0.17"
type input "-0.18"
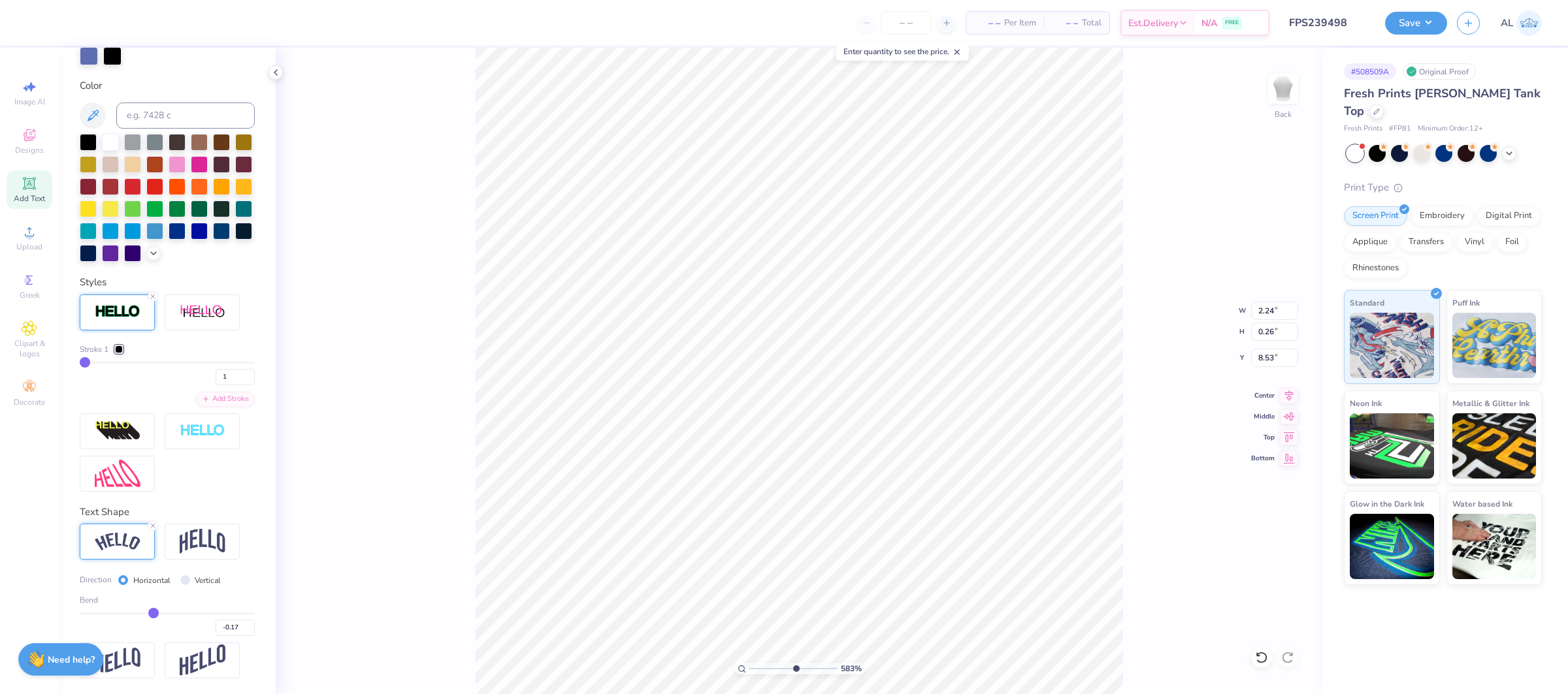
type input "-0.18"
type input "-0.19"
type input "-0.2"
type input "-0.20"
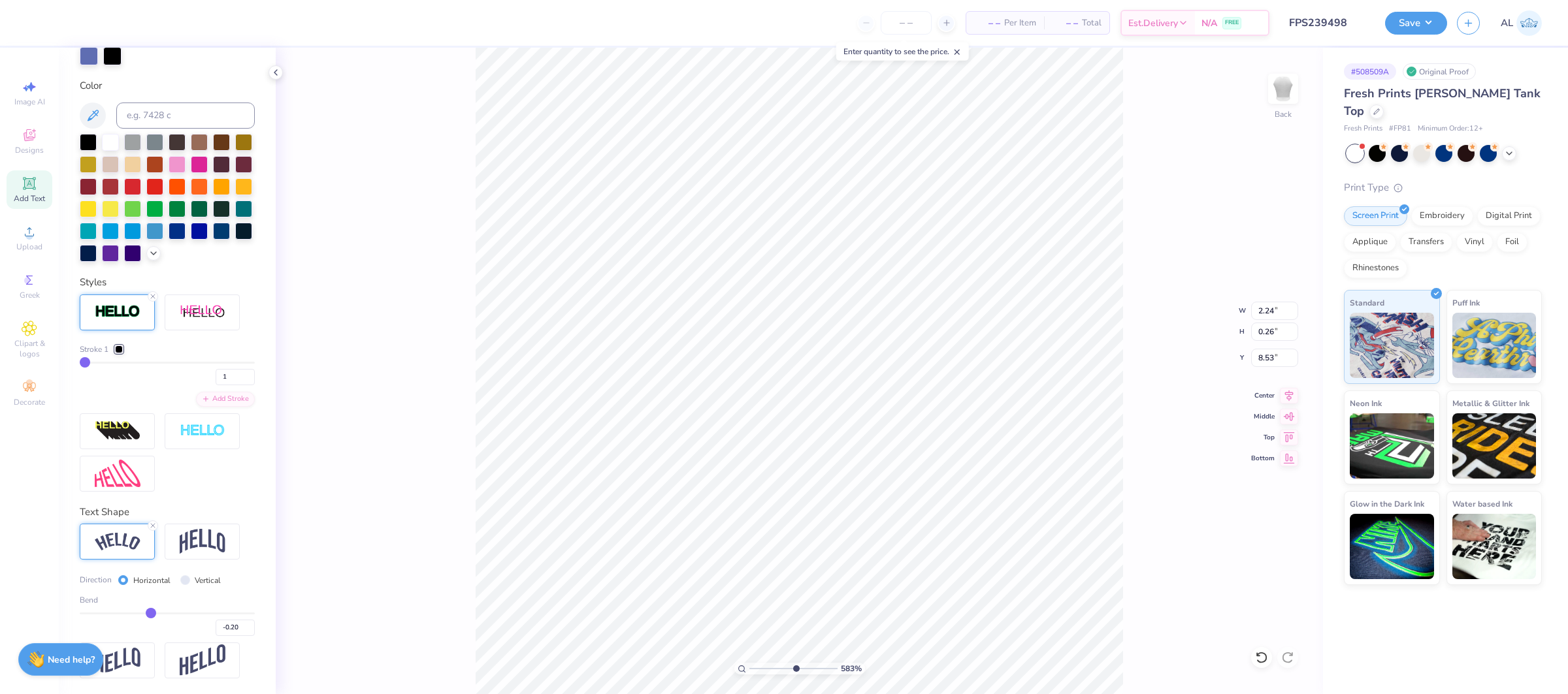
type input "-0.21"
type input "-0.23"
type input "-0.24"
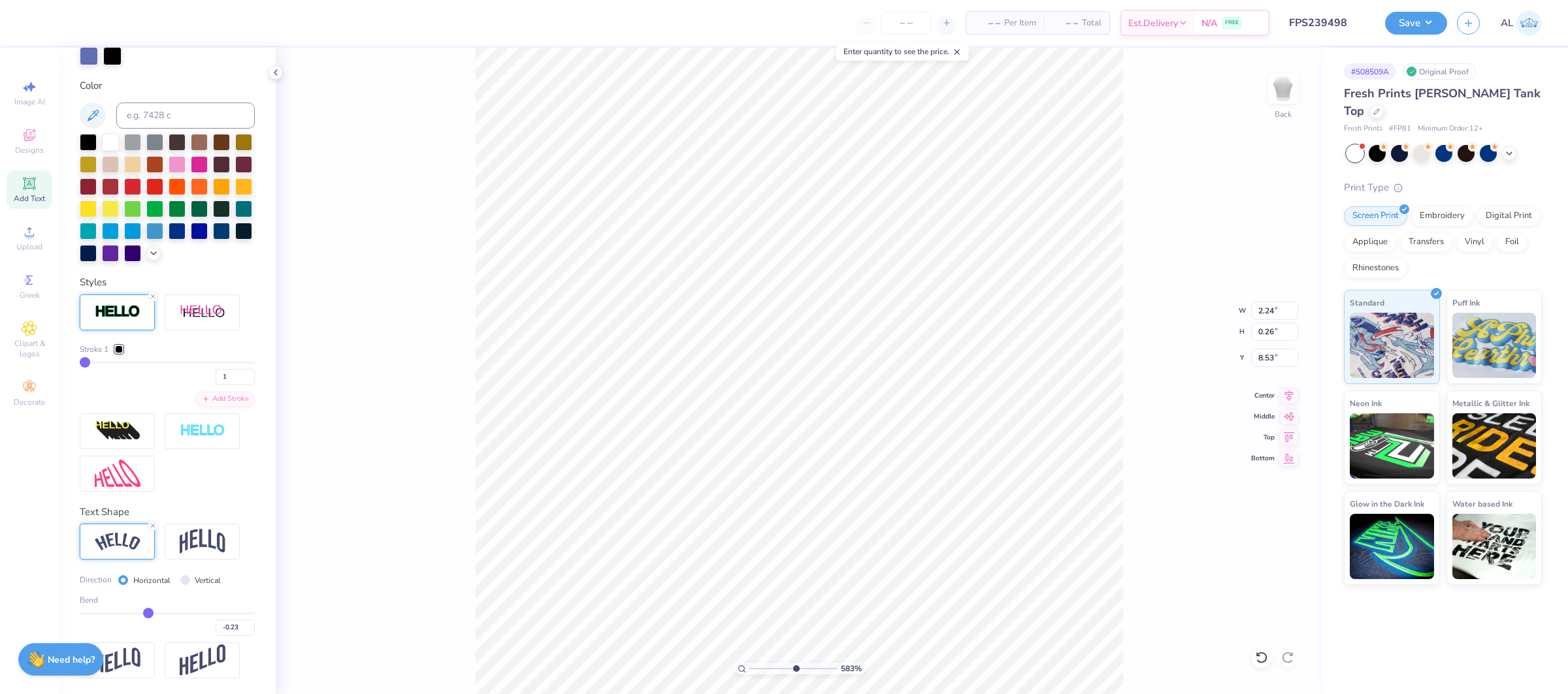
type input "-0.24"
type input "-0.25"
drag, startPoint x: 153, startPoint y: 613, endPoint x: 147, endPoint y: 616, distance: 6.7
type input "-0.25"
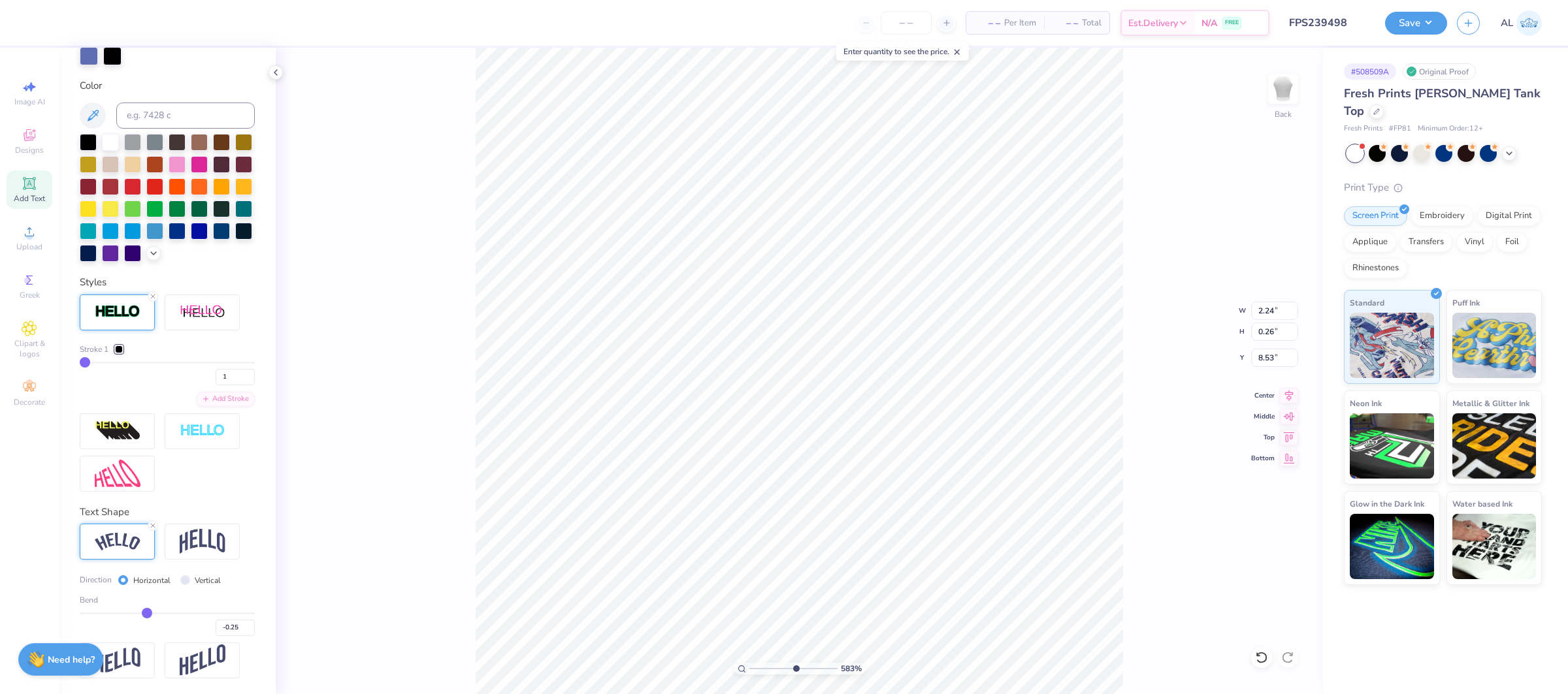
click at [147, 614] on input "range" at bounding box center [167, 613] width 175 height 2
type input "2.35"
type input "0.30"
type input "8.11"
type input "2.21"
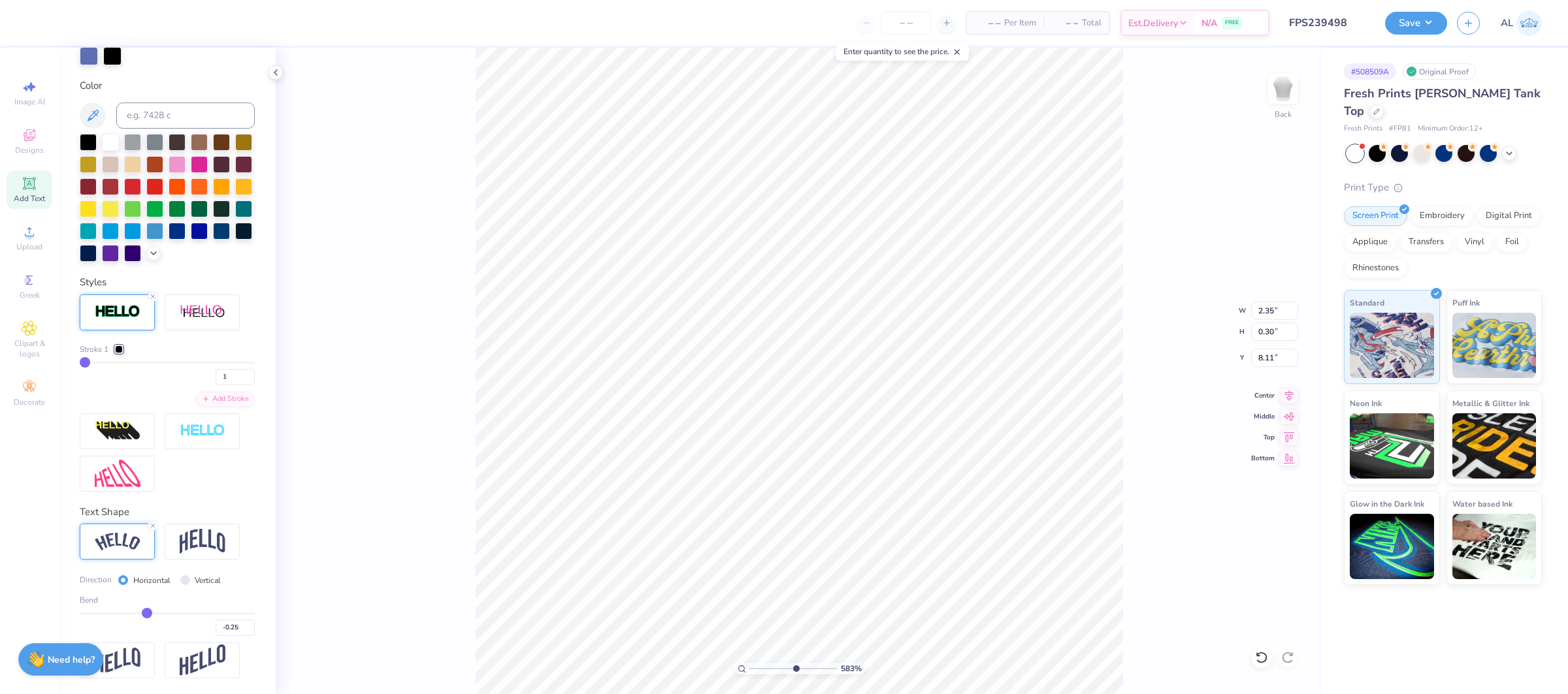
type input "0.28"
click at [247, 625] on input "-0.24" at bounding box center [234, 627] width 39 height 16
type input "-0.23"
click at [247, 625] on input "-0.23" at bounding box center [234, 627] width 39 height 16
type input "-0.23"
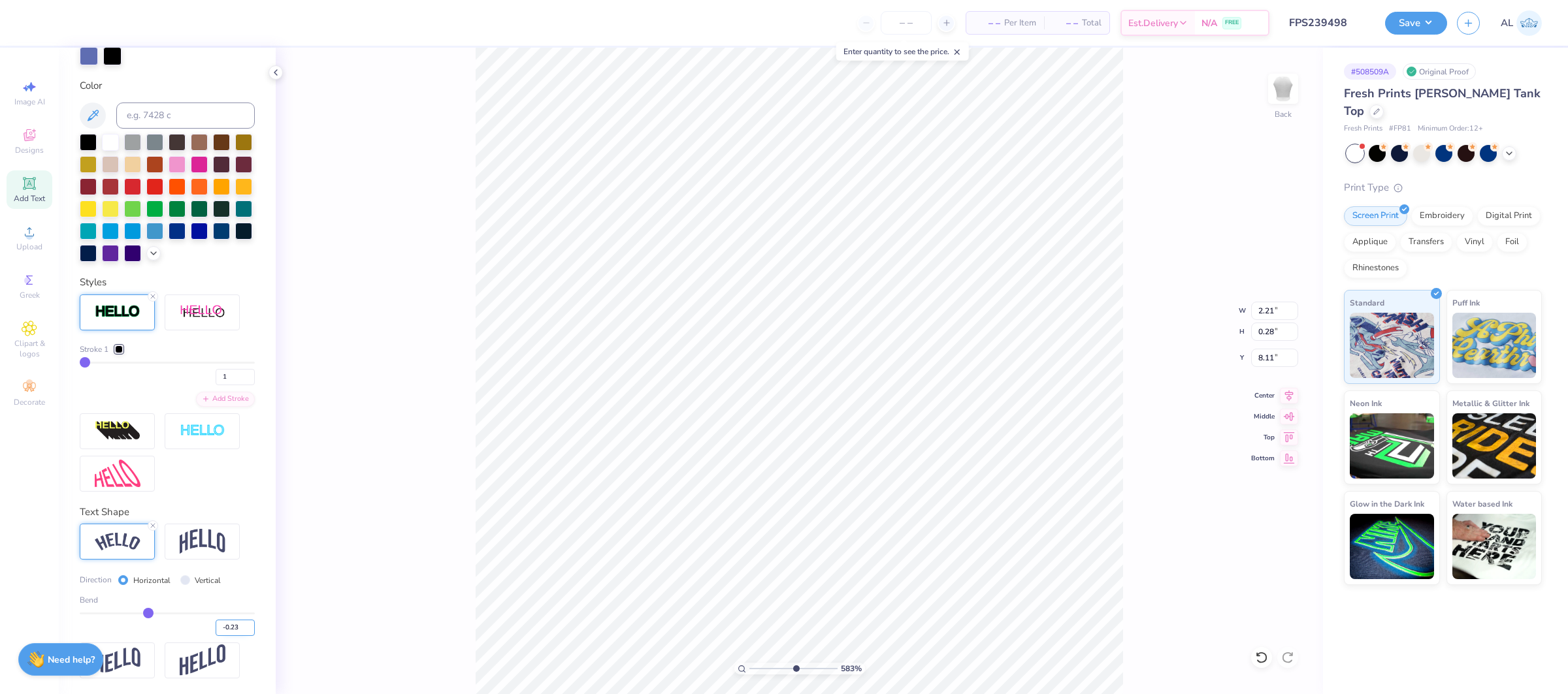
type input "2.20"
type input "8.12"
type input "-0.22"
click at [247, 625] on input "-0.22" at bounding box center [234, 627] width 39 height 16
type input "-0.22"
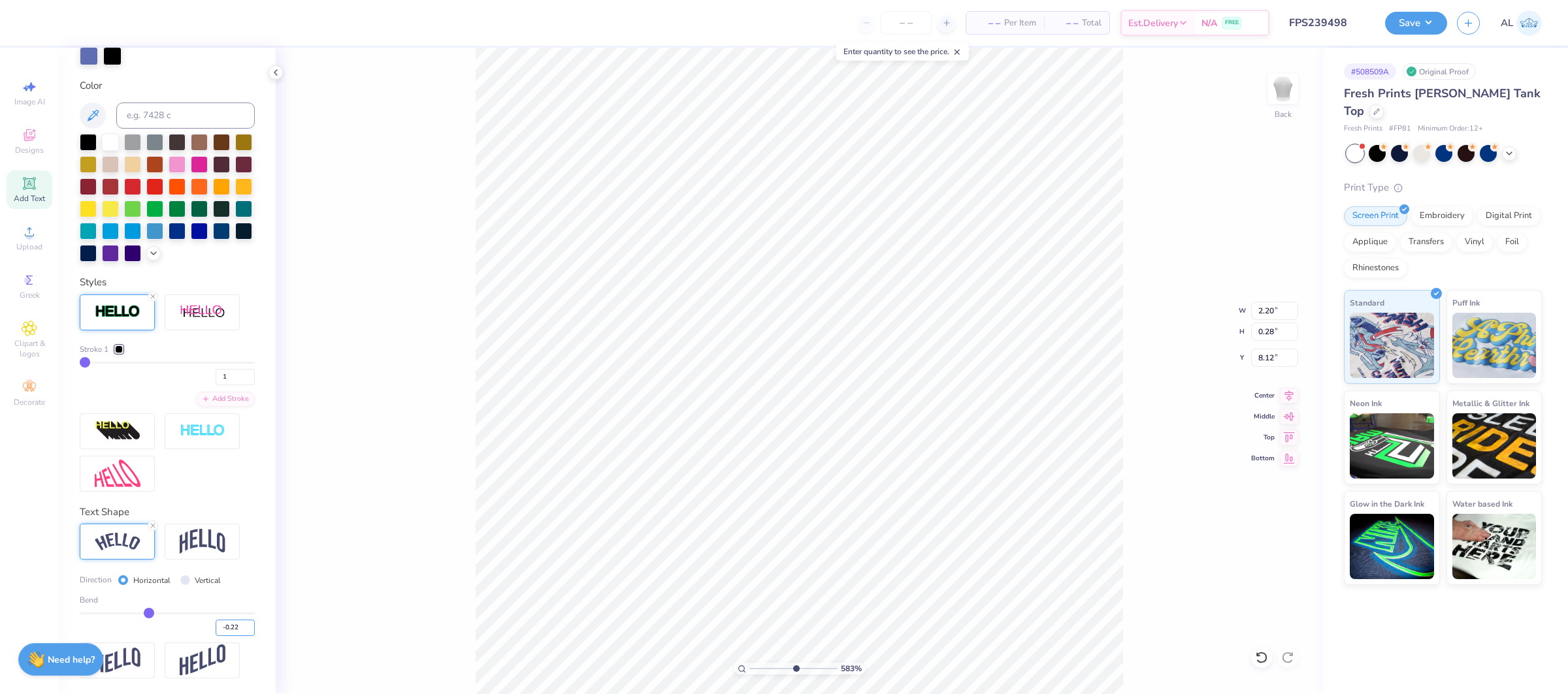
type input "2.19"
type input "0.27"
type input "2.23"
type input "0.28"
type input "8.11"
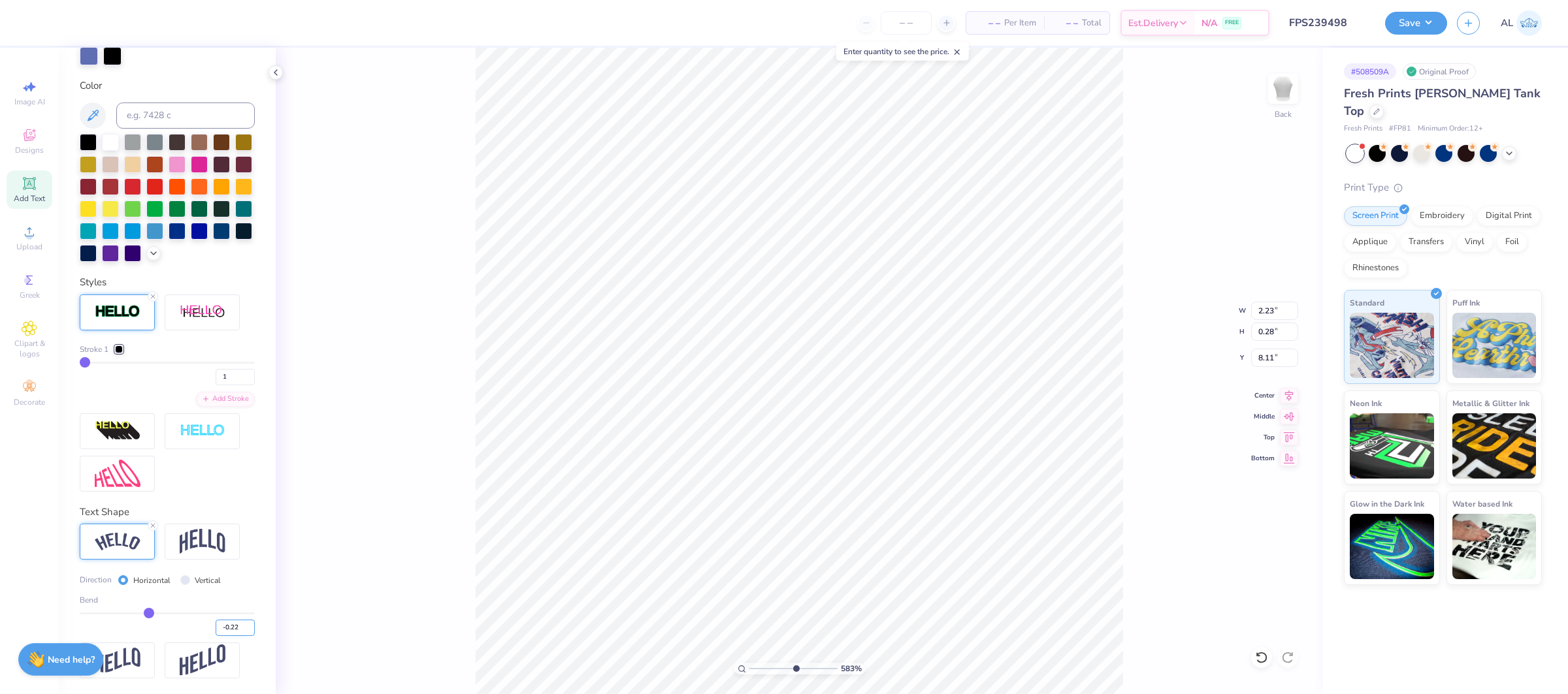
type input "2.28"
type input "1"
click at [705, 671] on div "100 %" at bounding box center [799, 371] width 647 height 647
click at [202, 18] on div at bounding box center [200, 21] width 18 height 18
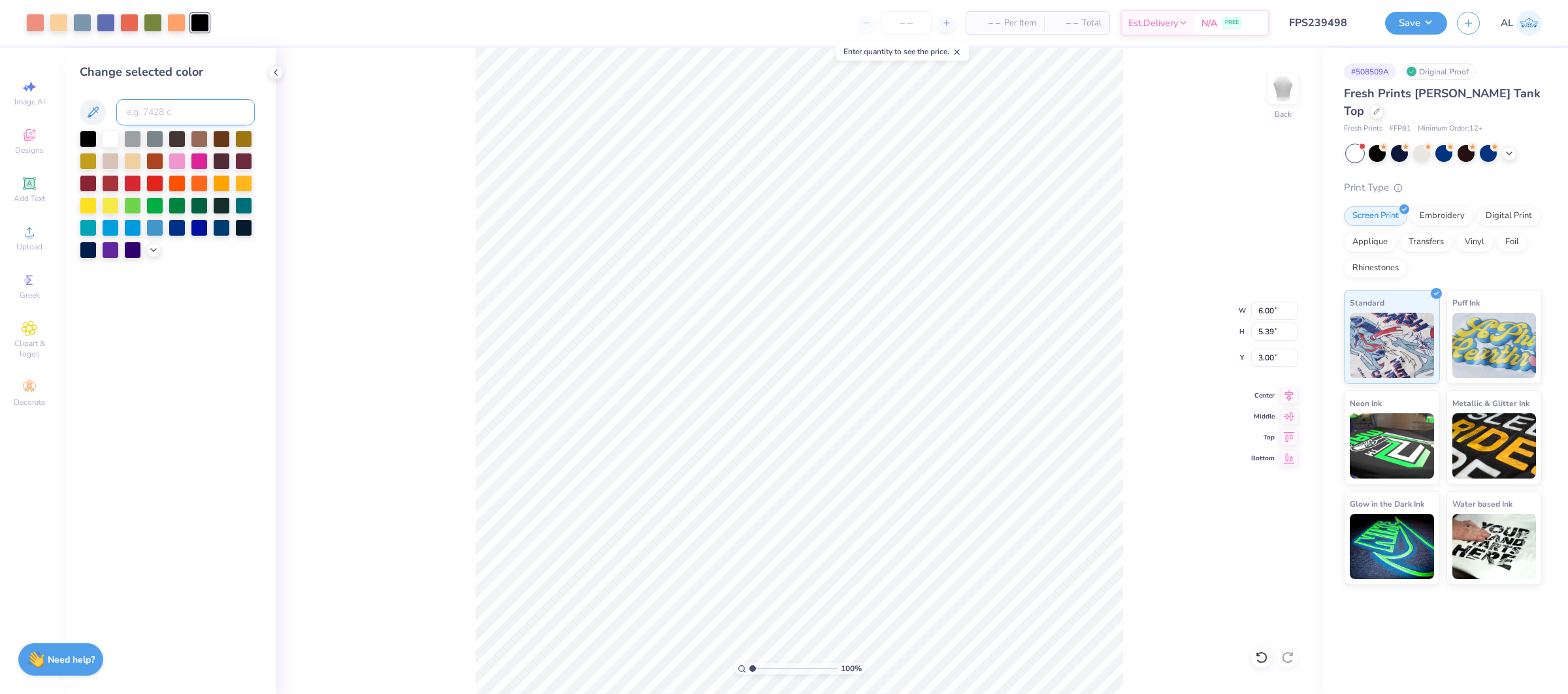
click at [167, 110] on input at bounding box center [186, 112] width 139 height 26
type input "7456"
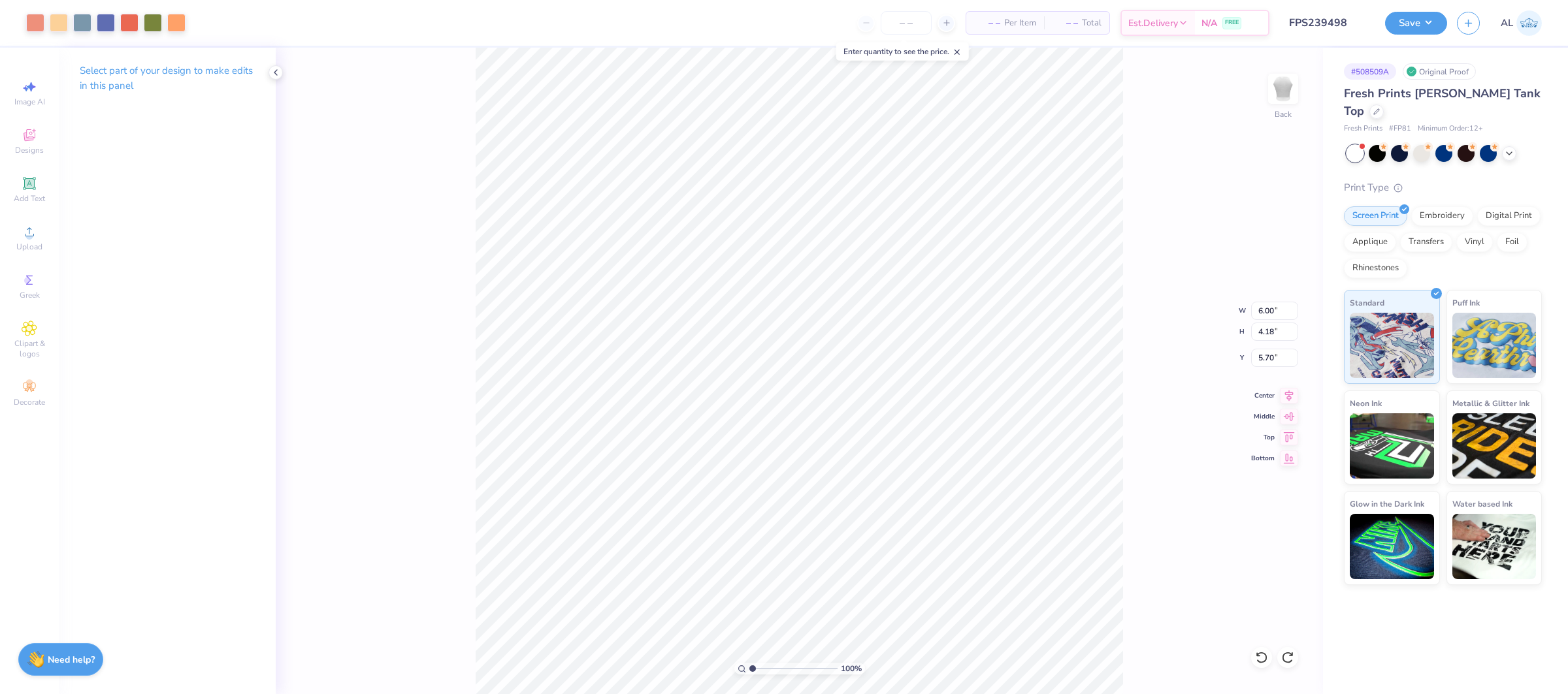
type input "3.87"
type input "3.13"
click at [771, 662] on div "309 %" at bounding box center [799, 371] width 647 height 647
click at [98, 20] on div at bounding box center [105, 21] width 18 height 18
click at [114, 23] on div at bounding box center [105, 21] width 18 height 18
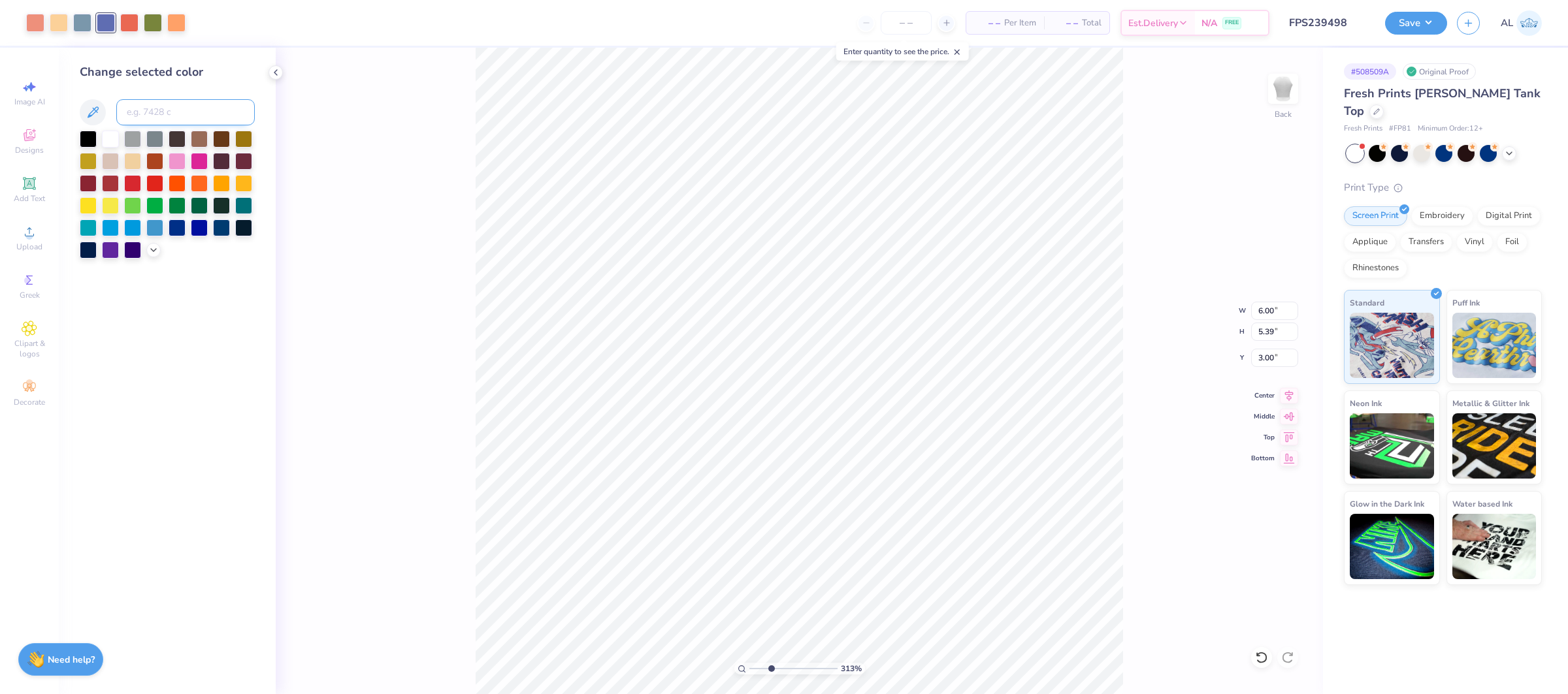
click at [144, 110] on input at bounding box center [186, 112] width 139 height 26
drag, startPoint x: 764, startPoint y: 671, endPoint x: 752, endPoint y: 665, distance: 13.4
click at [750, 670] on input "range" at bounding box center [794, 669] width 89 height 12
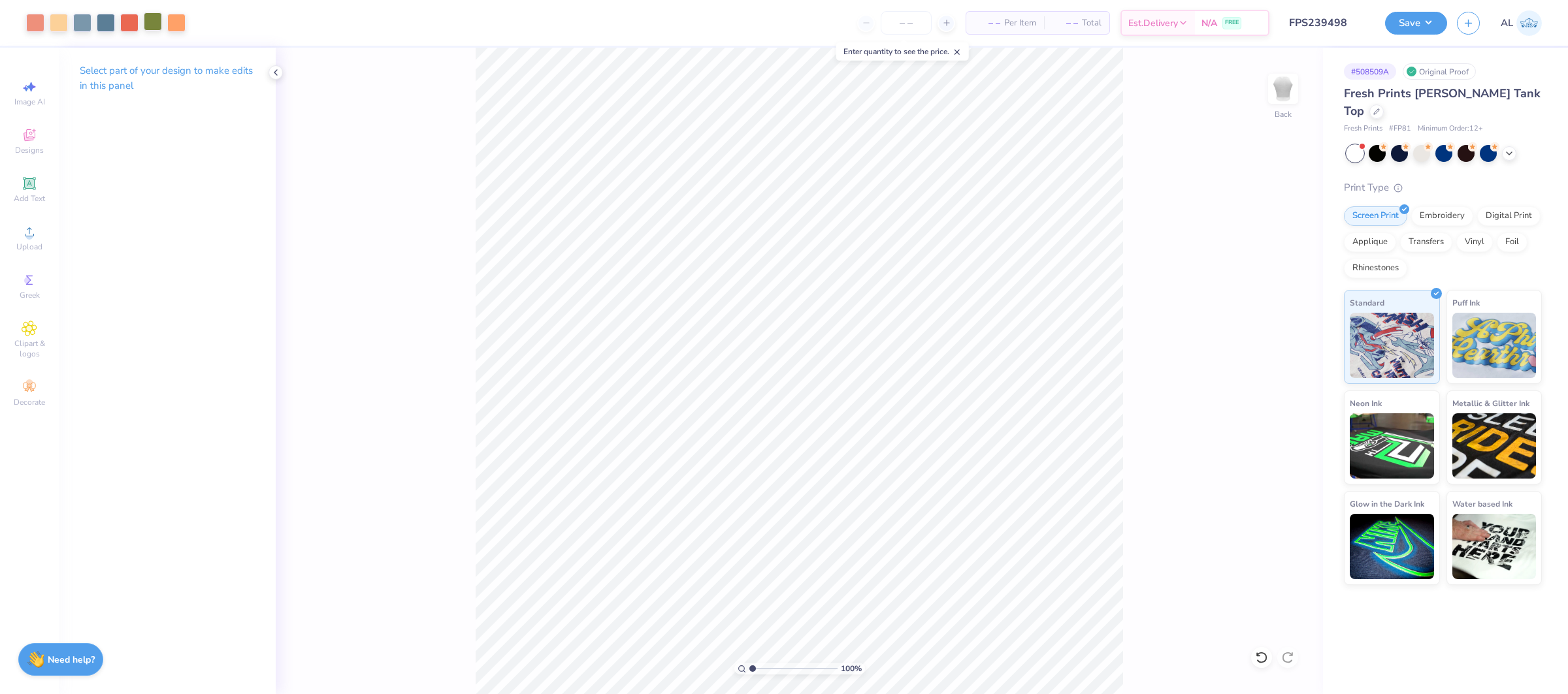
drag, startPoint x: 151, startPoint y: 23, endPoint x: 154, endPoint y: 29, distance: 6.7
click at [150, 23] on div at bounding box center [153, 21] width 18 height 18
click at [159, 26] on div at bounding box center [153, 21] width 18 height 18
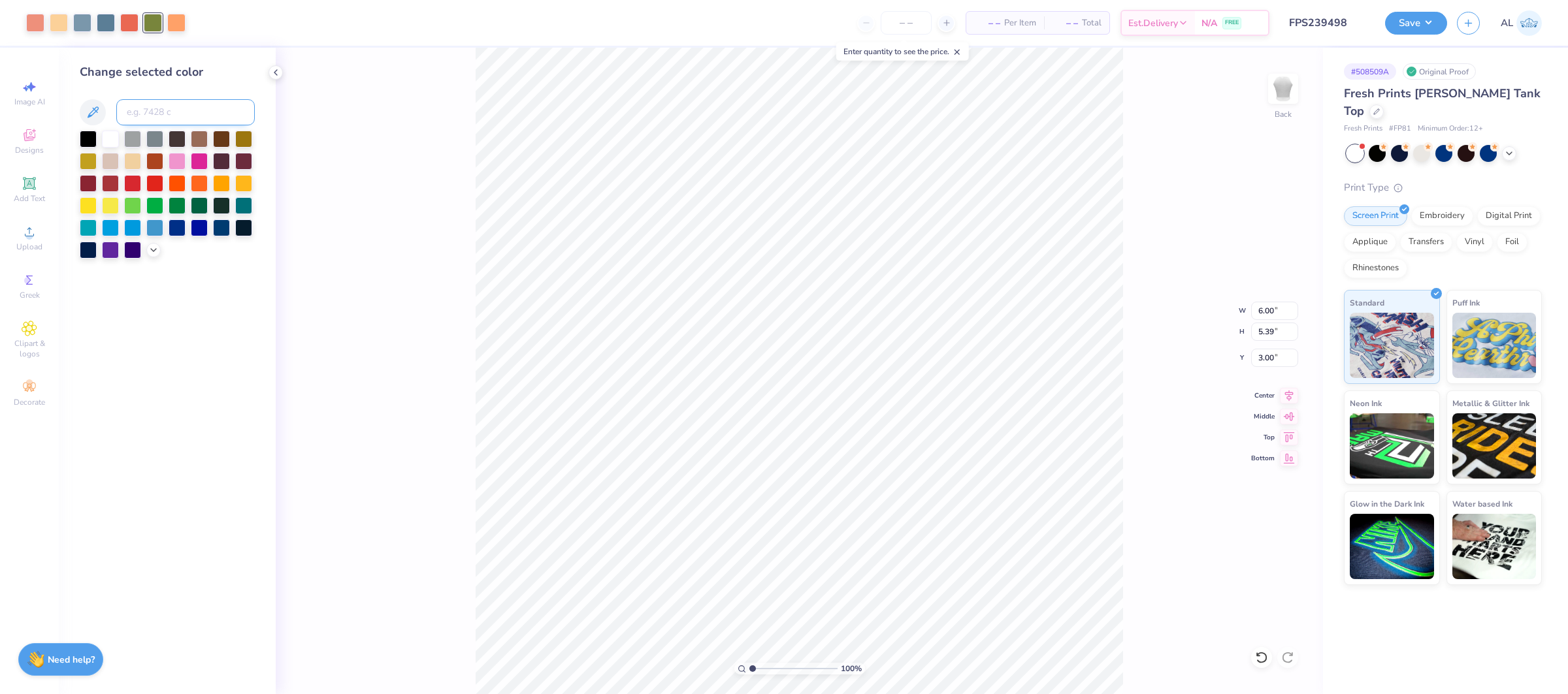
click at [185, 115] on input at bounding box center [186, 112] width 139 height 26
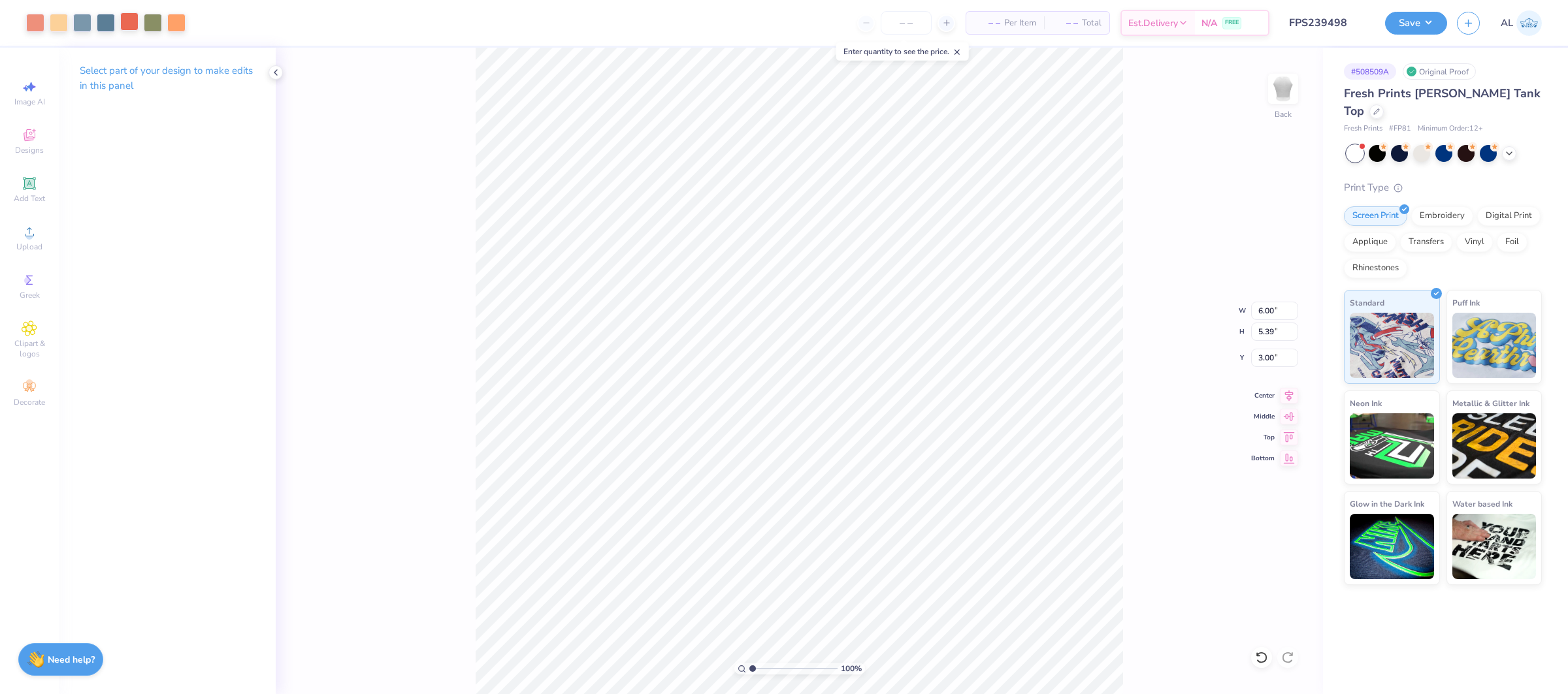
click at [121, 18] on div at bounding box center [129, 21] width 18 height 18
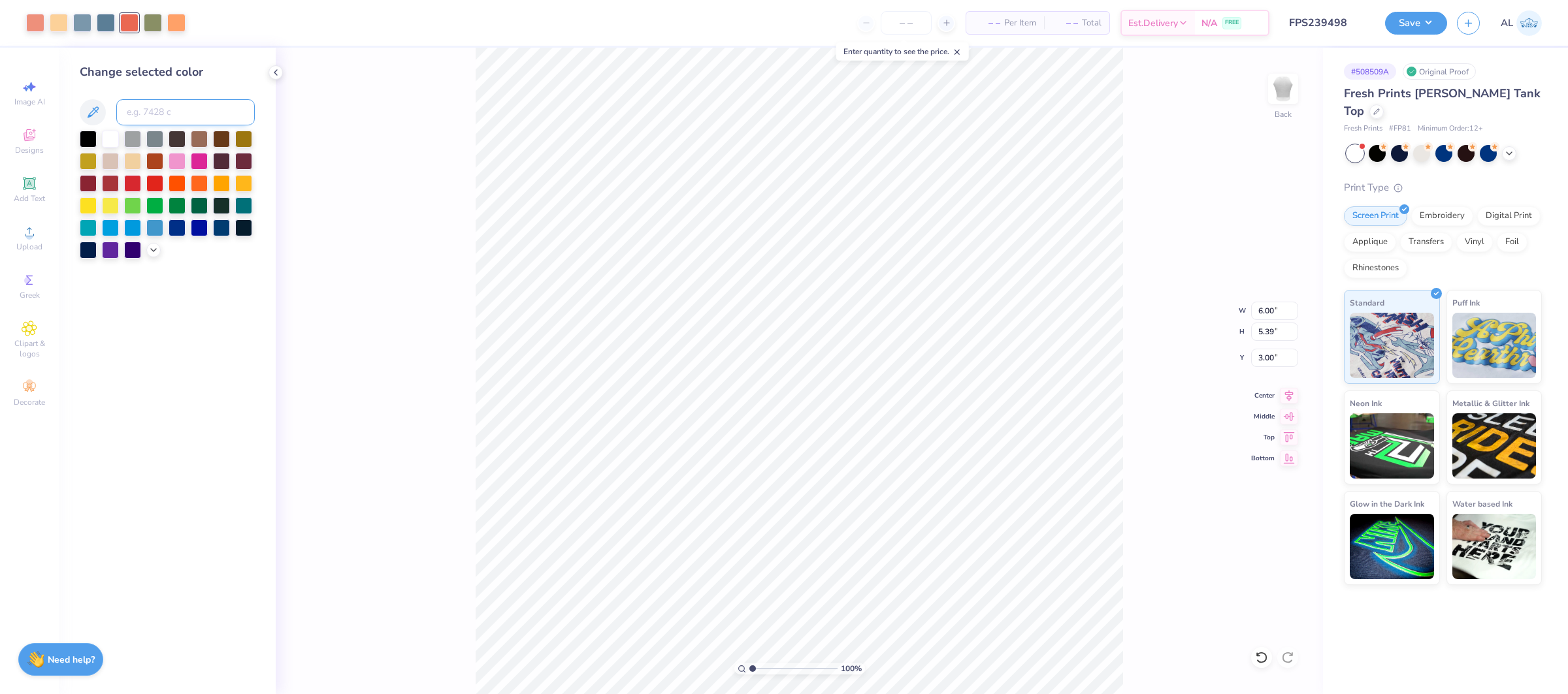
click at [169, 104] on input at bounding box center [186, 112] width 139 height 26
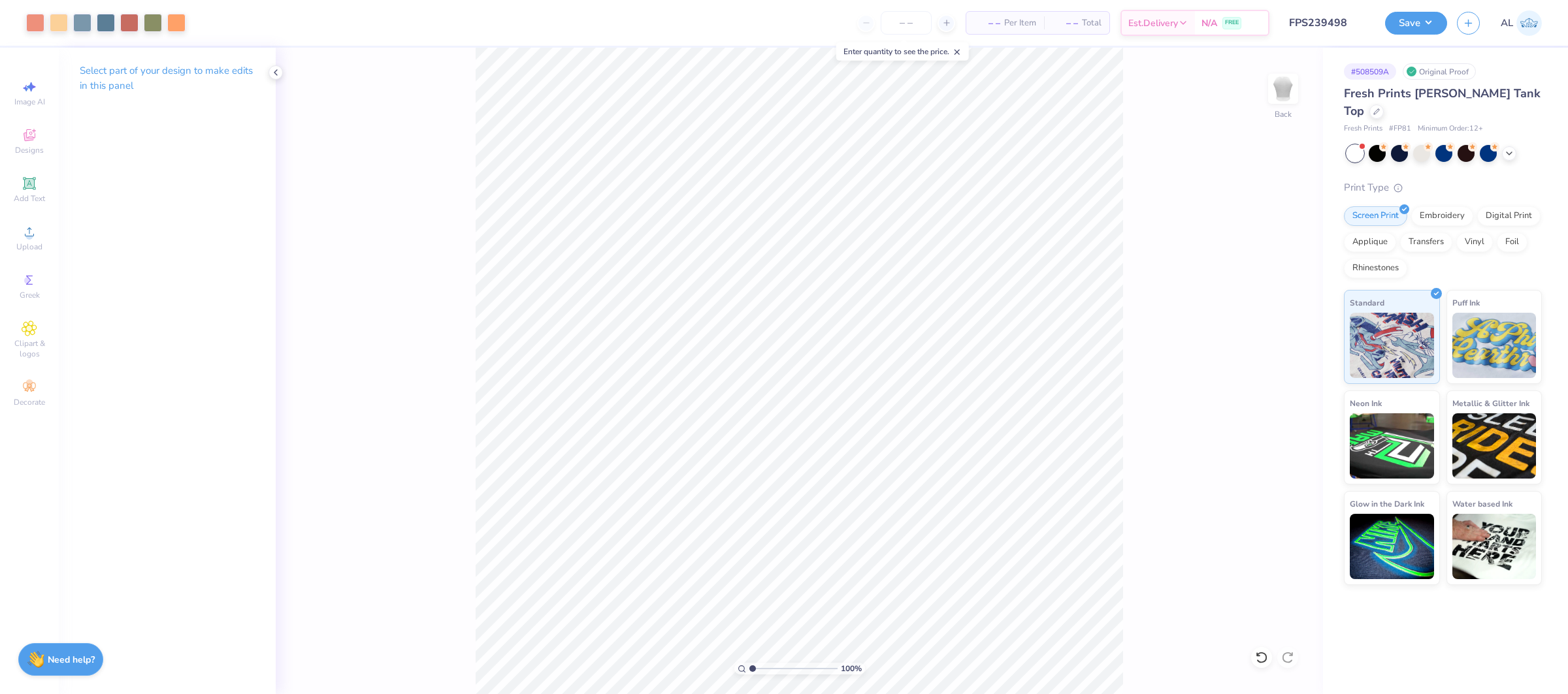
click at [1191, 529] on div "100 % Back" at bounding box center [799, 370] width 1047 height 646
click at [173, 21] on div at bounding box center [176, 21] width 18 height 18
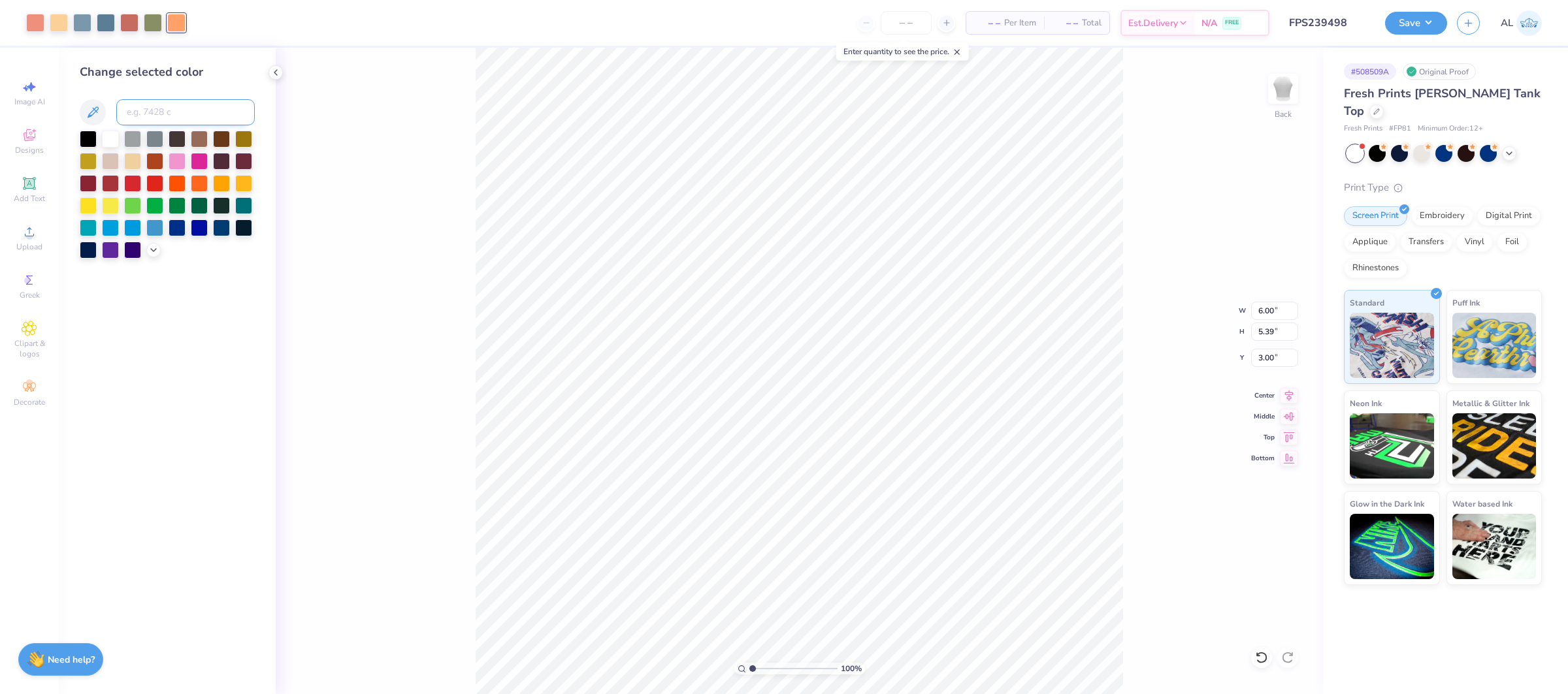
click at [181, 112] on input at bounding box center [186, 112] width 139 height 26
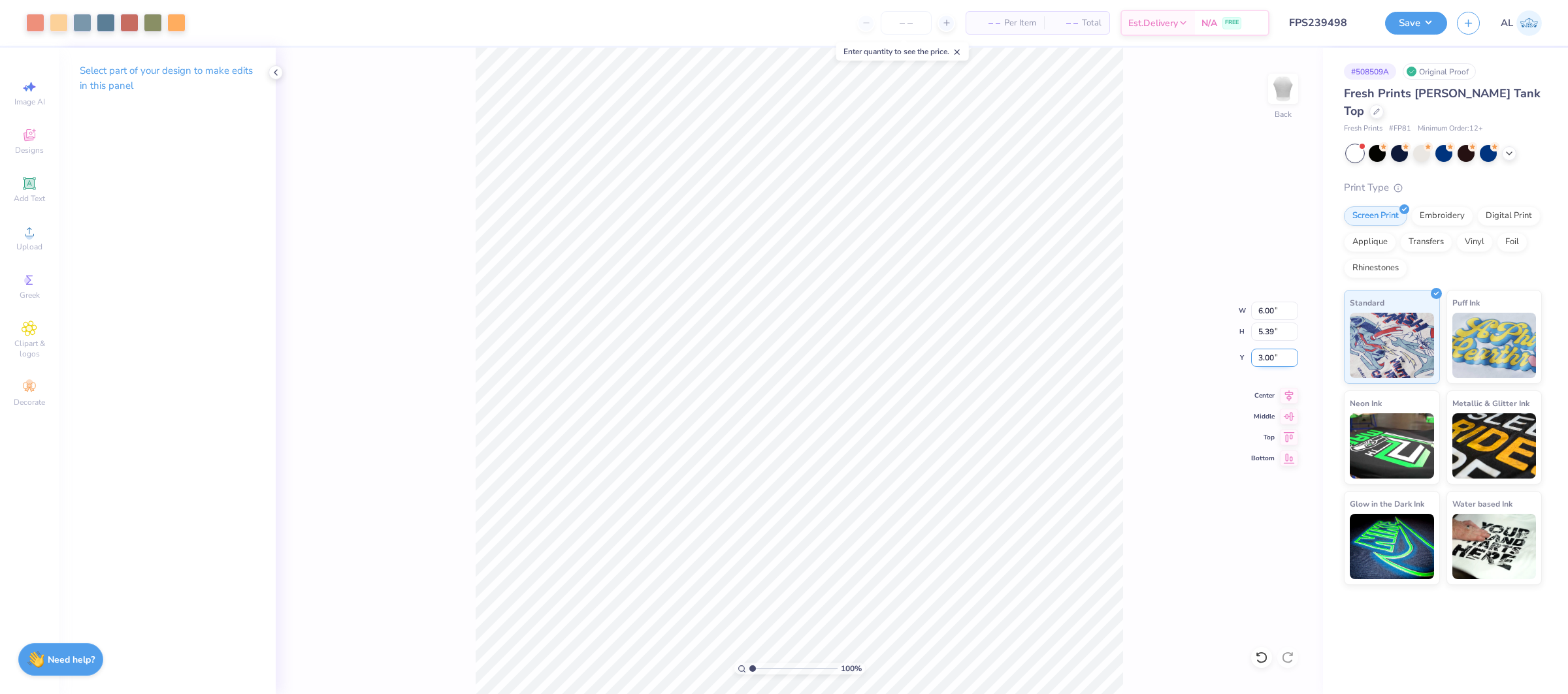
click at [1275, 353] on input "3.00" at bounding box center [1275, 357] width 47 height 18
click at [1286, 388] on icon at bounding box center [1289, 394] width 18 height 16
click at [1268, 311] on input "6.00" at bounding box center [1275, 311] width 47 height 18
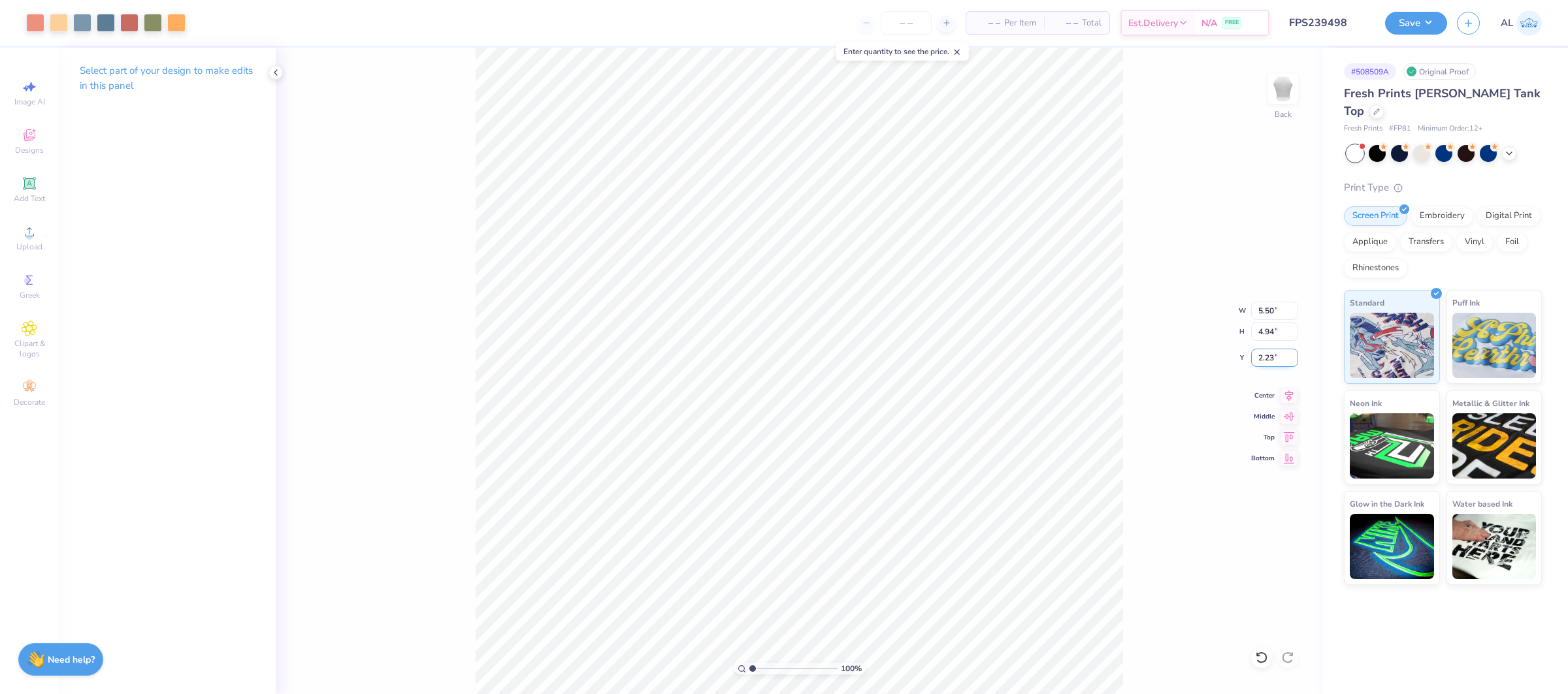
click at [1273, 358] on input "2.23" at bounding box center [1275, 357] width 47 height 18
click at [1269, 359] on input "2.23" at bounding box center [1275, 357] width 47 height 18
click at [1289, 395] on icon at bounding box center [1289, 394] width 18 height 16
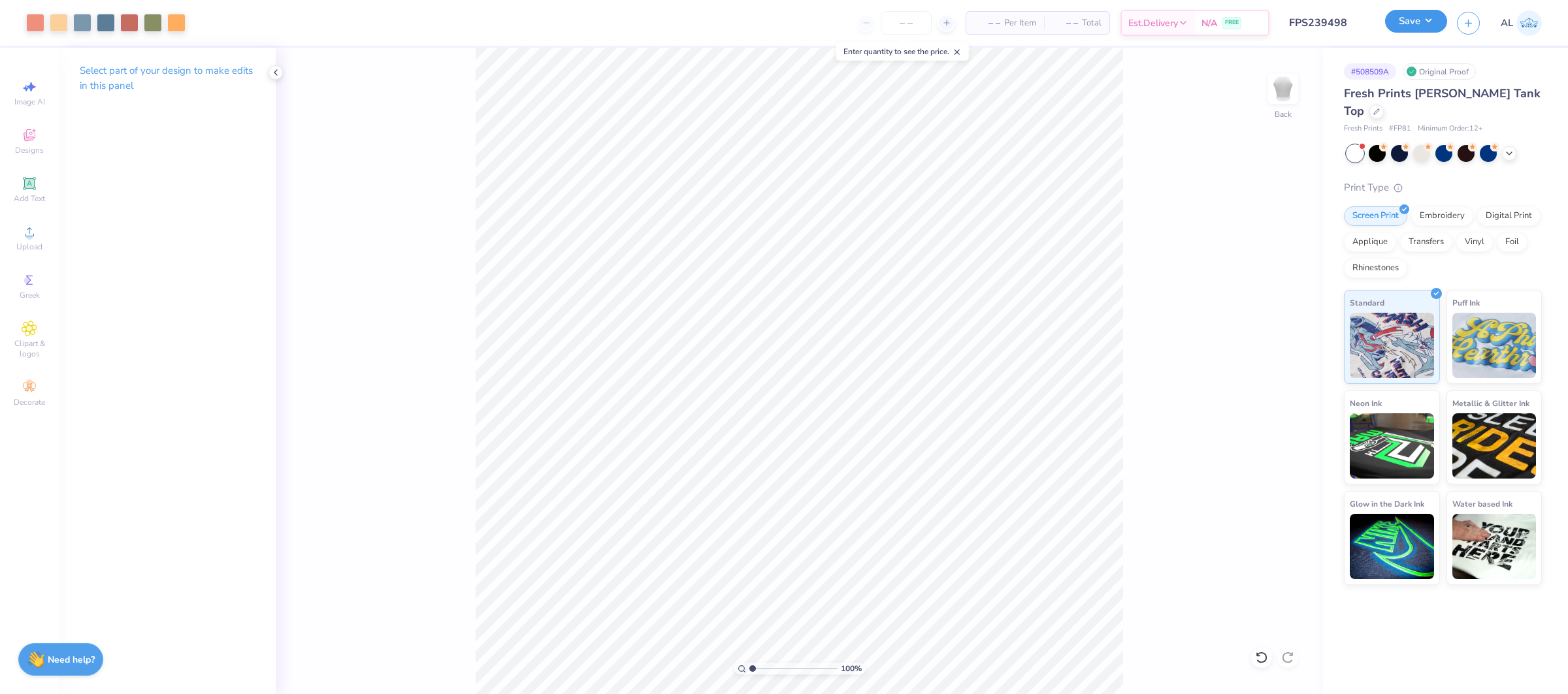
click at [1394, 29] on button "Save" at bounding box center [1416, 21] width 62 height 23
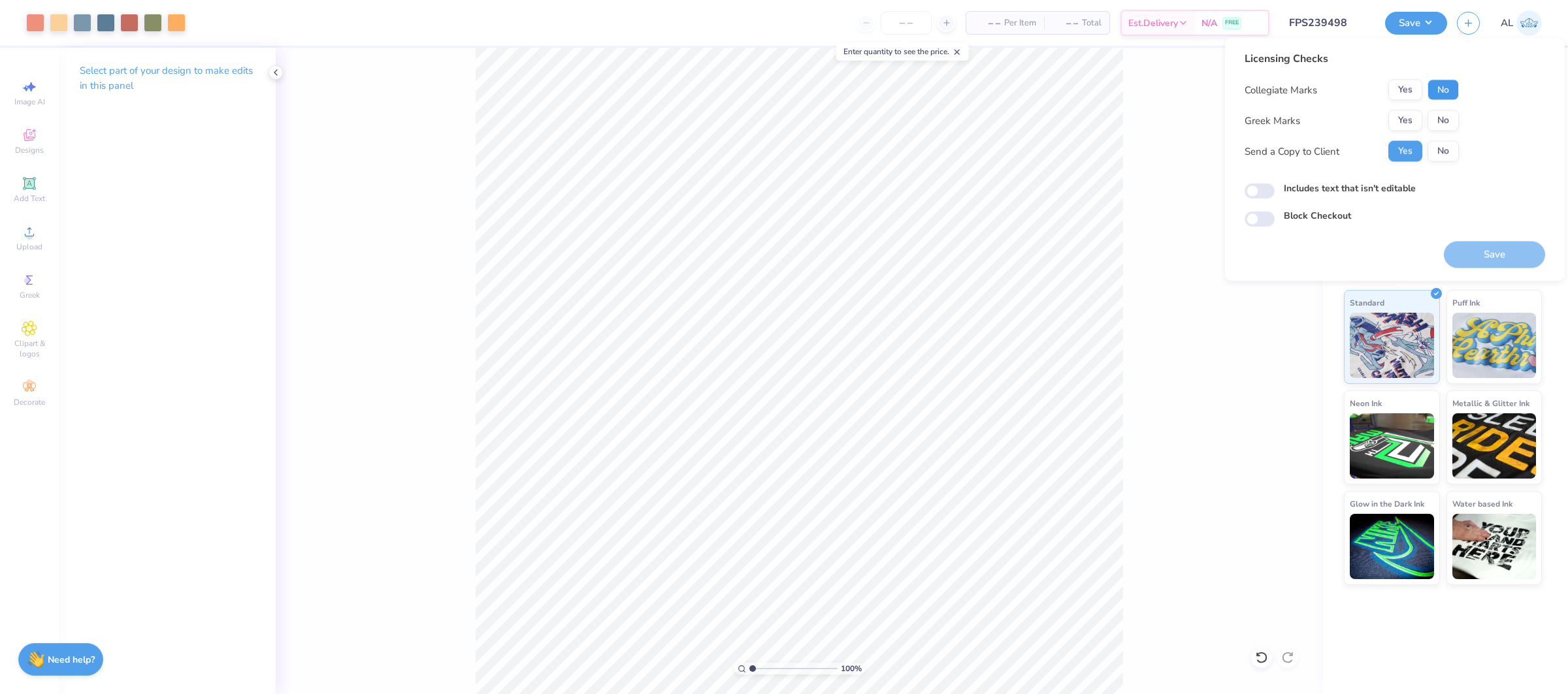
click at [1450, 99] on button "No" at bounding box center [1443, 90] width 31 height 21
click at [1397, 124] on button "Yes" at bounding box center [1405, 121] width 34 height 21
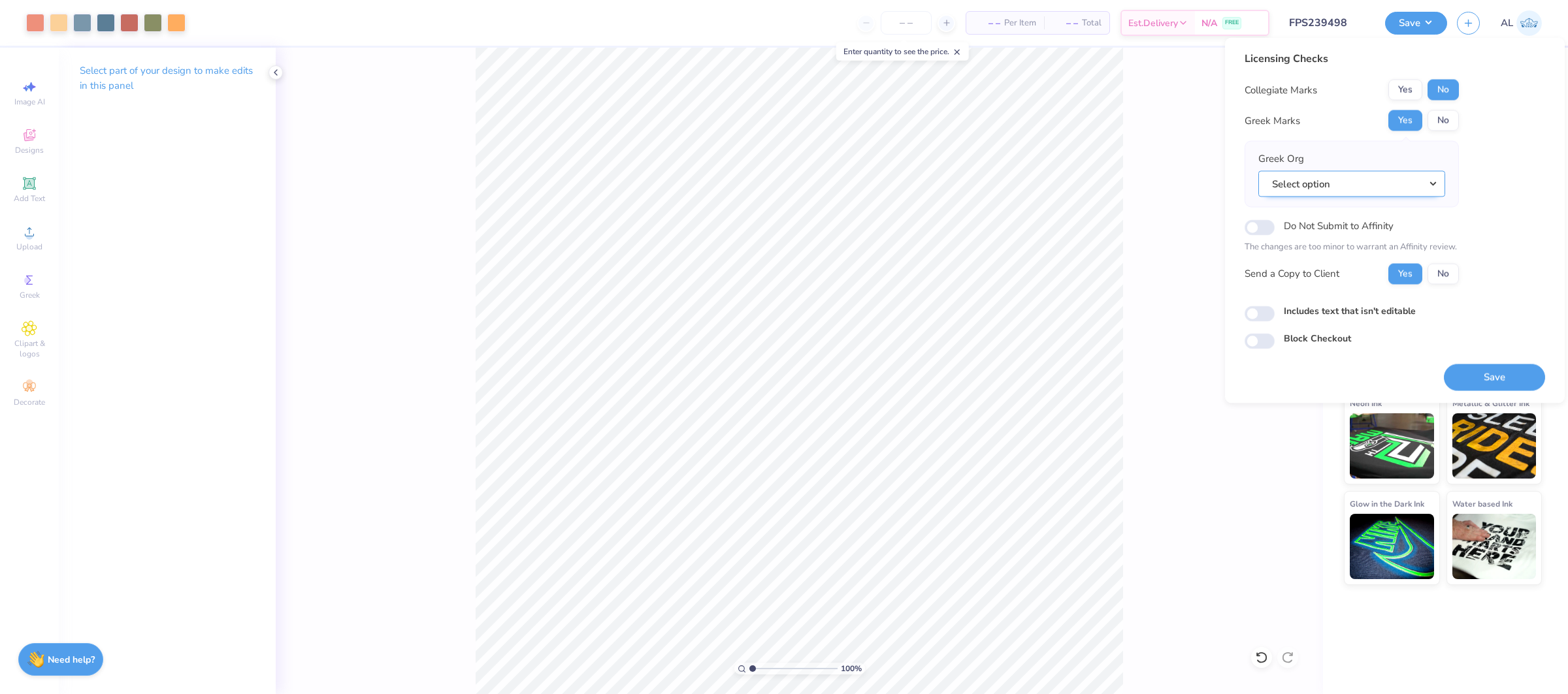
click at [1341, 183] on button "Select option" at bounding box center [1351, 184] width 187 height 27
click at [1363, 216] on link "Delta Phi Epsilon" at bounding box center [1351, 213] width 176 height 22
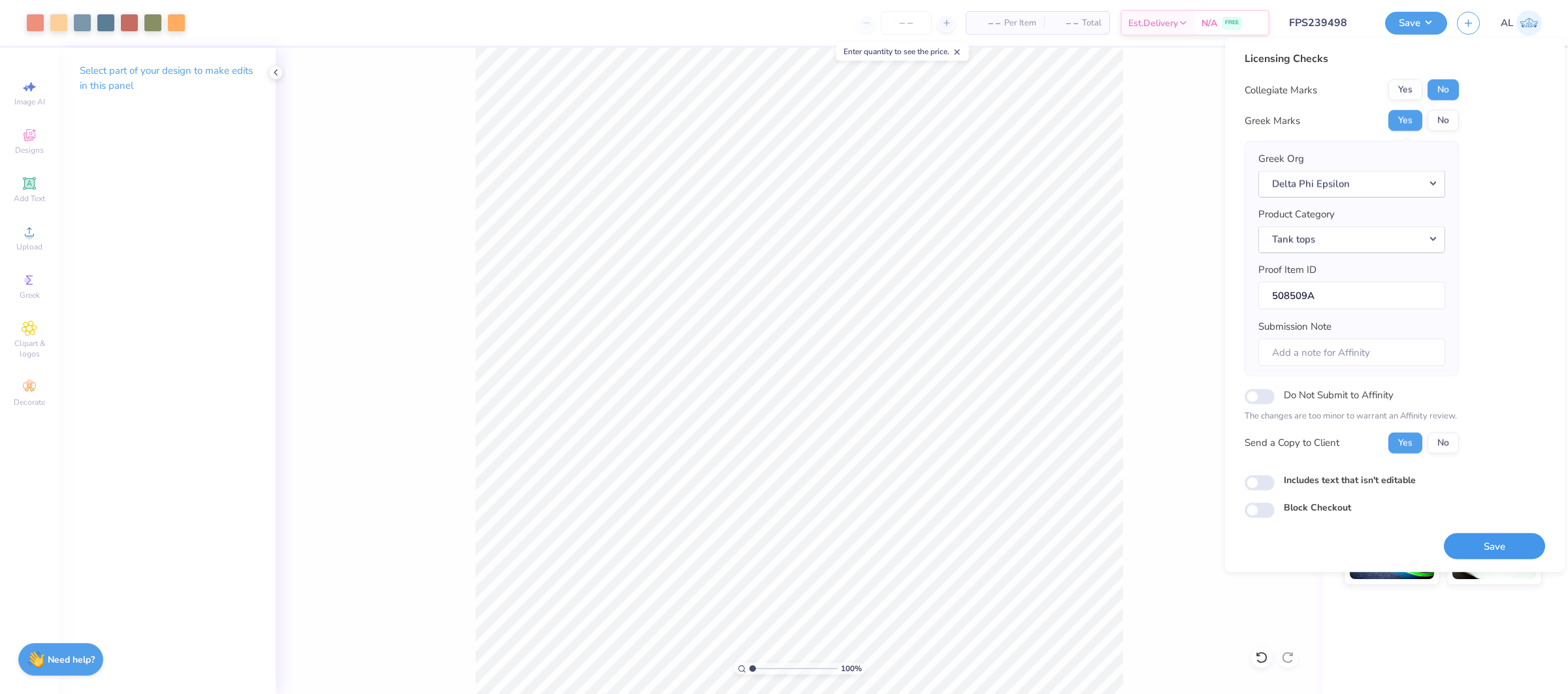
click at [1500, 540] on button "Save" at bounding box center [1494, 546] width 102 height 27
